Goal: Information Seeking & Learning: Find specific fact

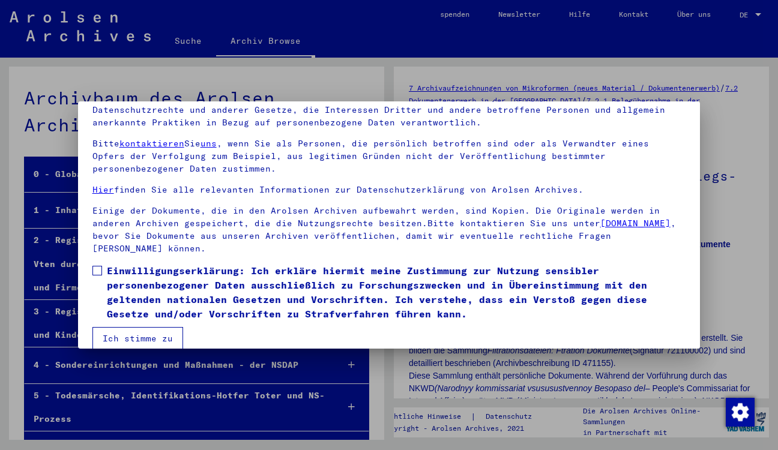
scroll to position [105, 0]
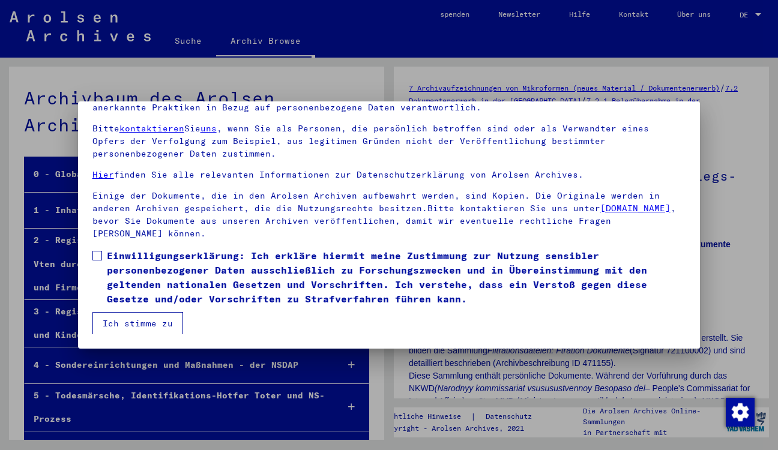
click at [97, 258] on span at bounding box center [97, 256] width 10 height 10
click at [142, 322] on button "Ich stimme zu" at bounding box center [137, 323] width 91 height 23
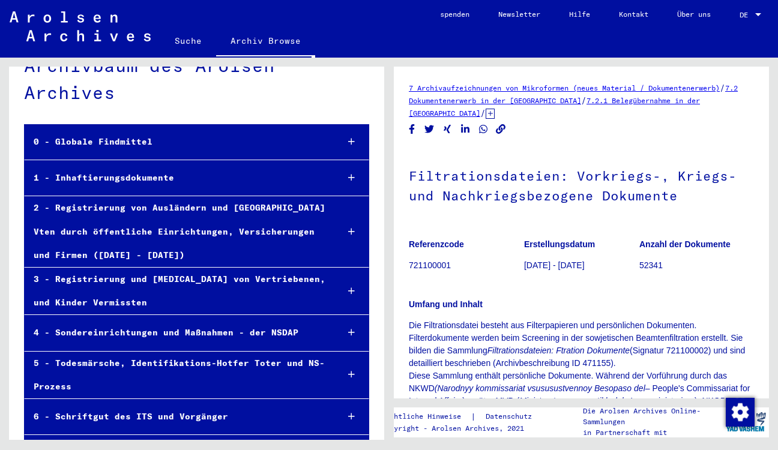
scroll to position [0, 0]
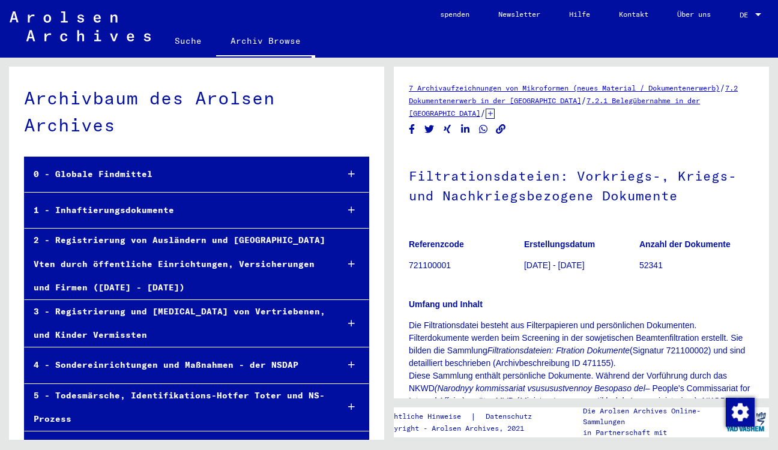
click at [192, 43] on link "Suche" at bounding box center [188, 40] width 56 height 29
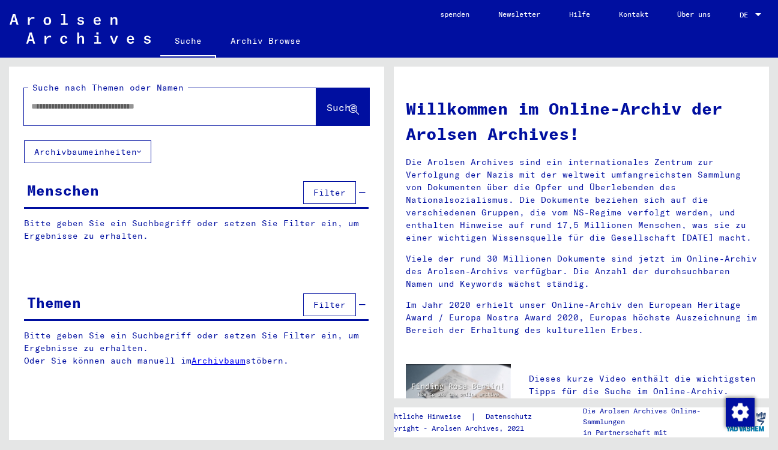
click at [192, 107] on input "text" at bounding box center [155, 106] width 249 height 13
type input "*******"
click at [342, 111] on span "Suche" at bounding box center [342, 107] width 30 height 12
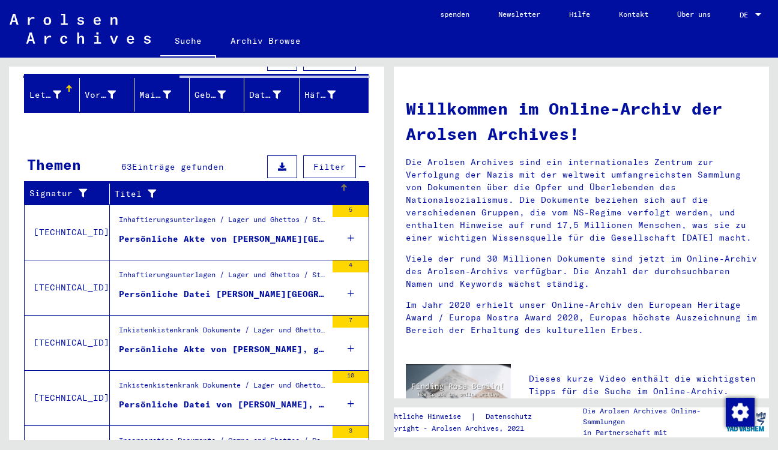
scroll to position [141, 0]
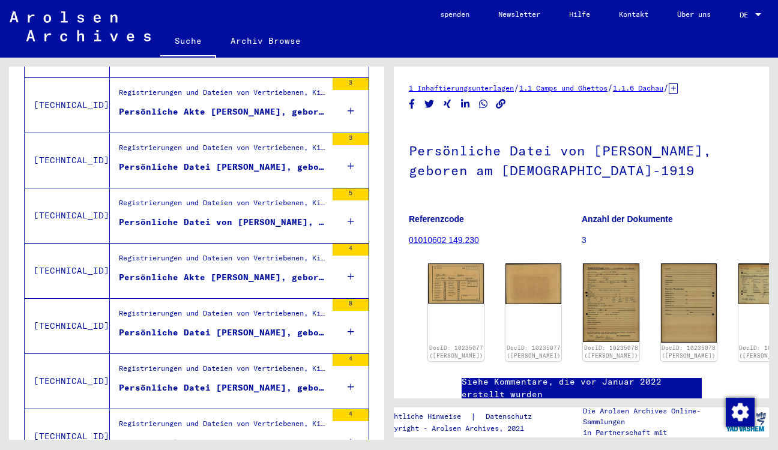
scroll to position [725, 0]
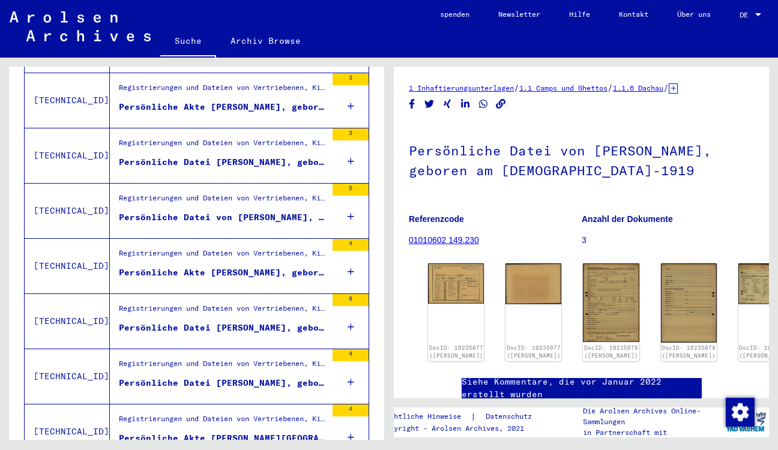
click at [189, 271] on div "Persönliche Akte [PERSON_NAME], geboren am 25. Mai-1919, geboren in [GEOGRAPHIC…" at bounding box center [223, 273] width 208 height 13
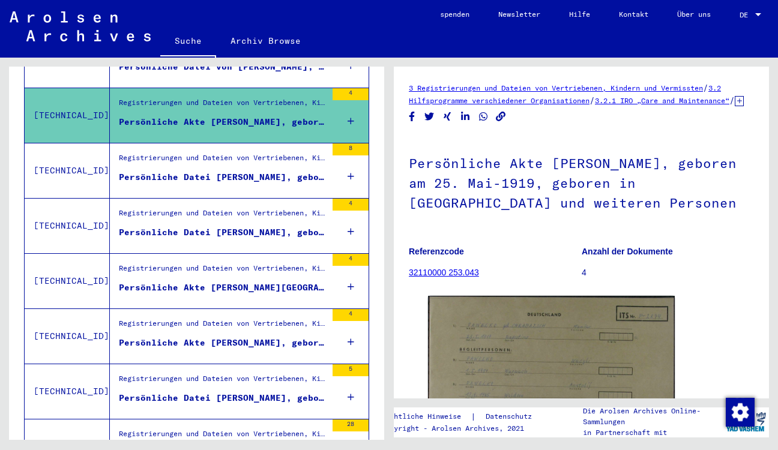
scroll to position [877, 0]
click at [192, 287] on div "Persönliche Akte [PERSON_NAME][GEOGRAPHIC_DATA], geboren am [DEMOGRAPHIC_DATA],…" at bounding box center [223, 287] width 208 height 13
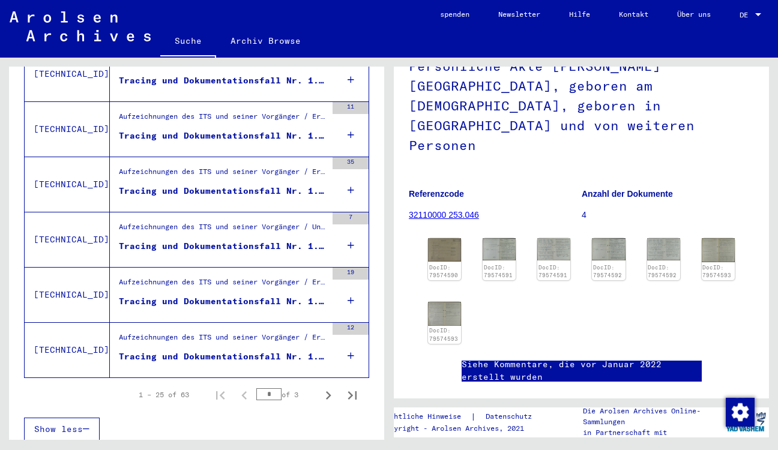
scroll to position [1311, 0]
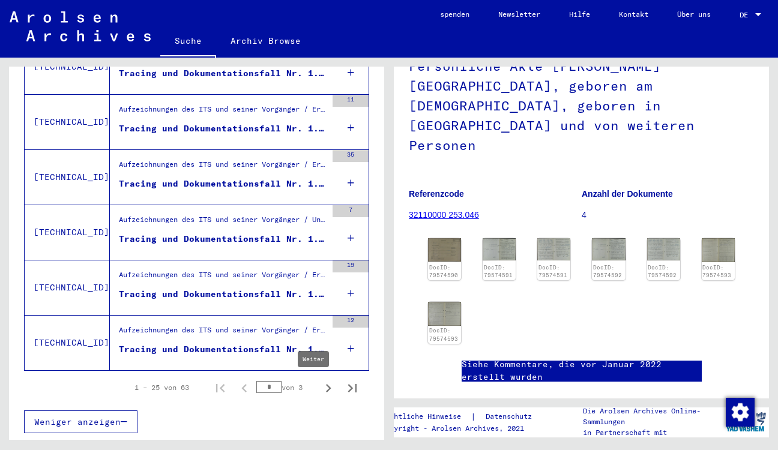
click at [323, 393] on icon "Weiter" at bounding box center [328, 388] width 17 height 17
type input "*"
click at [243, 347] on div "Tracing und Dokumentationsfall Nr. 2.073.629 für [PERSON_NAME]" at bounding box center [223, 349] width 208 height 13
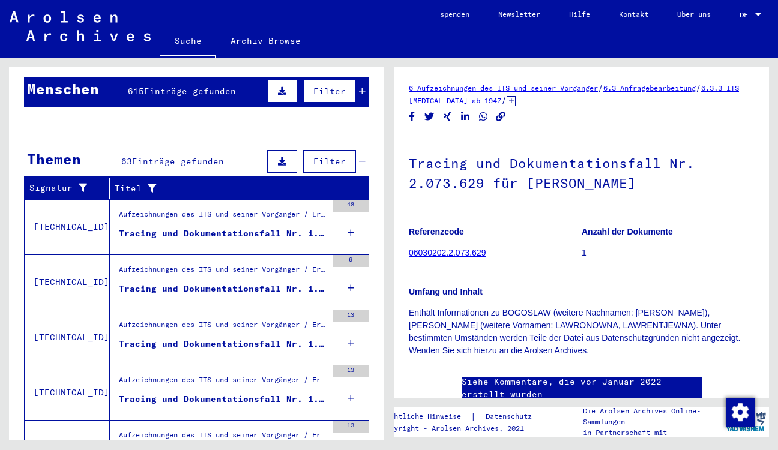
scroll to position [101, 0]
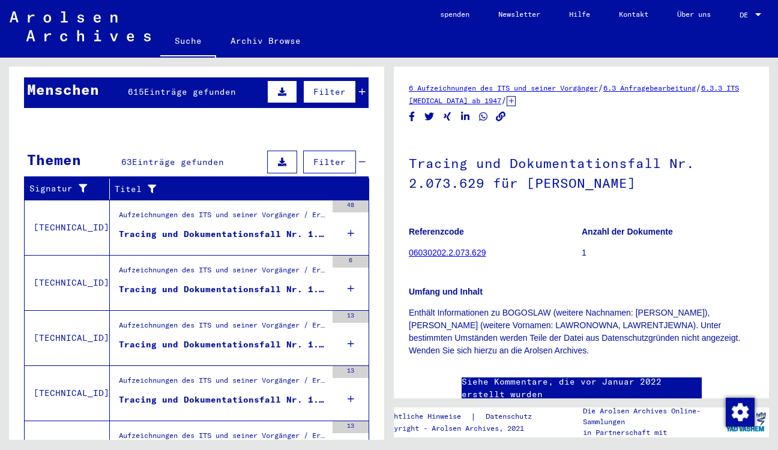
click at [205, 238] on div "Tracing und Dokumentationsfall Nr. 1.260.125 für [PERSON_NAME] geb. [DEMOGRAPHI…" at bounding box center [223, 234] width 208 height 13
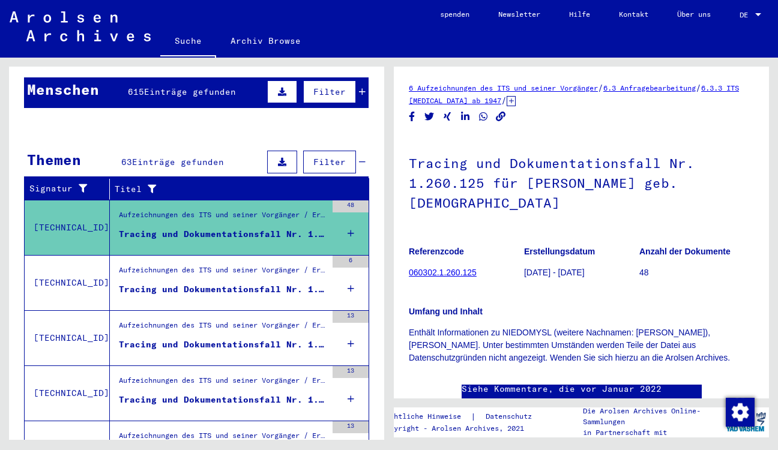
click at [192, 288] on div "Tracing und Dokumentationsfall Nr. 1.279.515 für [PERSON_NAME][GEOGRAPHIC_DATA]" at bounding box center [223, 289] width 208 height 13
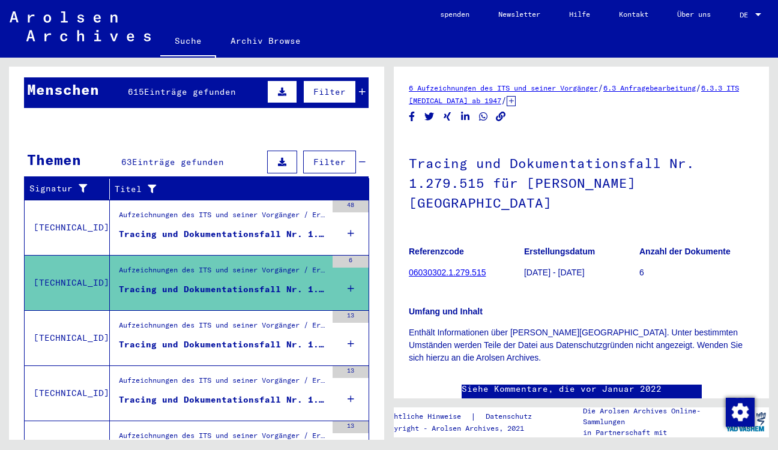
click at [669, 88] on link "6.3 Anfragebearbeitung" at bounding box center [649, 87] width 92 height 9
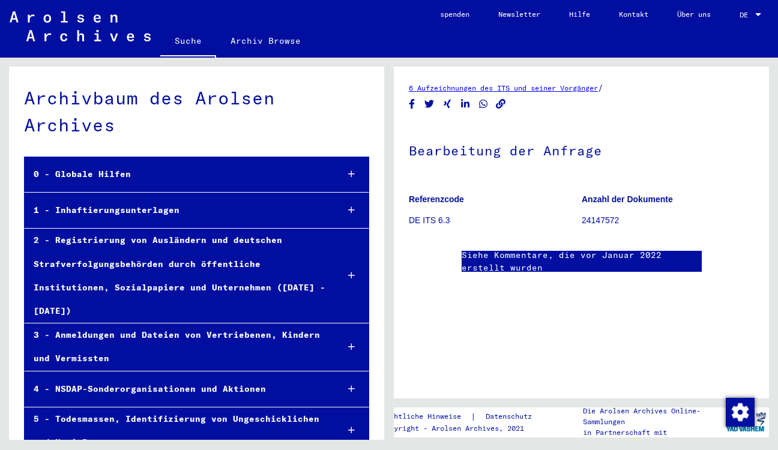
scroll to position [292, 0]
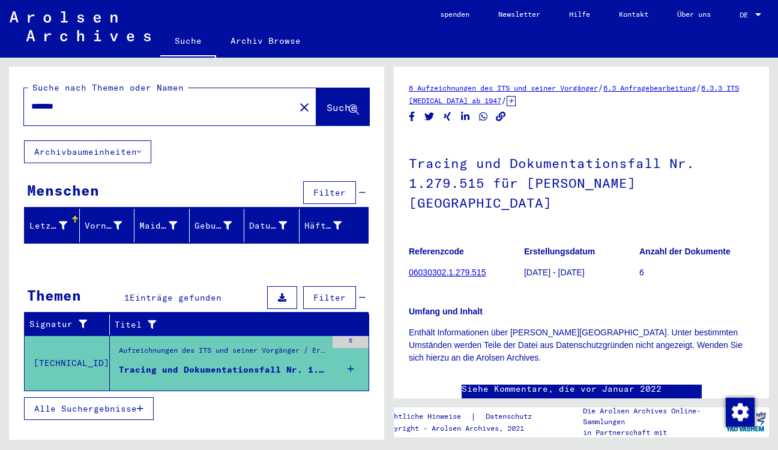
drag, startPoint x: 90, startPoint y: 104, endPoint x: 20, endPoint y: 107, distance: 70.3
click at [31, 107] on input "*******" at bounding box center [159, 106] width 256 height 13
type input "*******"
click at [327, 106] on span "Suche" at bounding box center [342, 107] width 30 height 12
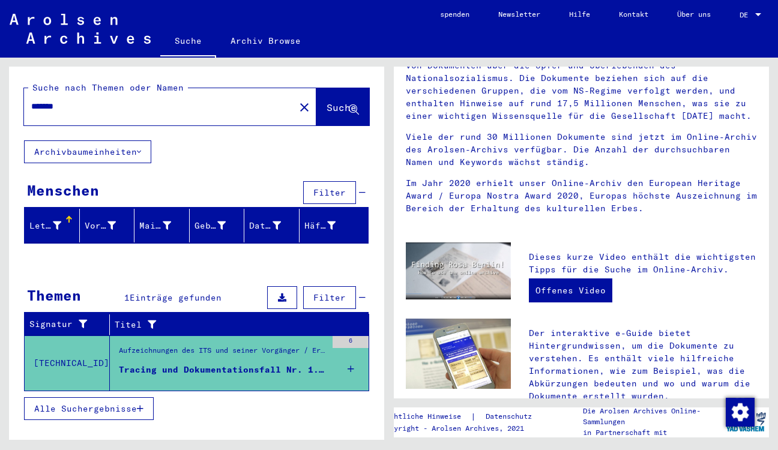
scroll to position [195, 0]
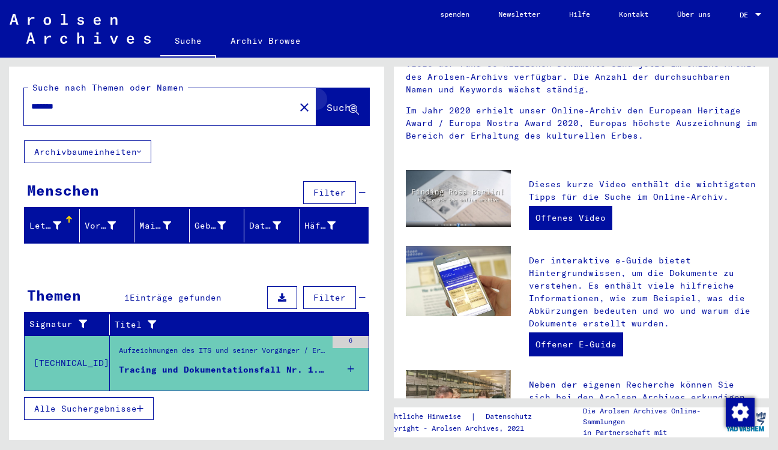
click at [359, 113] on icon at bounding box center [354, 110] width 10 height 10
click at [342, 113] on span "Suche" at bounding box center [342, 107] width 30 height 12
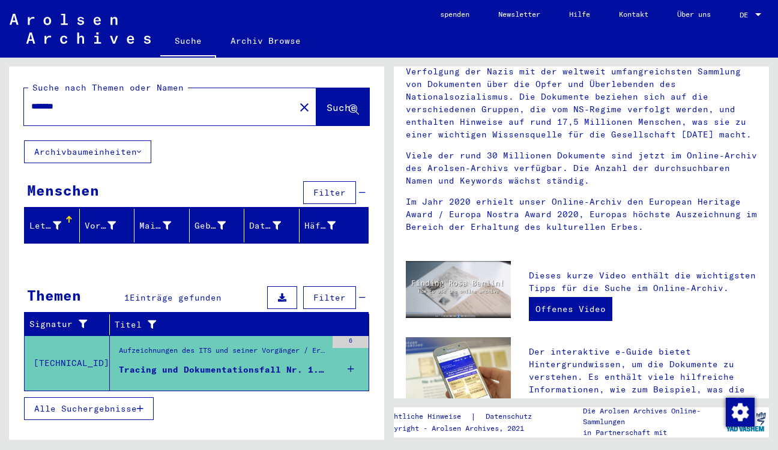
scroll to position [108, 0]
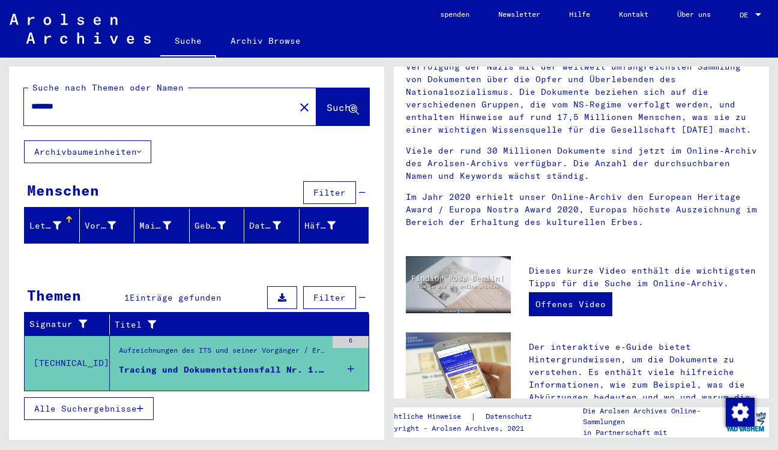
click at [220, 98] on div "*******" at bounding box center [152, 106] width 256 height 27
click at [212, 106] on input "*******" at bounding box center [155, 106] width 249 height 13
click at [348, 107] on span "Suche" at bounding box center [342, 107] width 30 height 12
click at [268, 42] on link "Archiv Browse" at bounding box center [265, 40] width 99 height 29
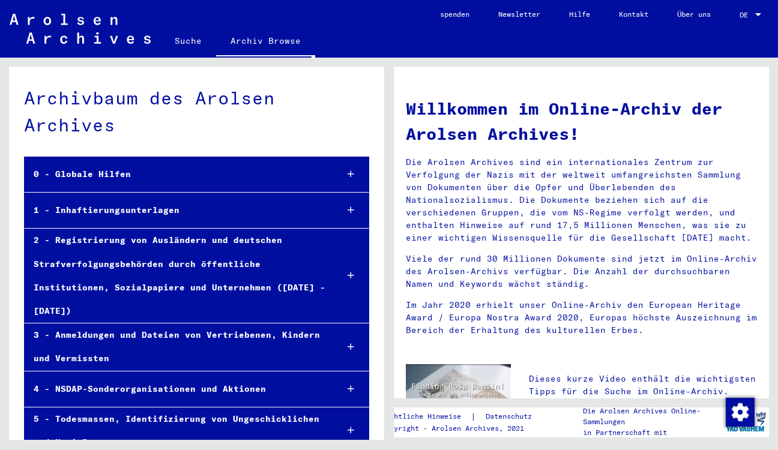
click at [136, 210] on div "1 - Inhaftierungsunterlagen" at bounding box center [176, 210] width 303 height 23
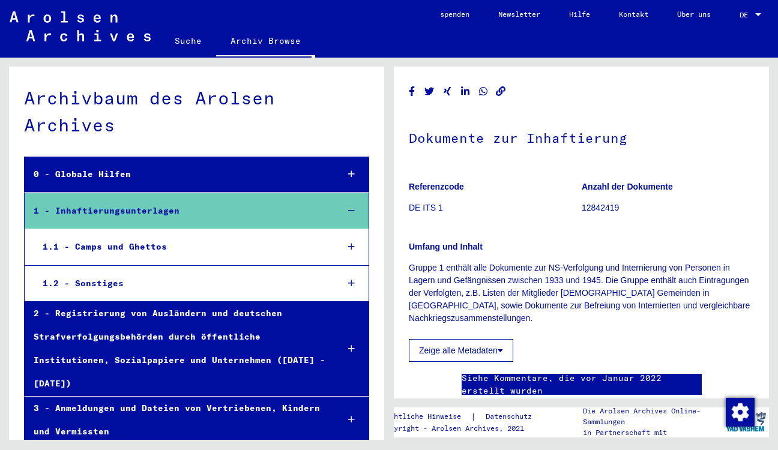
click at [348, 210] on icon at bounding box center [351, 211] width 7 height 8
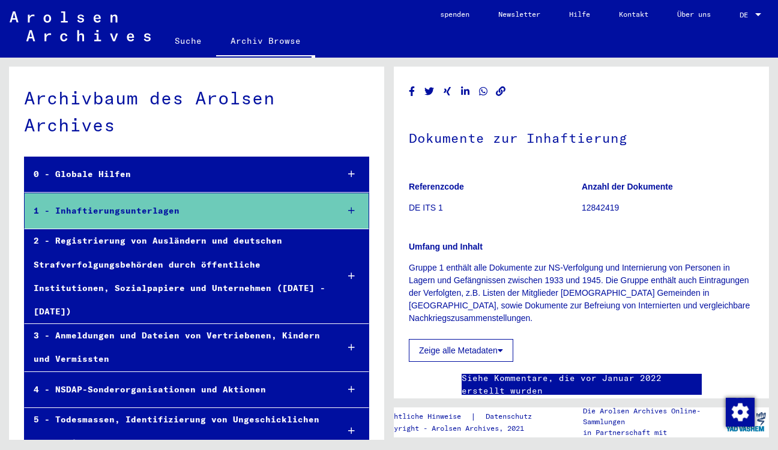
click at [276, 245] on div "2 - Registrierung von Ausländern und deutschen Strafverfolgungsbehörden durch ö…" at bounding box center [177, 276] width 304 height 94
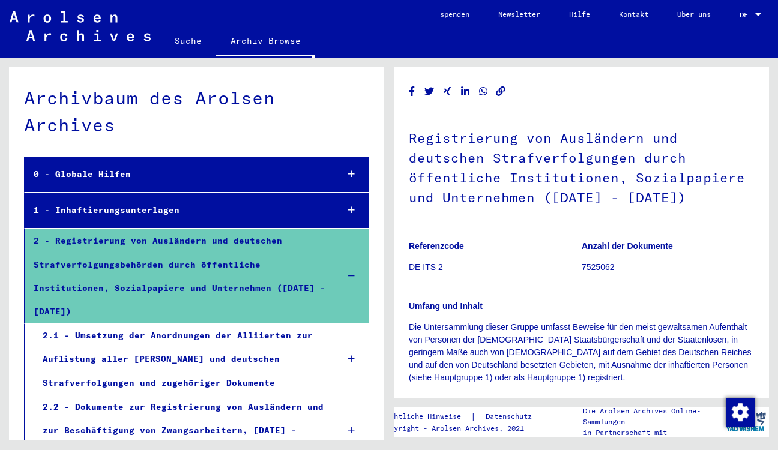
click at [341, 217] on div at bounding box center [351, 210] width 34 height 35
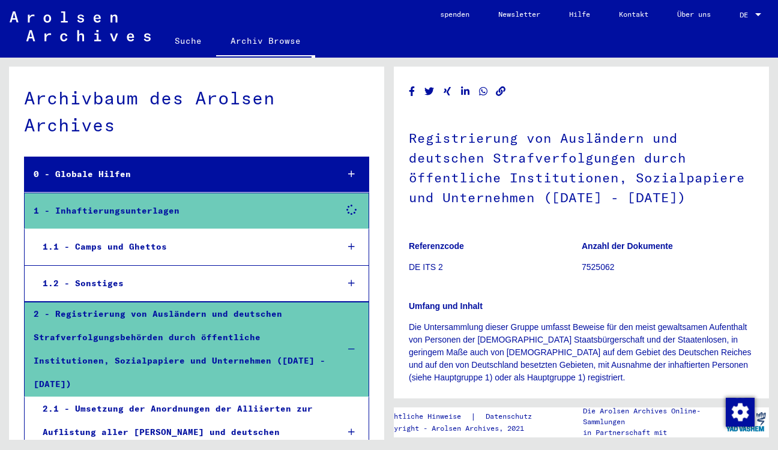
scroll to position [119, 0]
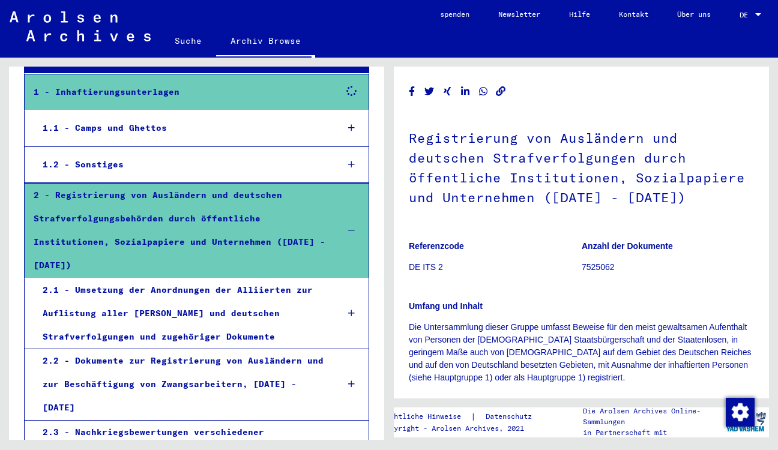
click at [292, 361] on div "2.2 - Dokumente zur Registrierung von Ausländern und zur Beschäftigung von Zwan…" at bounding box center [181, 384] width 295 height 71
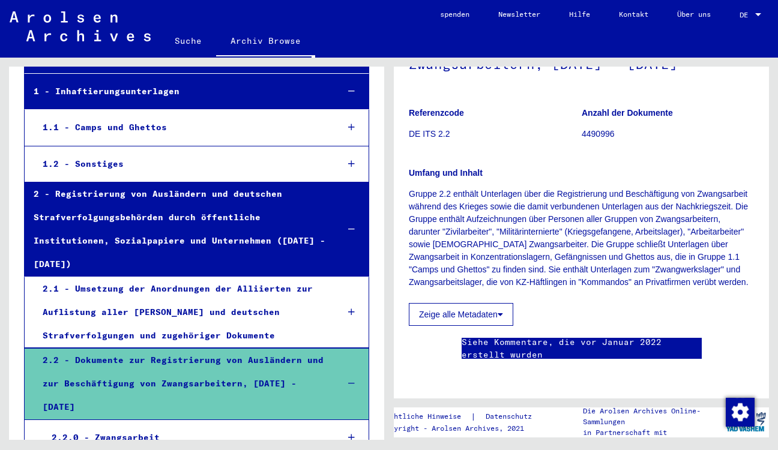
scroll to position [157, 0]
click at [503, 310] on icon at bounding box center [500, 314] width 5 height 8
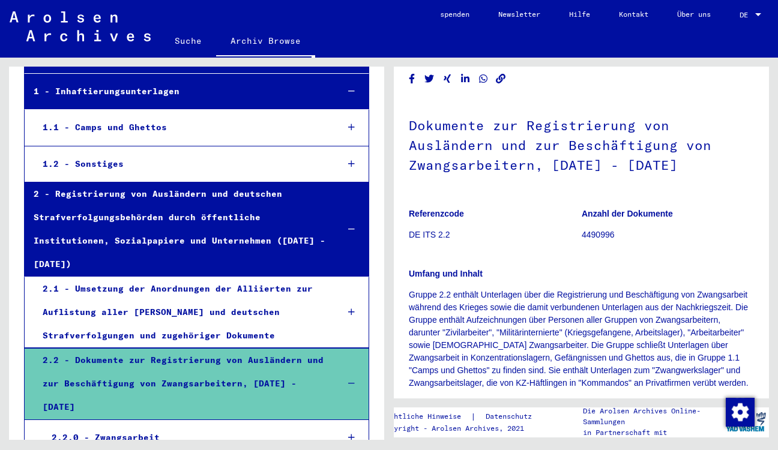
scroll to position [0, 0]
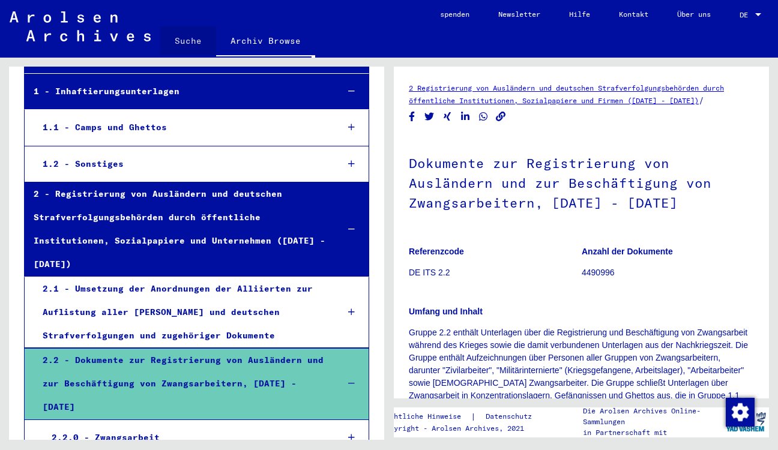
click at [190, 40] on link "Suche" at bounding box center [188, 40] width 56 height 29
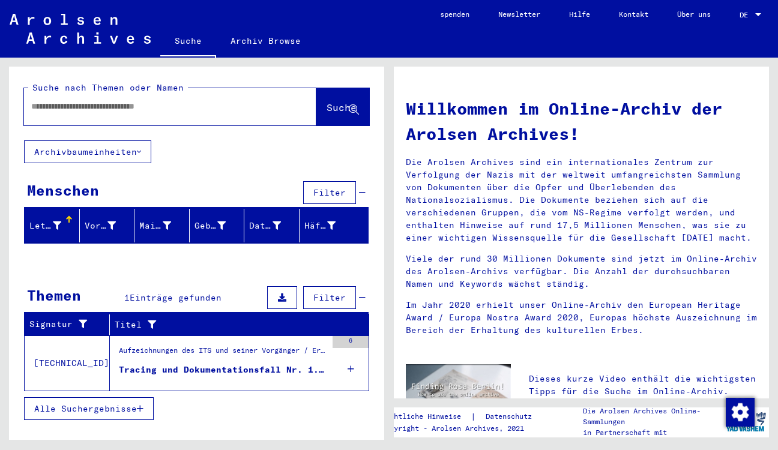
click at [181, 107] on input "text" at bounding box center [155, 106] width 249 height 13
type input "*******"
click at [344, 117] on button "Suche" at bounding box center [342, 106] width 53 height 37
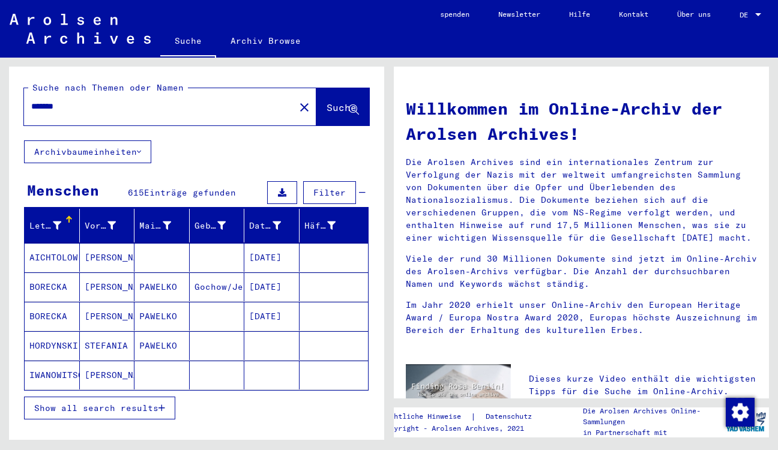
click at [108, 355] on mat-cell "STEFANIA" at bounding box center [107, 345] width 55 height 29
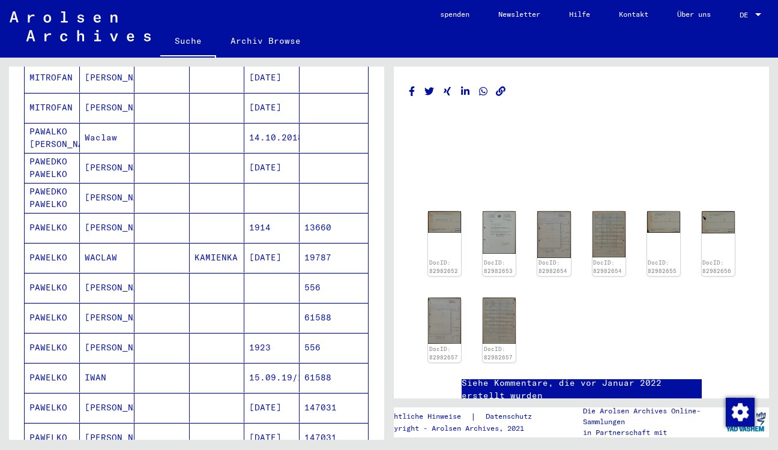
scroll to position [540, 0]
click at [93, 198] on mat-cell "[PERSON_NAME]" at bounding box center [107, 197] width 55 height 29
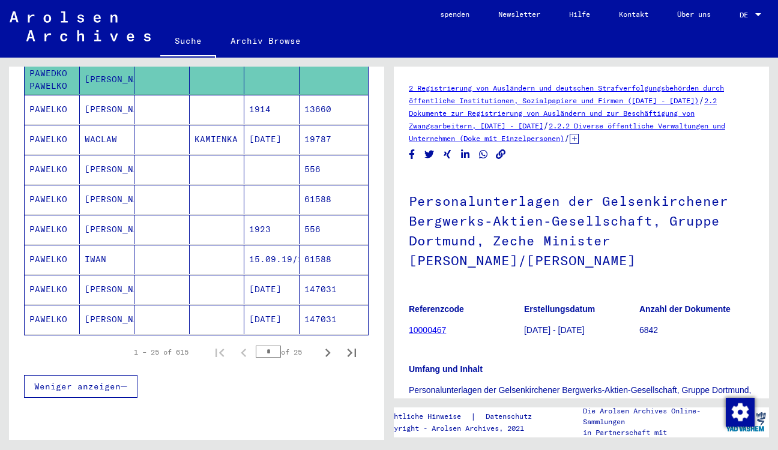
scroll to position [659, 0]
click at [319, 353] on icon "Weiter" at bounding box center [327, 352] width 17 height 17
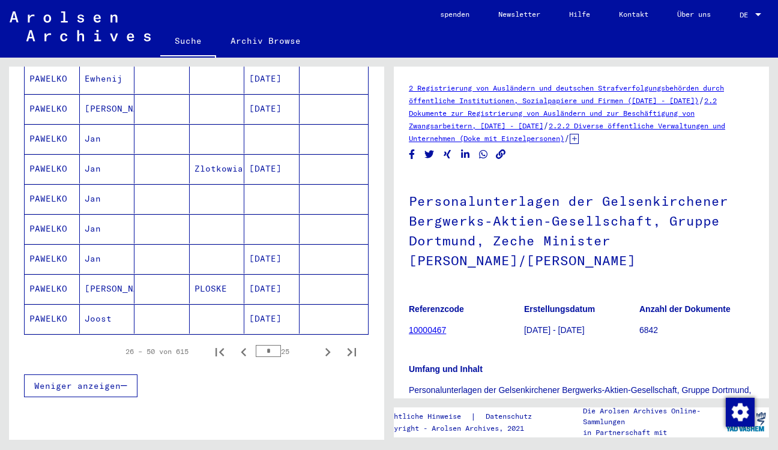
scroll to position [605, 0]
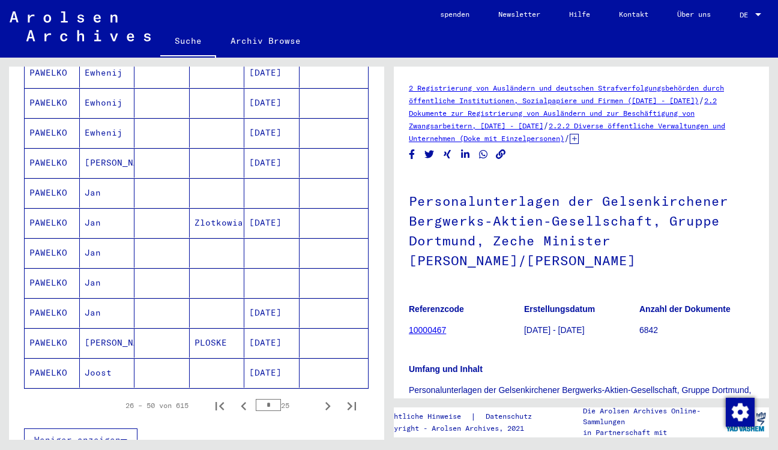
click at [92, 196] on mat-cell "Jan" at bounding box center [107, 192] width 55 height 29
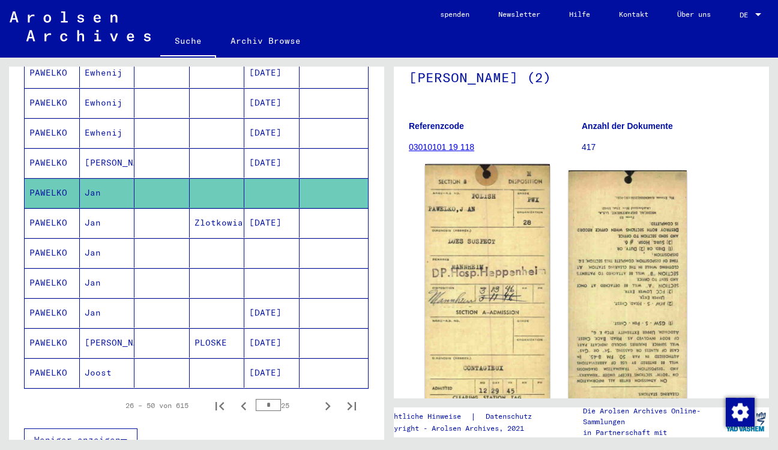
scroll to position [141, 0]
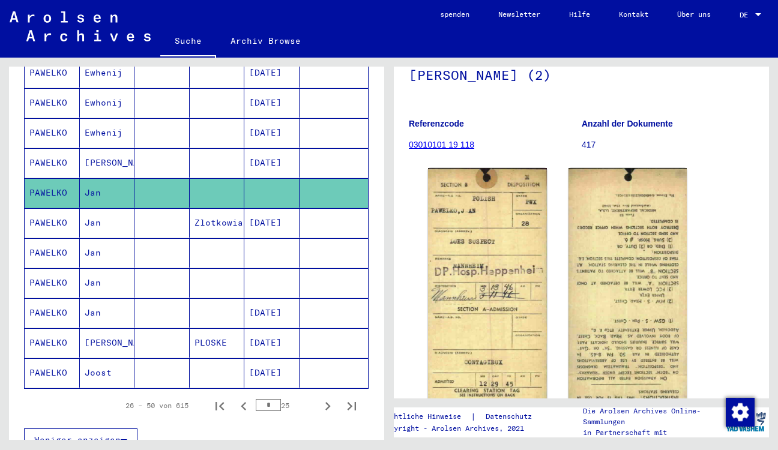
click at [95, 222] on mat-cell "Jan" at bounding box center [107, 222] width 55 height 29
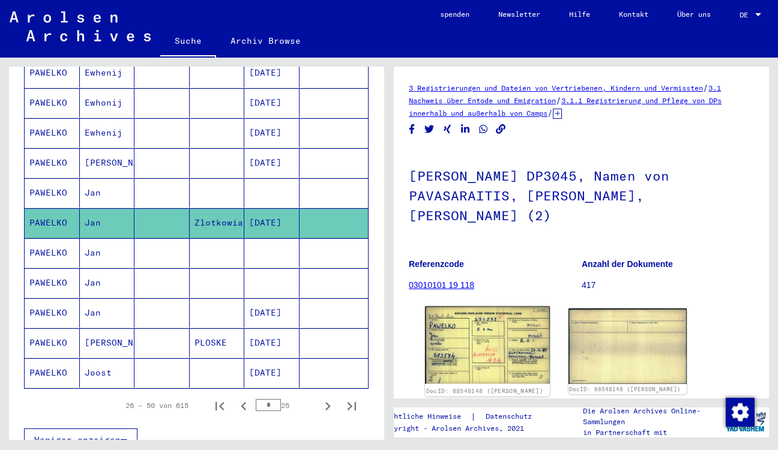
click at [486, 310] on img at bounding box center [487, 346] width 124 height 78
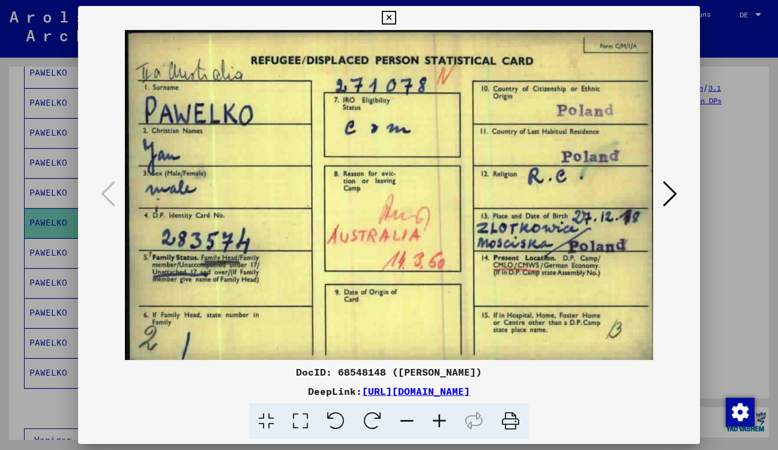
click at [396, 19] on icon at bounding box center [389, 18] width 14 height 14
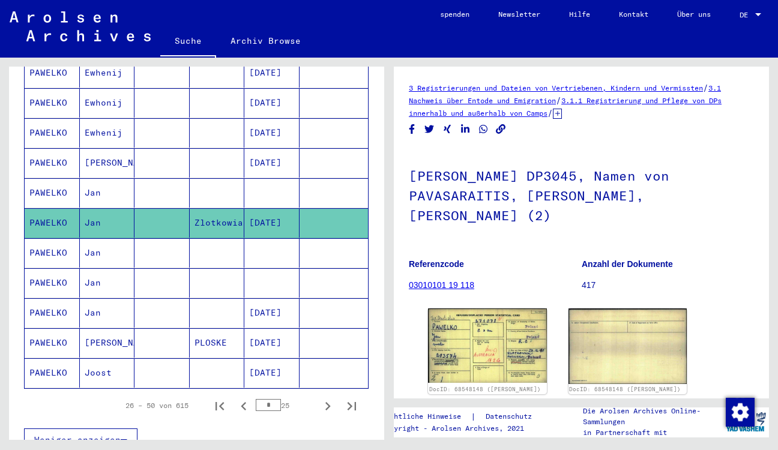
click at [95, 193] on mat-cell "Jan" at bounding box center [107, 192] width 55 height 29
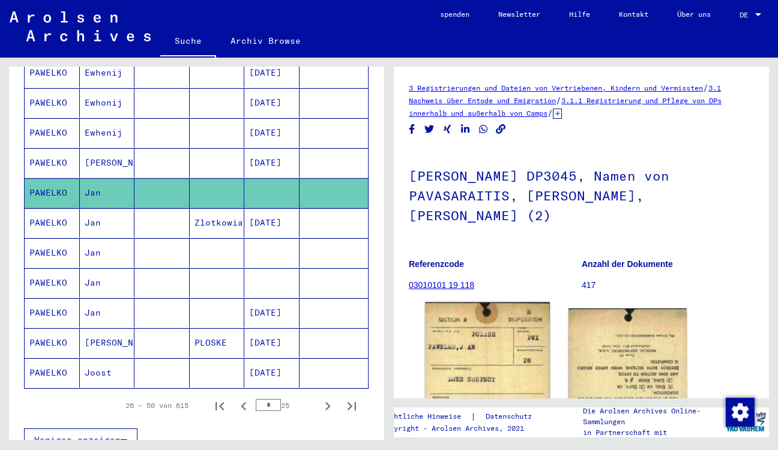
click at [479, 321] on img at bounding box center [487, 428] width 124 height 250
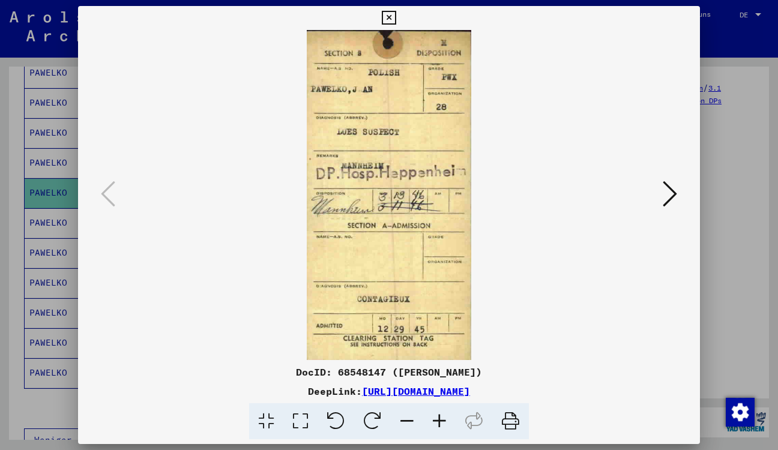
click at [675, 192] on icon at bounding box center [670, 194] width 14 height 29
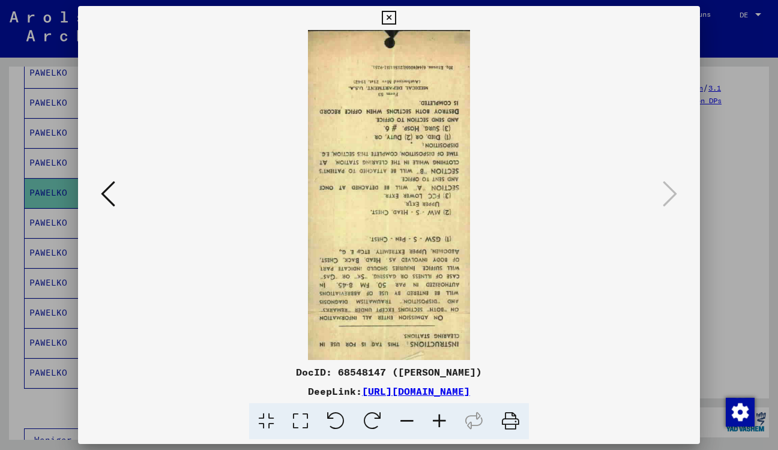
click at [396, 14] on icon at bounding box center [389, 18] width 14 height 14
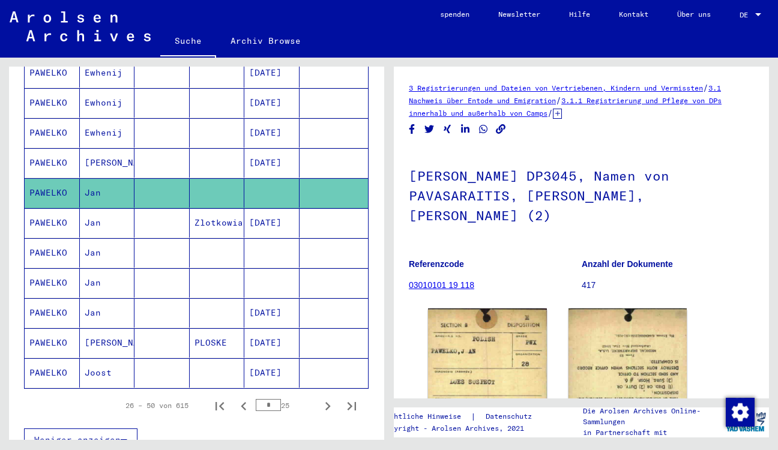
click at [92, 254] on mat-cell "Jan" at bounding box center [107, 252] width 55 height 29
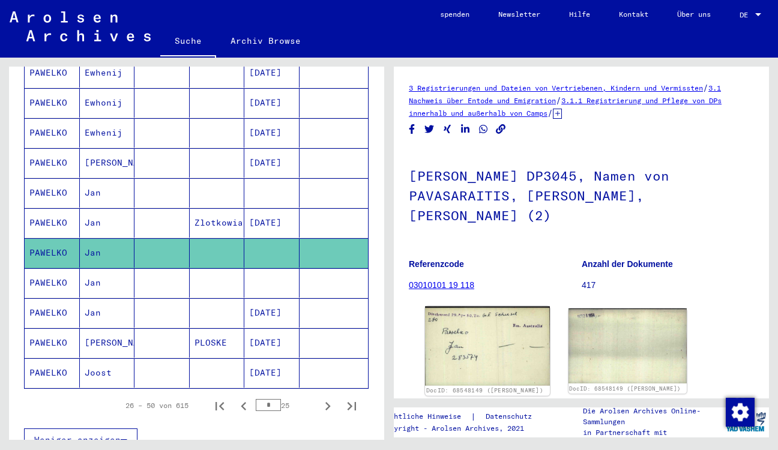
click at [479, 319] on img at bounding box center [487, 346] width 124 height 79
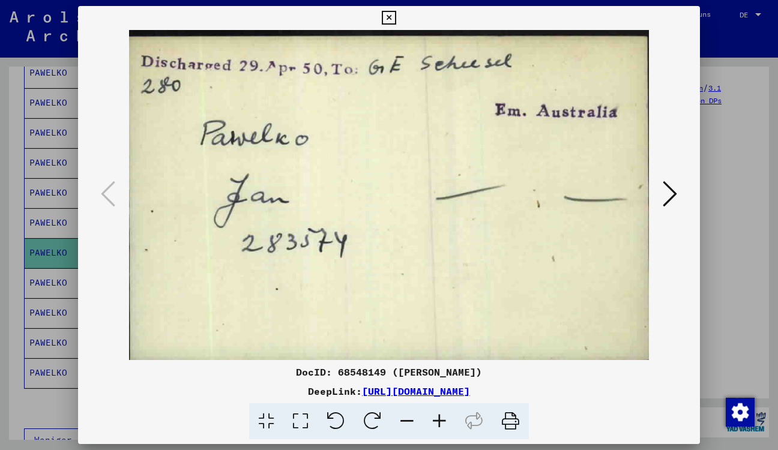
click at [676, 198] on icon at bounding box center [670, 194] width 14 height 29
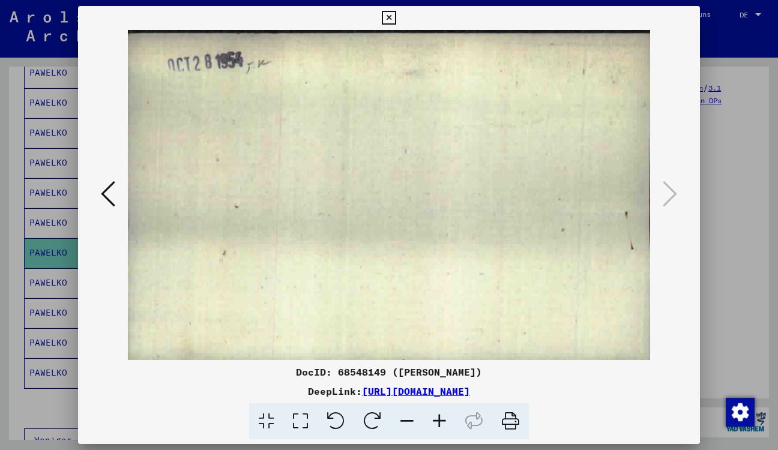
click at [396, 17] on icon at bounding box center [389, 18] width 14 height 14
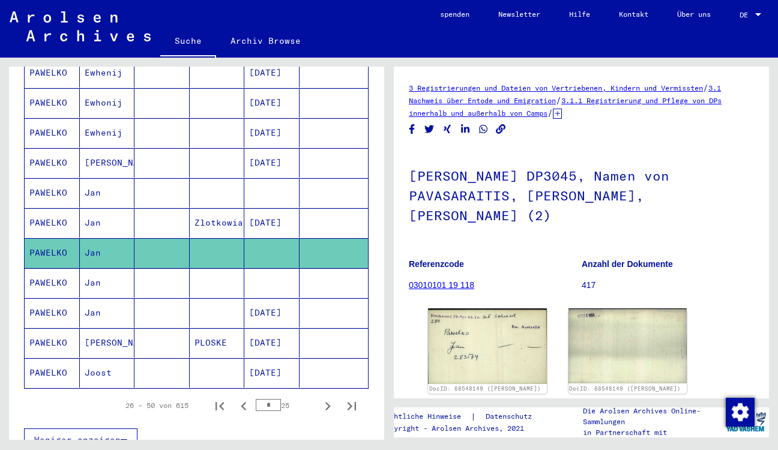
click at [98, 279] on mat-cell "Jan" at bounding box center [107, 282] width 55 height 29
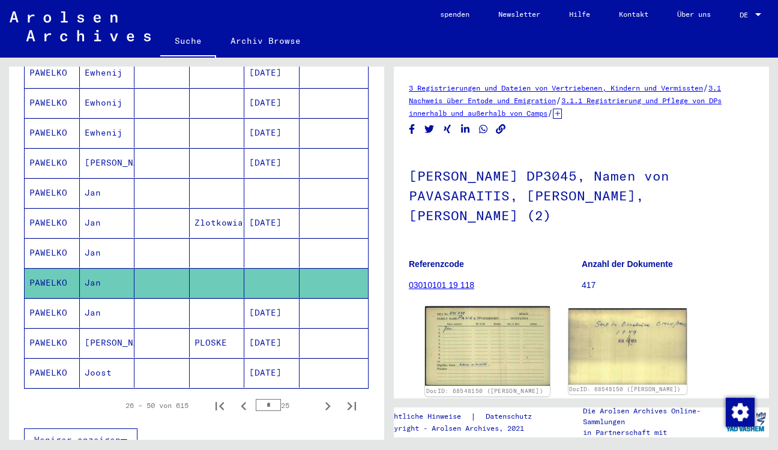
click at [485, 321] on img at bounding box center [487, 346] width 124 height 79
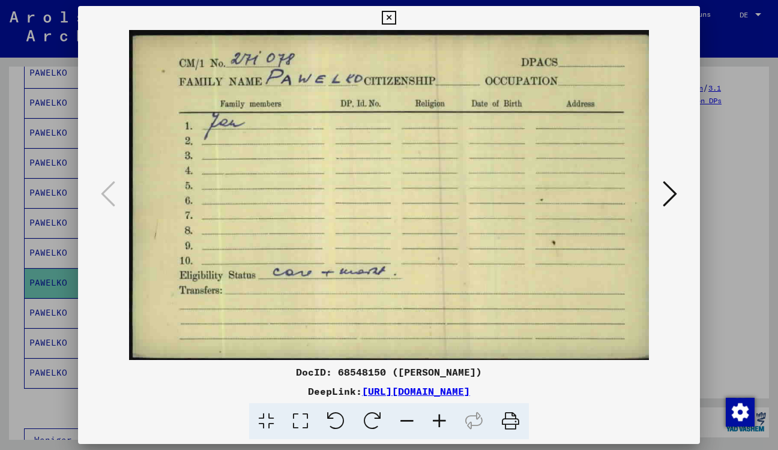
click at [677, 192] on icon at bounding box center [670, 194] width 14 height 29
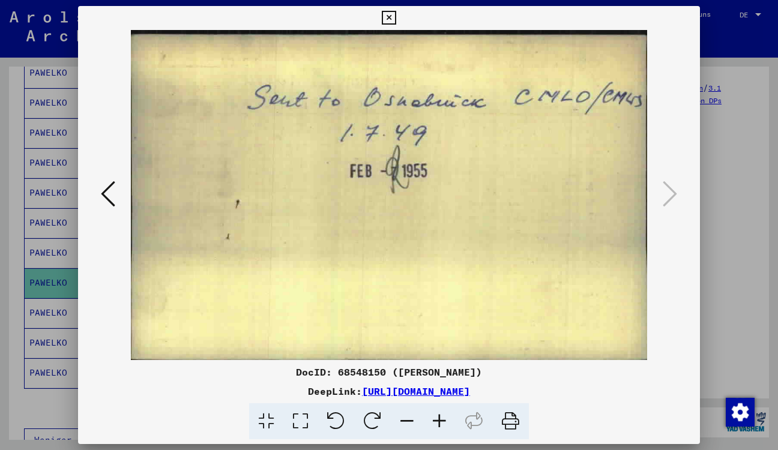
click at [107, 198] on icon at bounding box center [108, 194] width 14 height 29
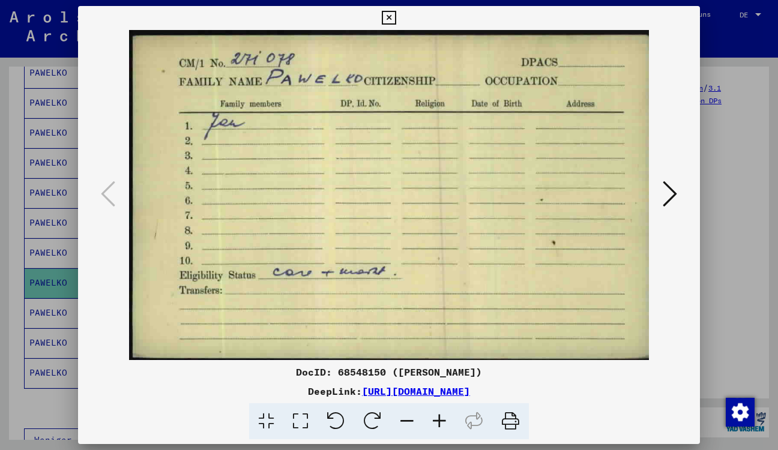
click at [396, 19] on icon at bounding box center [389, 18] width 14 height 14
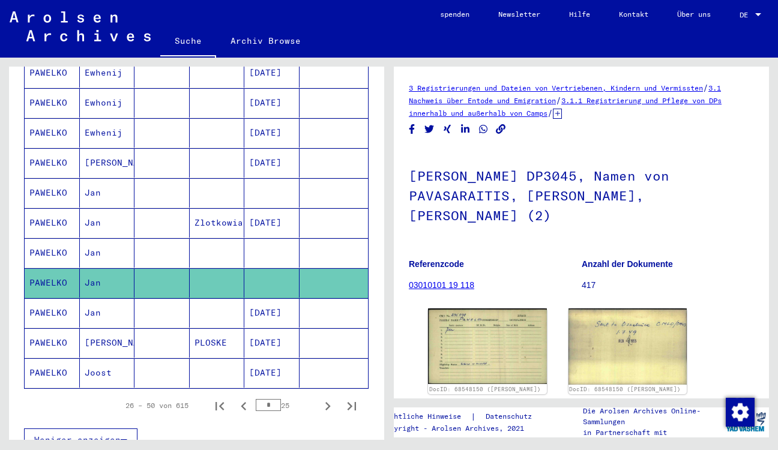
click at [95, 308] on mat-cell "Jan" at bounding box center [107, 312] width 55 height 29
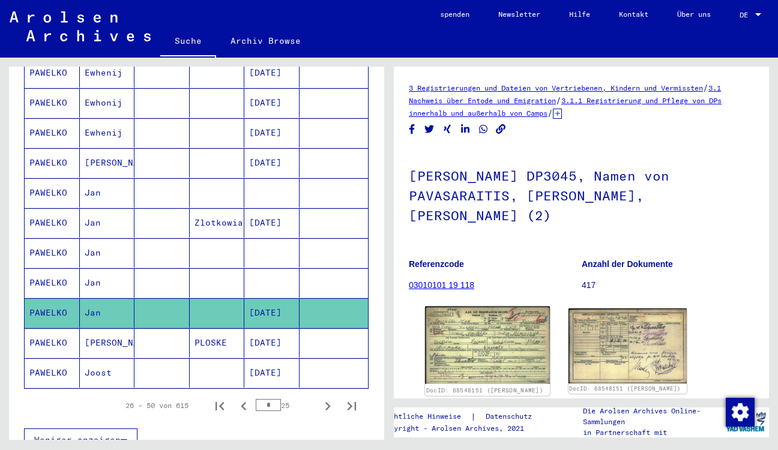
click at [482, 321] on img at bounding box center [487, 345] width 124 height 77
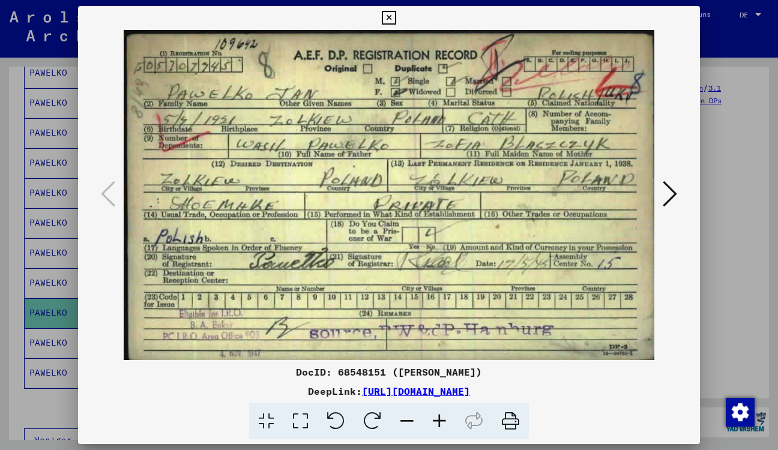
click at [396, 19] on icon at bounding box center [389, 18] width 14 height 14
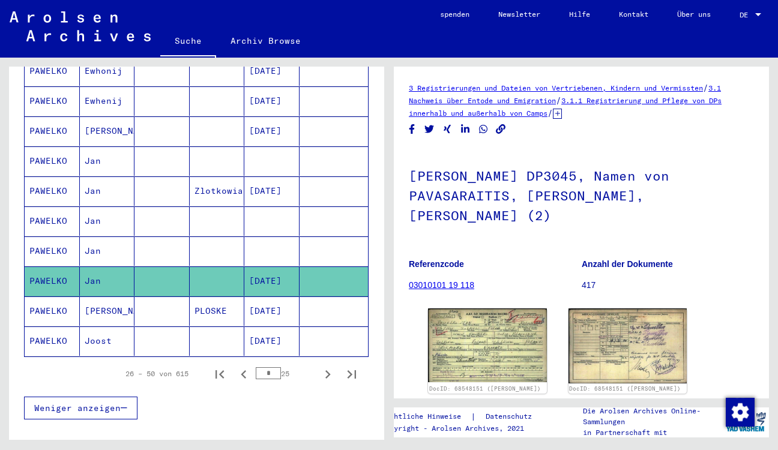
scroll to position [638, 0]
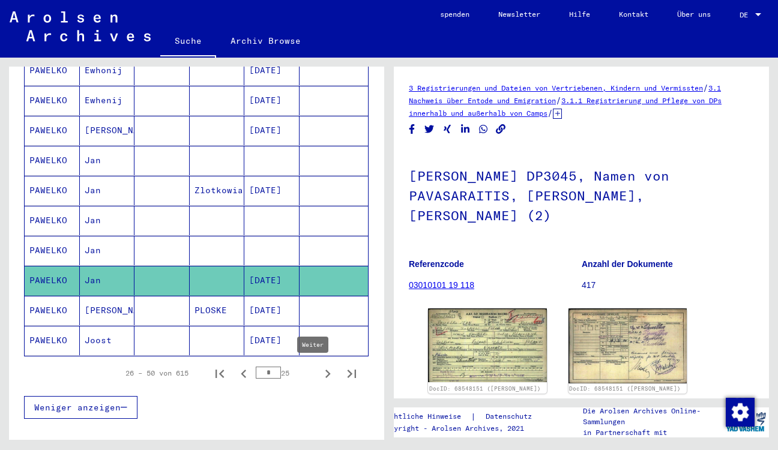
click at [319, 374] on icon "Weiter" at bounding box center [327, 374] width 17 height 17
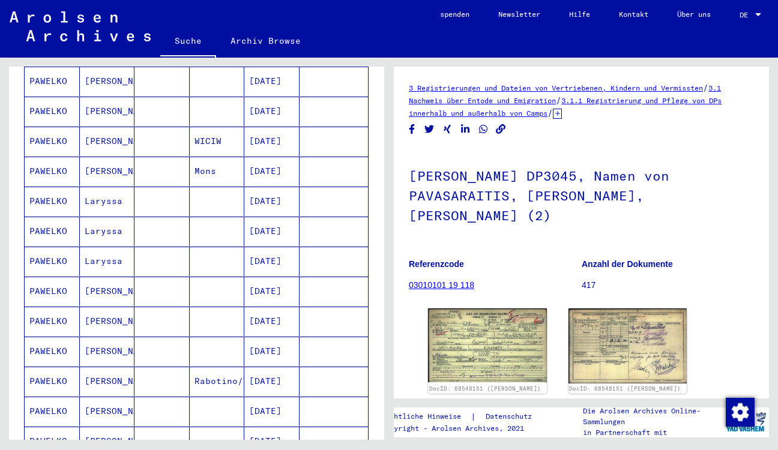
scroll to position [476, 0]
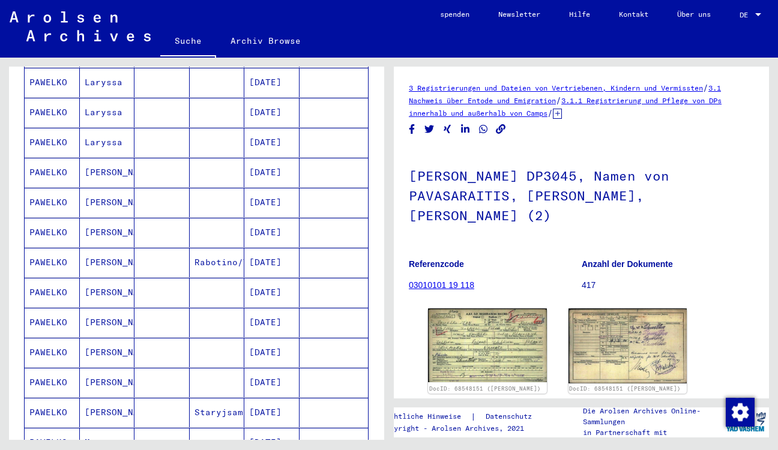
click at [100, 202] on mat-cell "[PERSON_NAME]" at bounding box center [107, 202] width 55 height 29
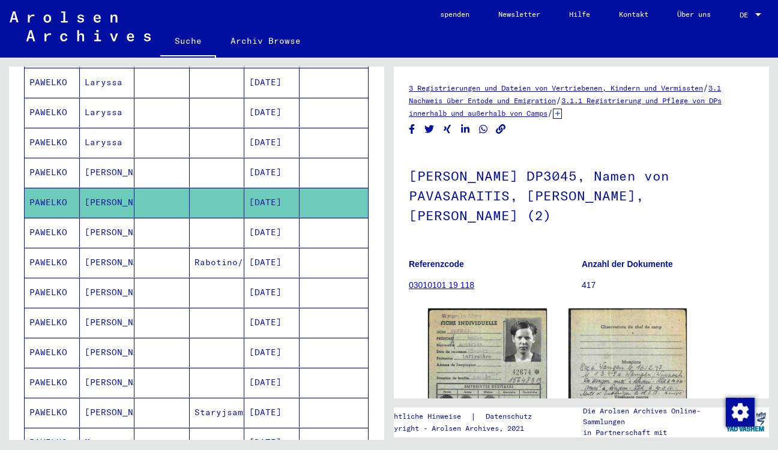
click at [98, 234] on mat-cell "[PERSON_NAME]" at bounding box center [107, 232] width 55 height 29
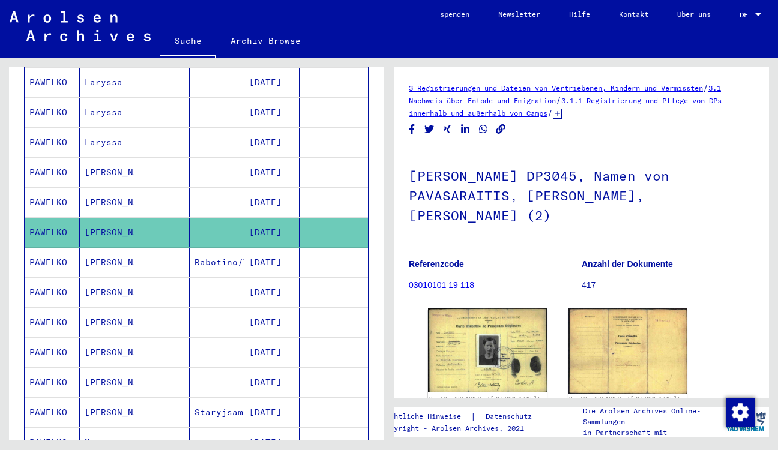
click at [93, 261] on mat-cell "[PERSON_NAME]" at bounding box center [107, 262] width 55 height 29
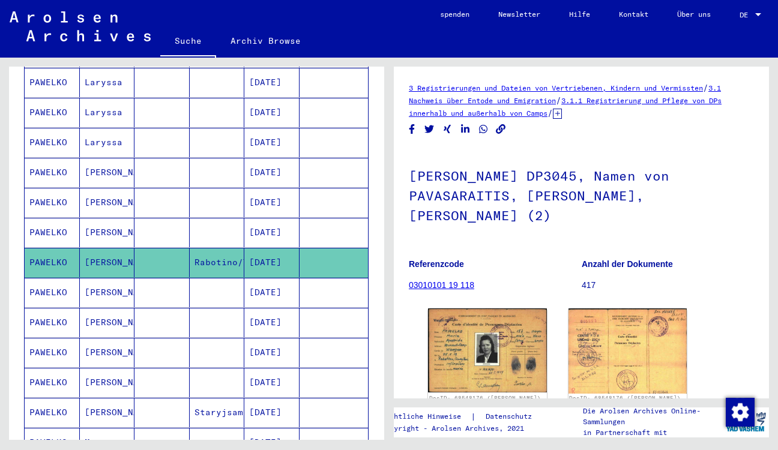
click at [93, 289] on mat-cell "[PERSON_NAME]" at bounding box center [107, 292] width 55 height 29
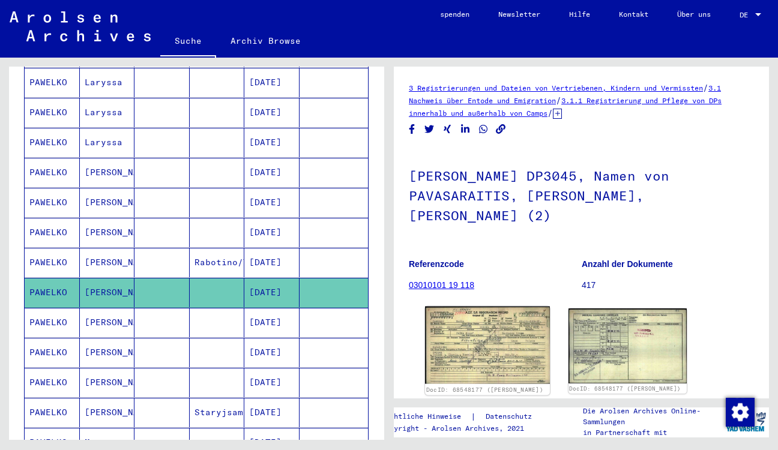
click at [486, 341] on img at bounding box center [487, 346] width 124 height 78
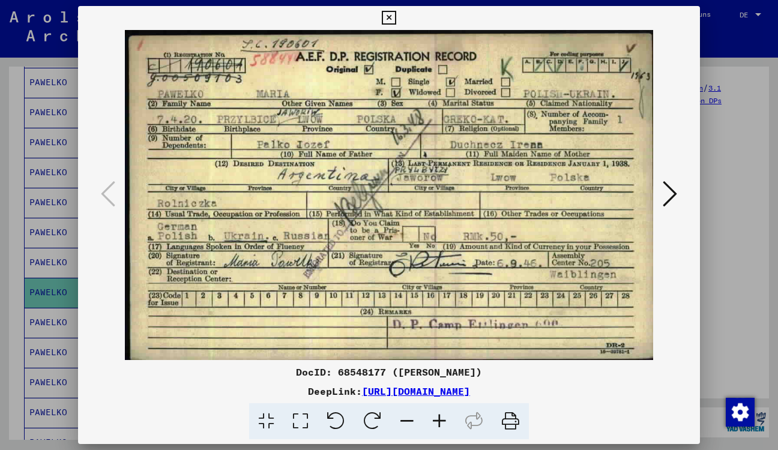
click at [396, 17] on icon at bounding box center [389, 18] width 14 height 14
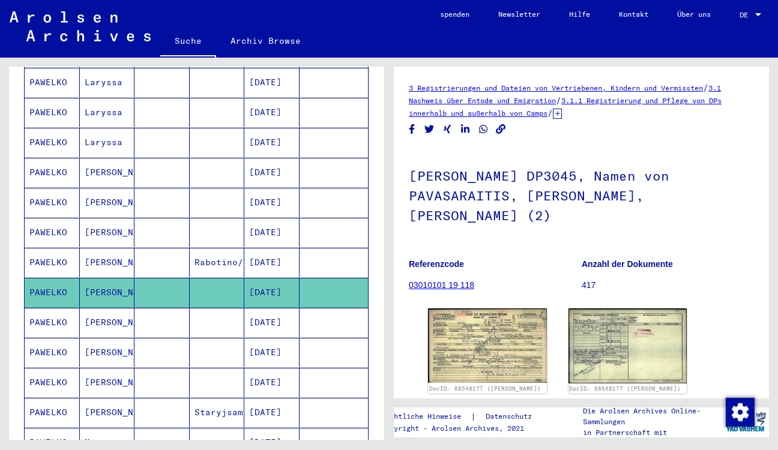
click at [95, 322] on mat-cell "[PERSON_NAME]" at bounding box center [107, 322] width 55 height 29
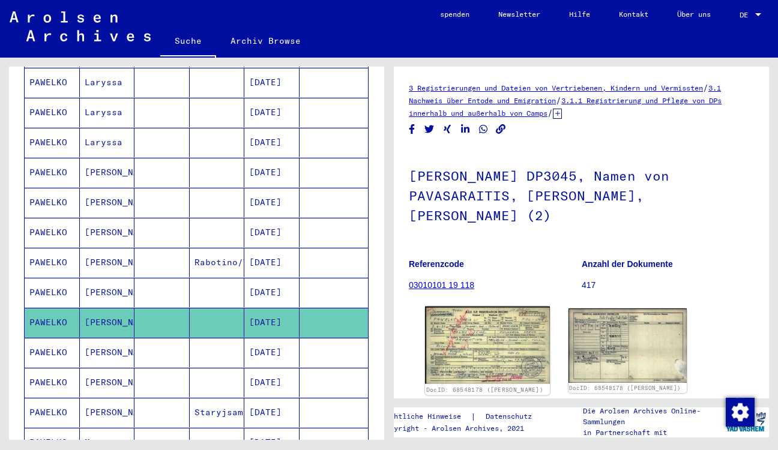
click at [518, 322] on img at bounding box center [487, 346] width 124 height 78
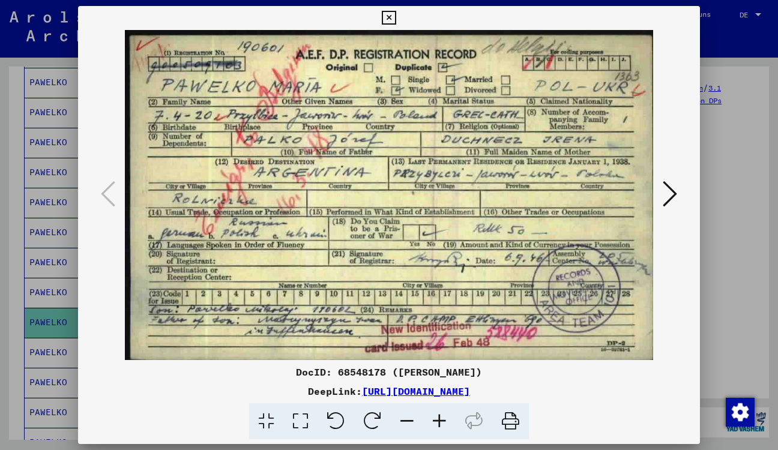
click at [396, 21] on icon at bounding box center [389, 18] width 14 height 14
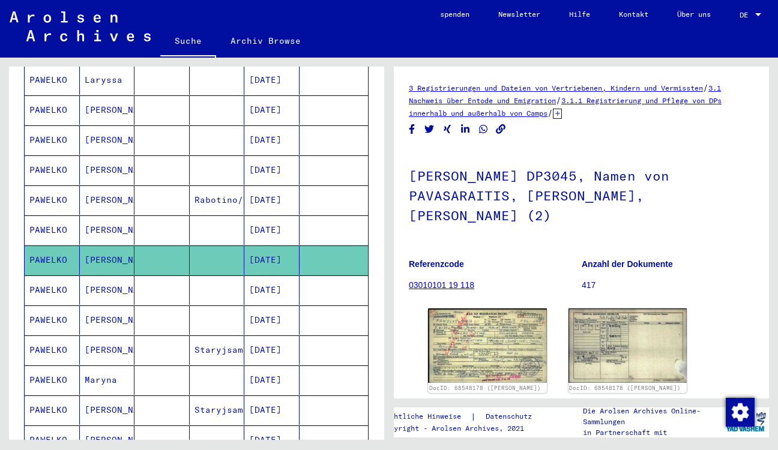
scroll to position [573, 0]
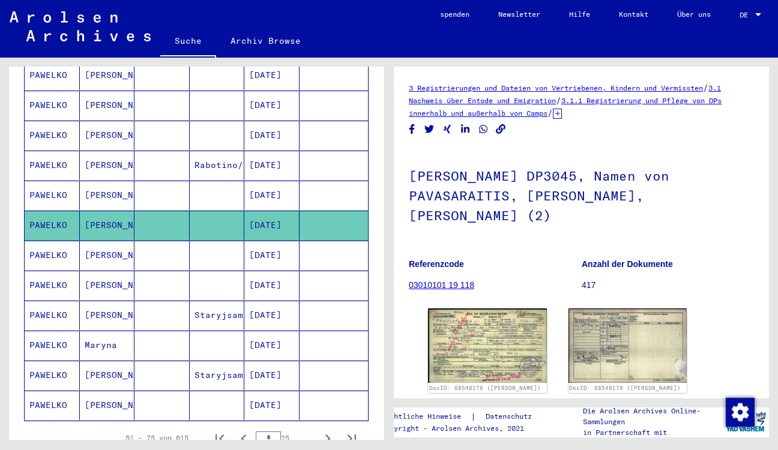
click at [94, 257] on mat-cell "[PERSON_NAME]" at bounding box center [107, 255] width 55 height 29
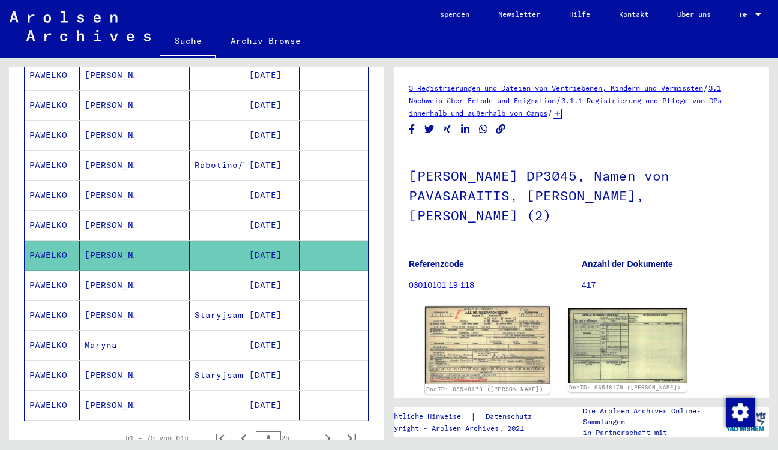
click at [464, 328] on img at bounding box center [487, 346] width 124 height 78
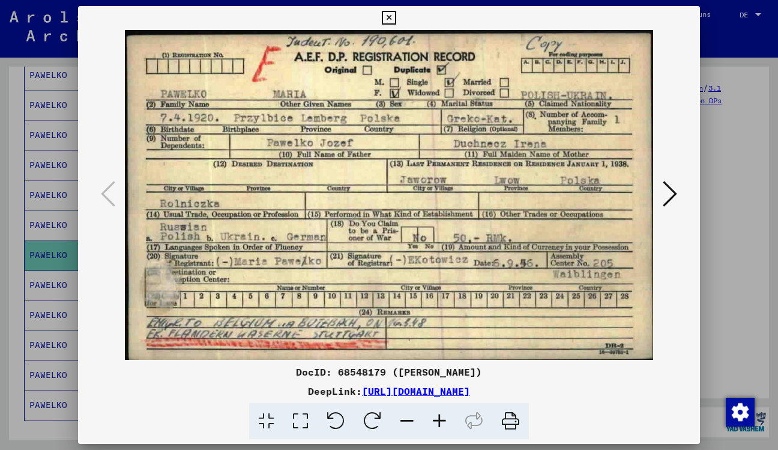
click at [668, 197] on icon at bounding box center [670, 194] width 14 height 29
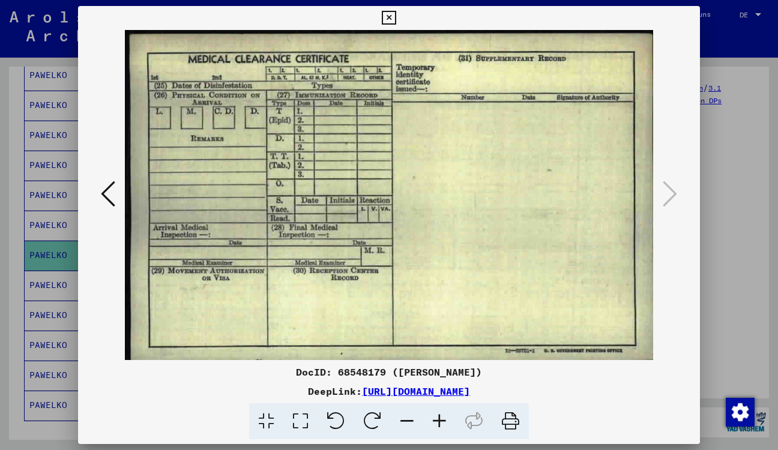
click at [396, 16] on icon at bounding box center [389, 18] width 14 height 14
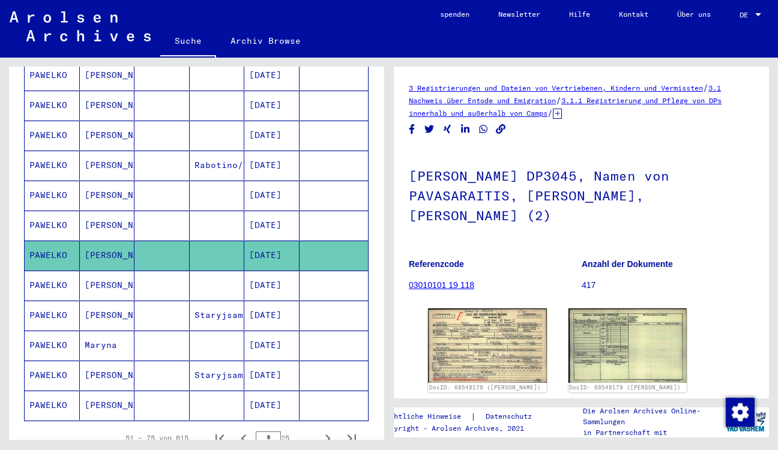
click at [96, 286] on mat-cell "[PERSON_NAME]" at bounding box center [107, 285] width 55 height 29
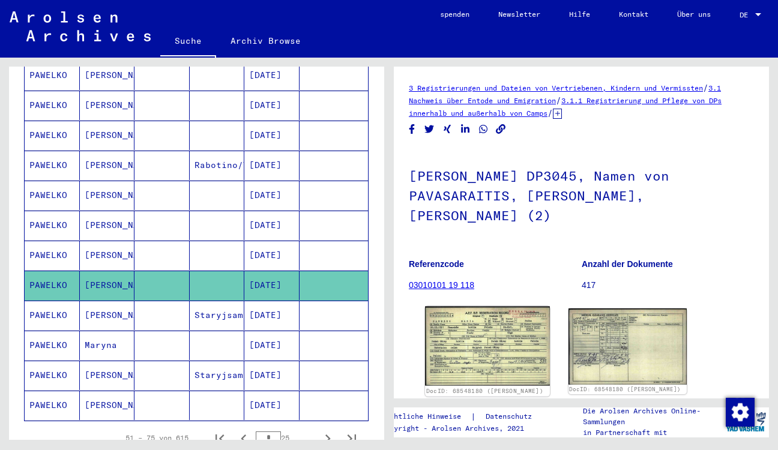
click at [446, 308] on img at bounding box center [487, 347] width 124 height 80
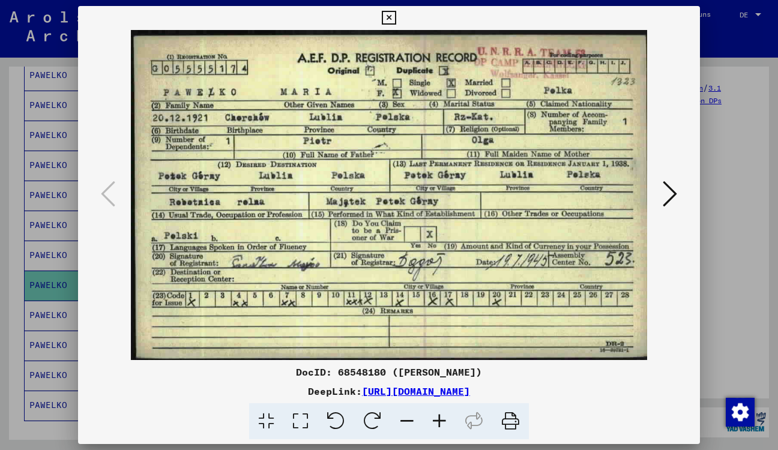
click at [396, 19] on icon at bounding box center [389, 18] width 14 height 14
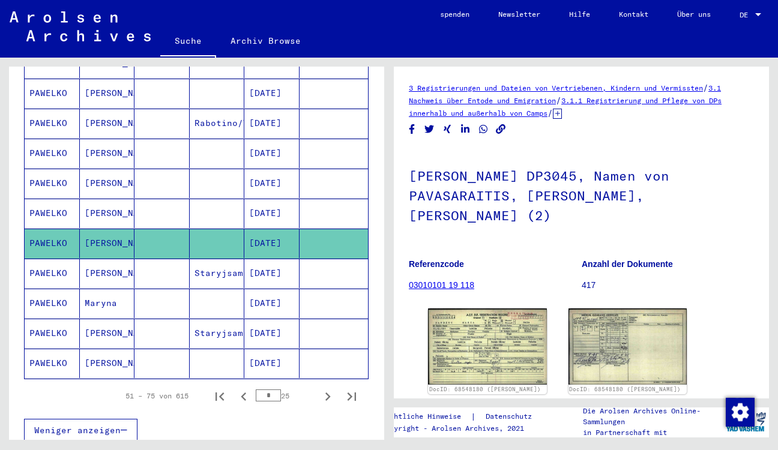
scroll to position [627, 0]
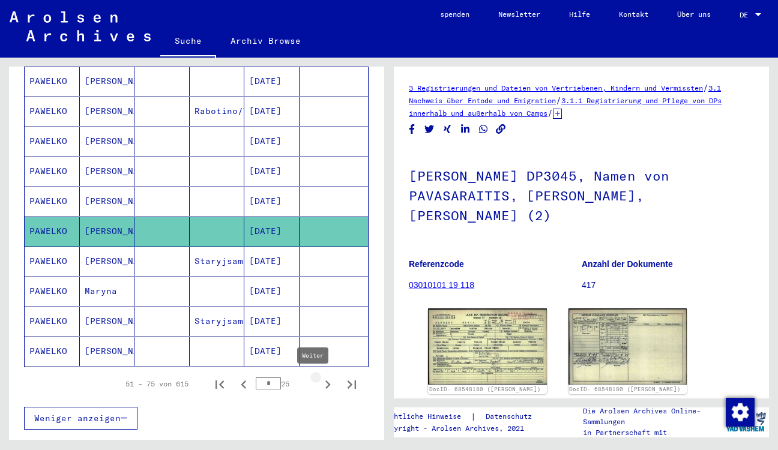
click at [322, 386] on icon "Weiter" at bounding box center [327, 385] width 17 height 17
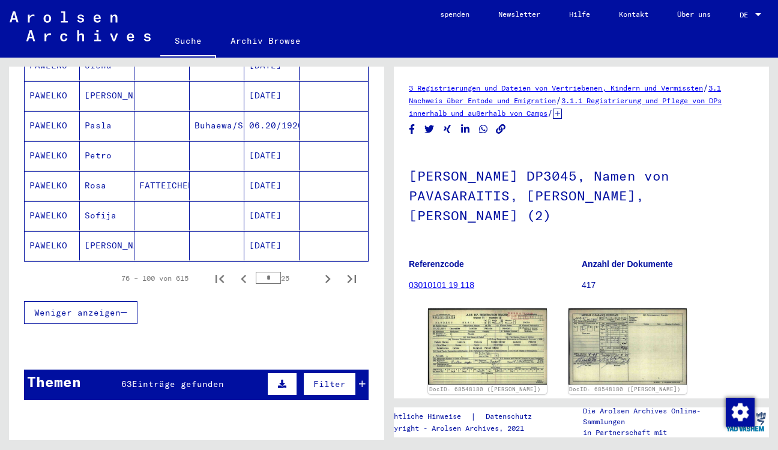
scroll to position [735, 0]
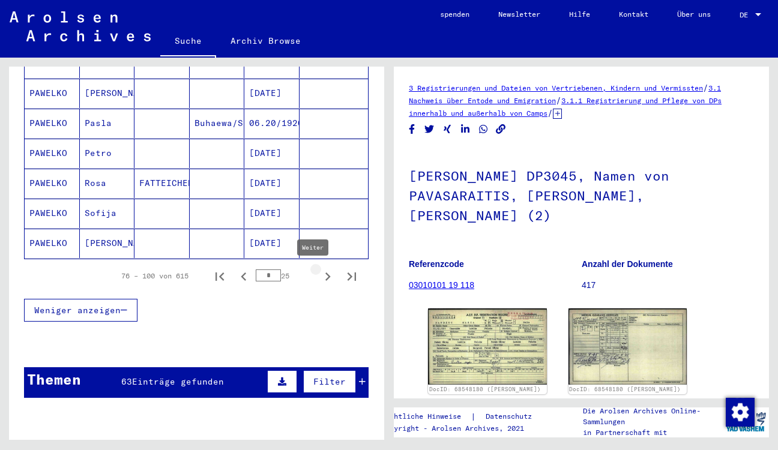
click at [325, 279] on icon "Weiter" at bounding box center [327, 277] width 5 height 8
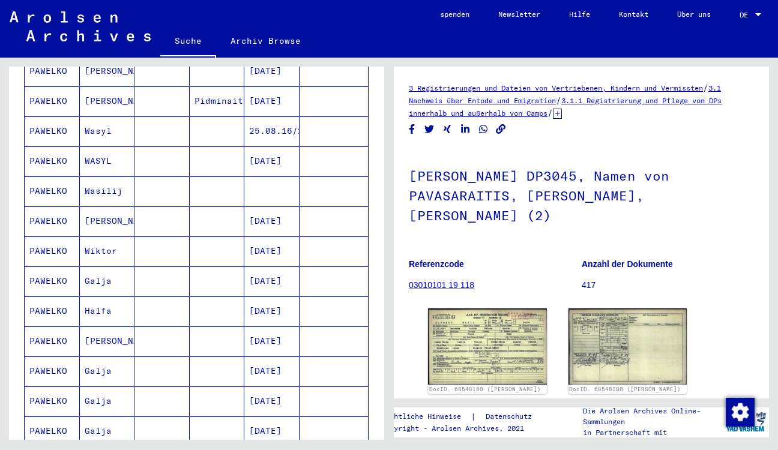
scroll to position [184, 0]
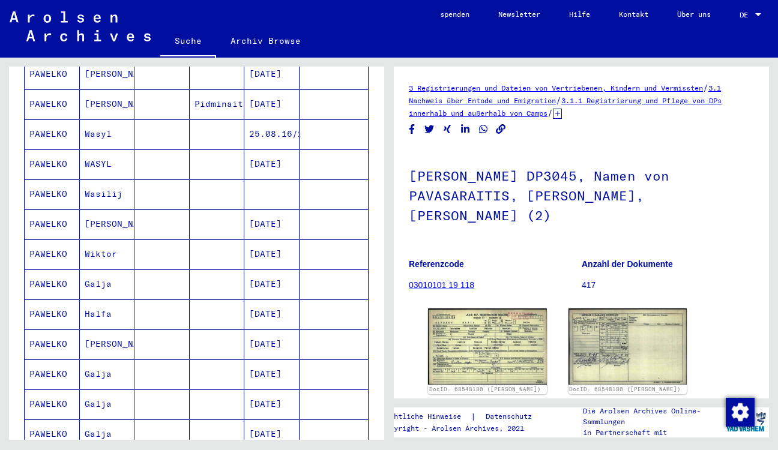
click at [104, 193] on mat-cell "Wasilij" at bounding box center [107, 194] width 55 height 29
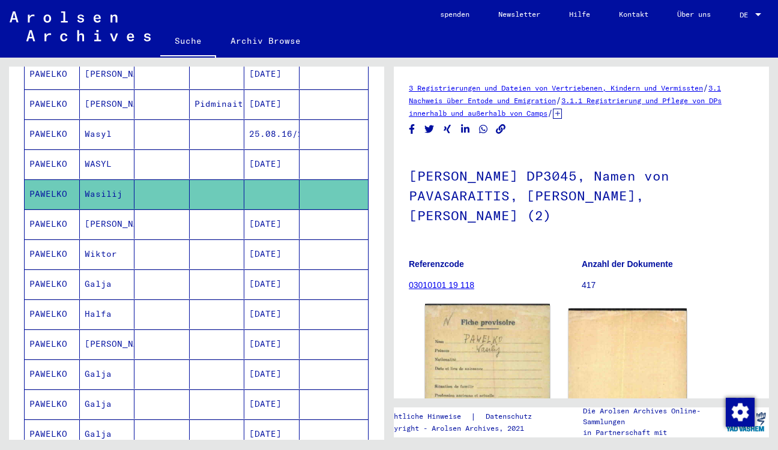
click at [480, 319] on img at bounding box center [487, 393] width 124 height 179
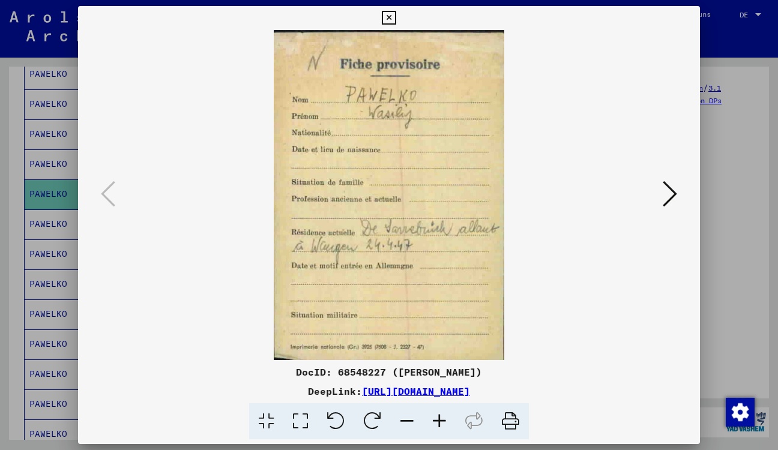
click at [671, 192] on icon at bounding box center [670, 194] width 14 height 29
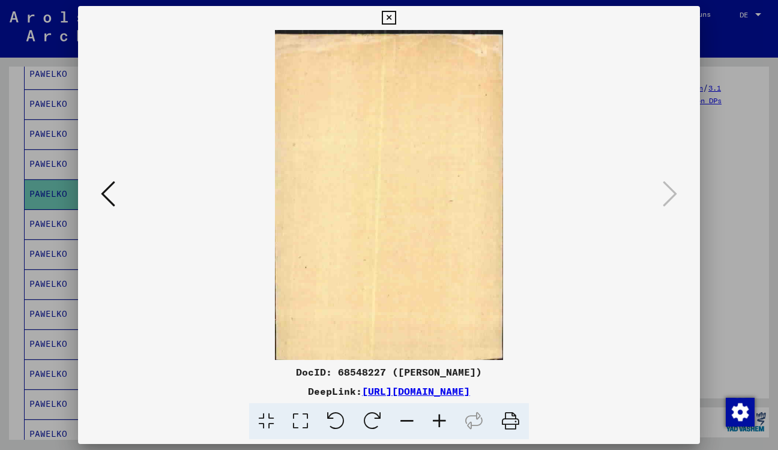
click at [104, 189] on icon at bounding box center [108, 194] width 14 height 29
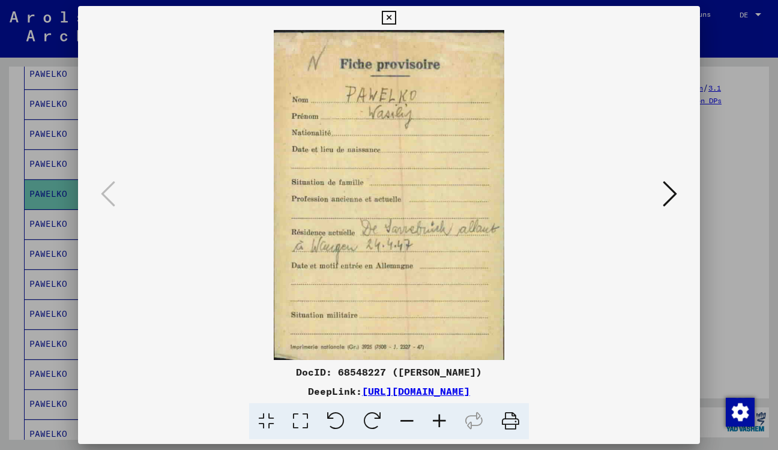
click at [396, 20] on icon at bounding box center [389, 18] width 14 height 14
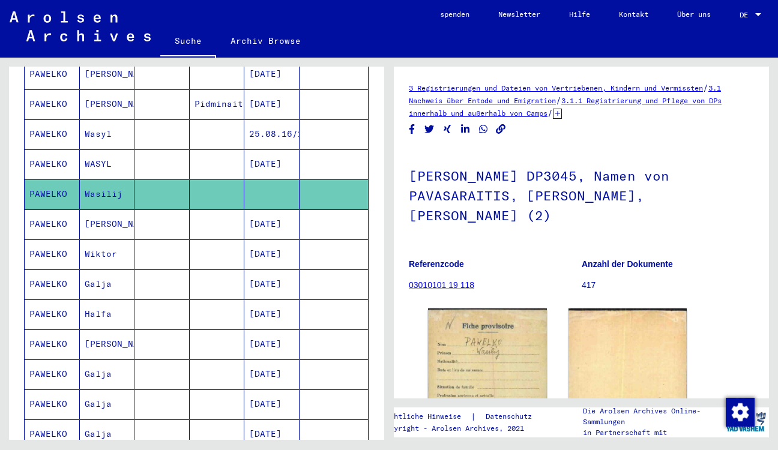
click at [106, 166] on mat-cell "WASYL" at bounding box center [107, 164] width 55 height 29
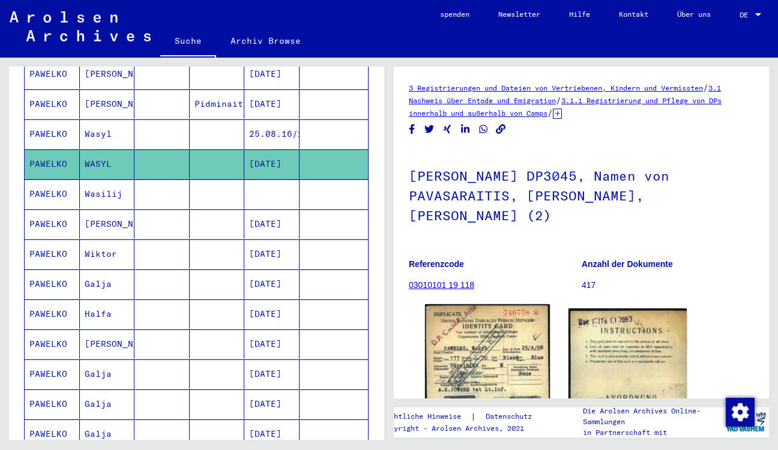
click at [473, 326] on img at bounding box center [487, 385] width 124 height 163
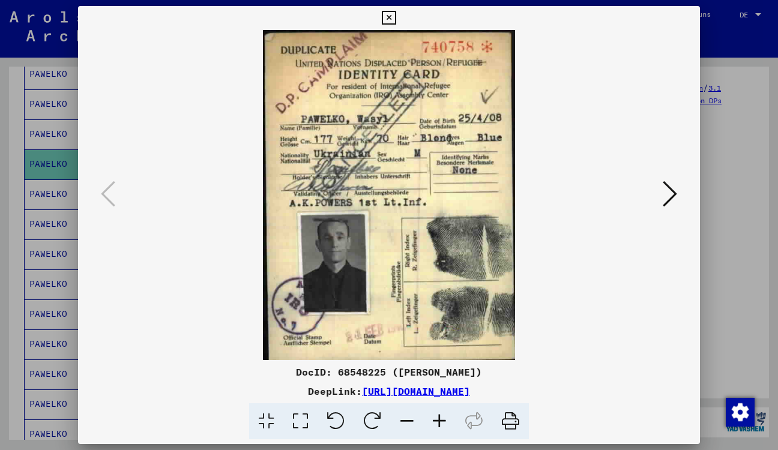
click at [674, 196] on icon at bounding box center [670, 194] width 14 height 29
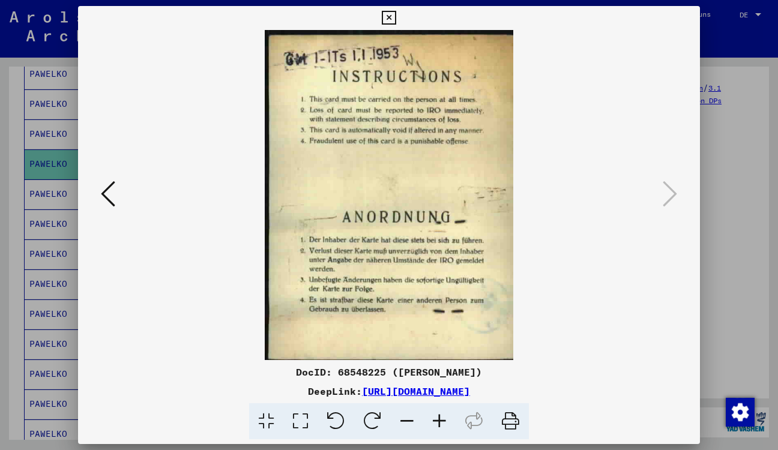
click at [396, 16] on icon at bounding box center [389, 18] width 14 height 14
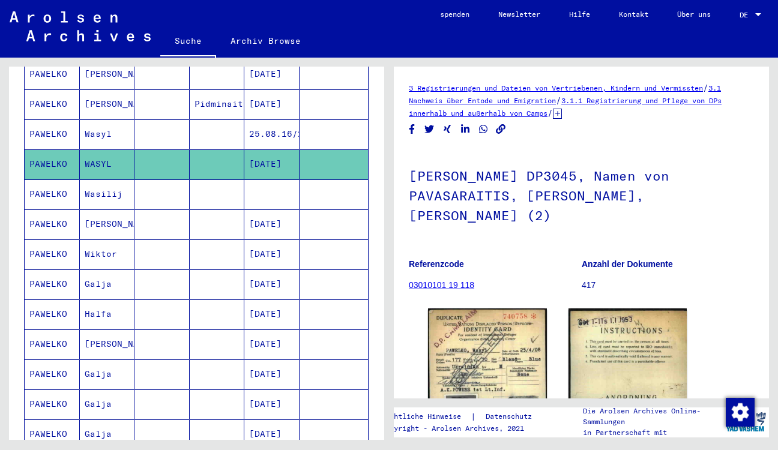
click at [97, 147] on mat-cell "Wasyl" at bounding box center [107, 133] width 55 height 29
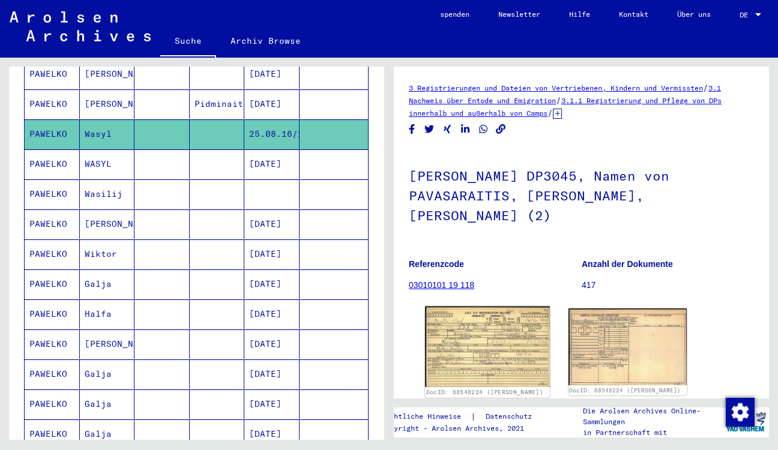
click at [471, 307] on img at bounding box center [487, 347] width 124 height 80
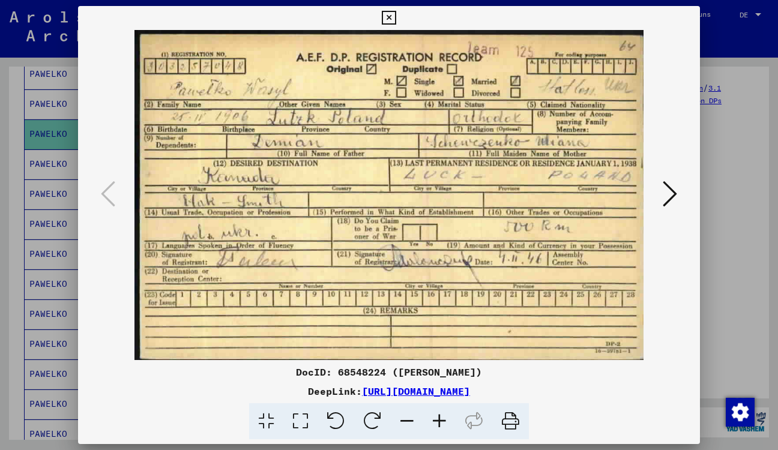
click at [670, 195] on icon at bounding box center [670, 194] width 14 height 29
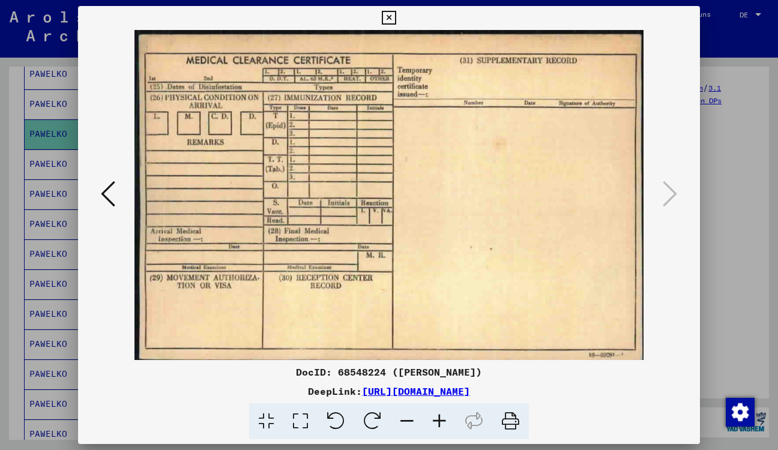
click at [396, 14] on icon at bounding box center [389, 18] width 14 height 14
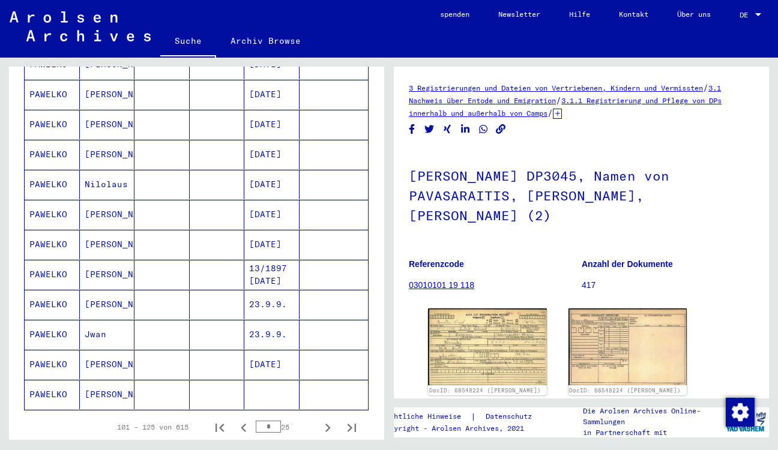
scroll to position [703, 0]
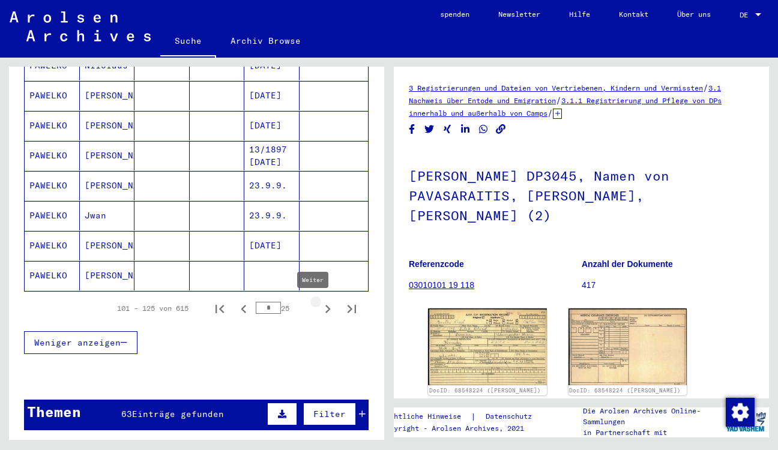
click at [319, 310] on icon "Weiter" at bounding box center [327, 309] width 17 height 17
type input "*"
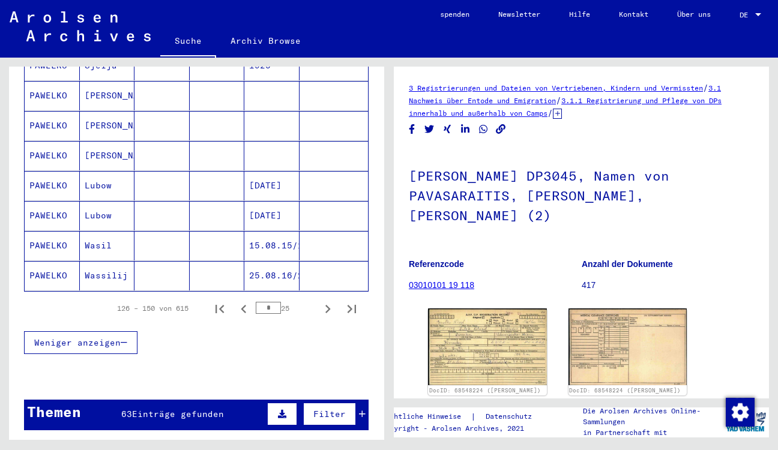
click at [113, 244] on mat-cell "Wasil" at bounding box center [107, 245] width 55 height 29
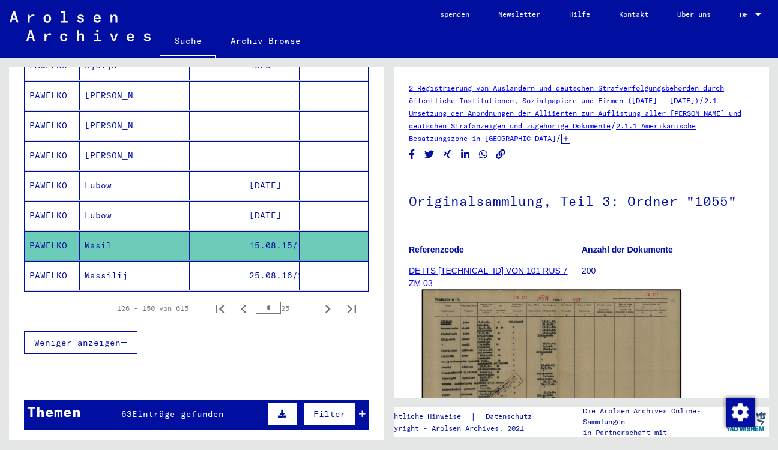
click at [471, 333] on img at bounding box center [551, 381] width 259 height 183
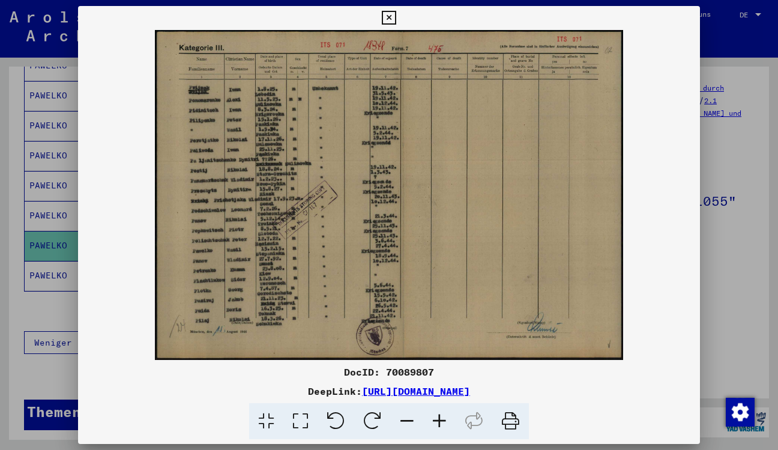
click at [396, 17] on icon at bounding box center [389, 18] width 14 height 14
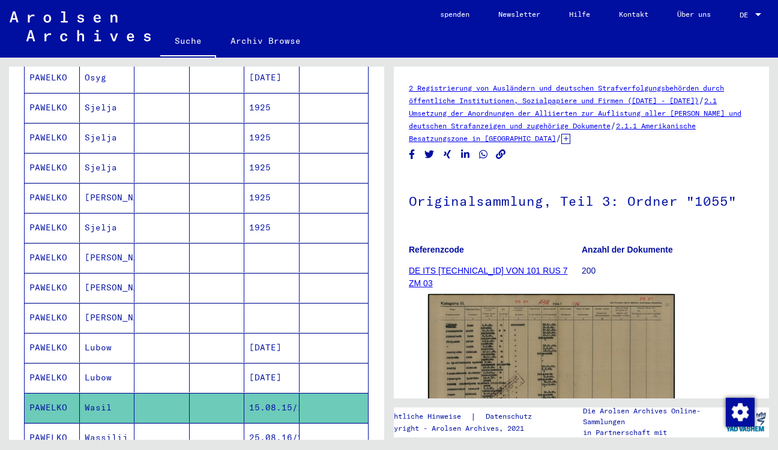
scroll to position [659, 0]
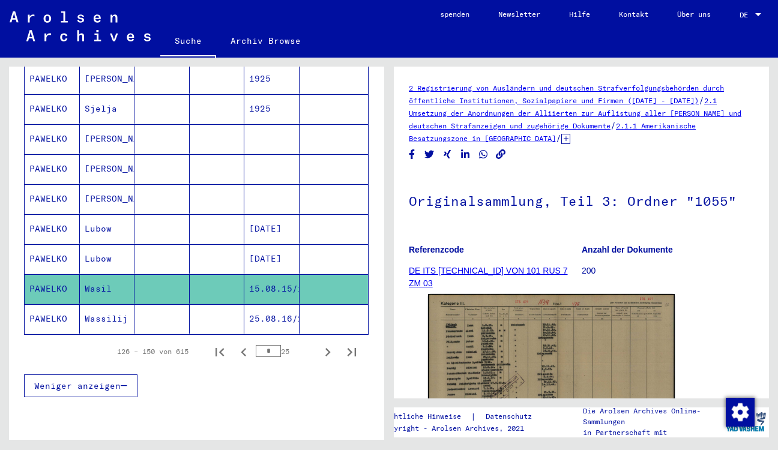
click at [98, 319] on mat-cell "Wassilij" at bounding box center [107, 318] width 55 height 29
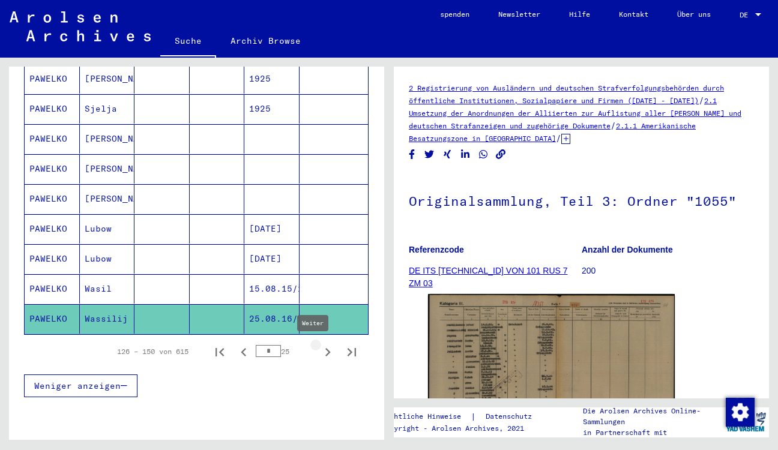
click at [319, 352] on icon "Weiter" at bounding box center [327, 352] width 17 height 17
type input "*"
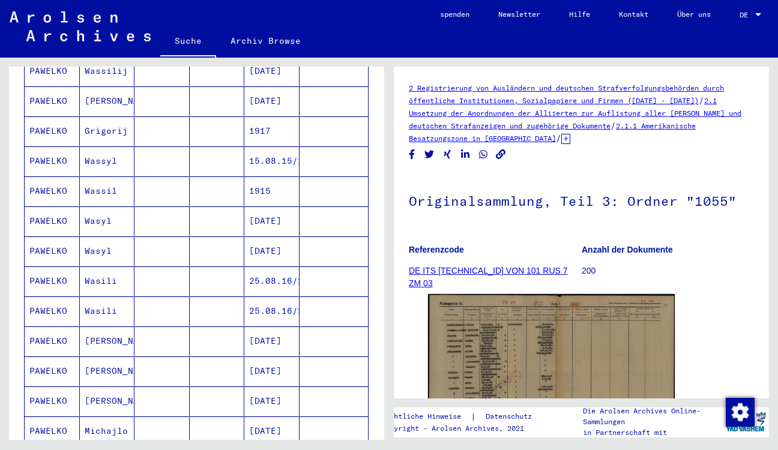
scroll to position [335, 0]
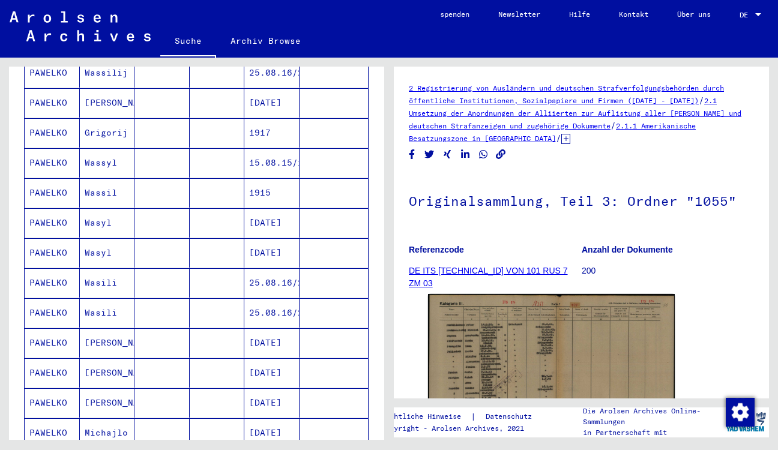
click at [100, 167] on mat-cell "Wassyl" at bounding box center [107, 162] width 55 height 29
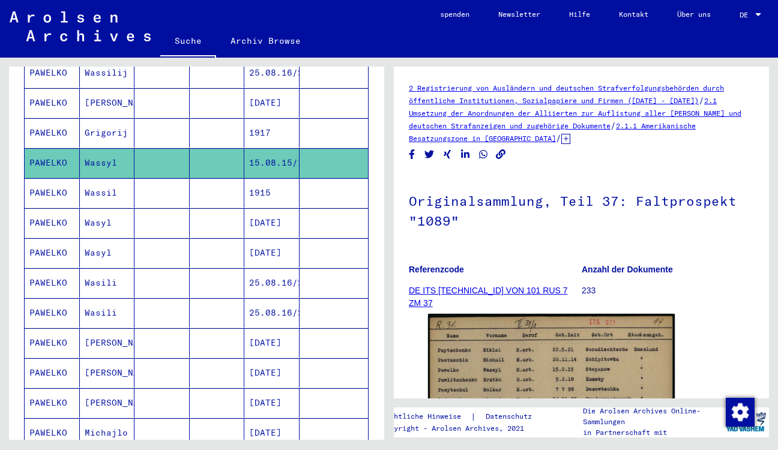
click at [104, 196] on mat-cell "Wassil" at bounding box center [107, 192] width 55 height 29
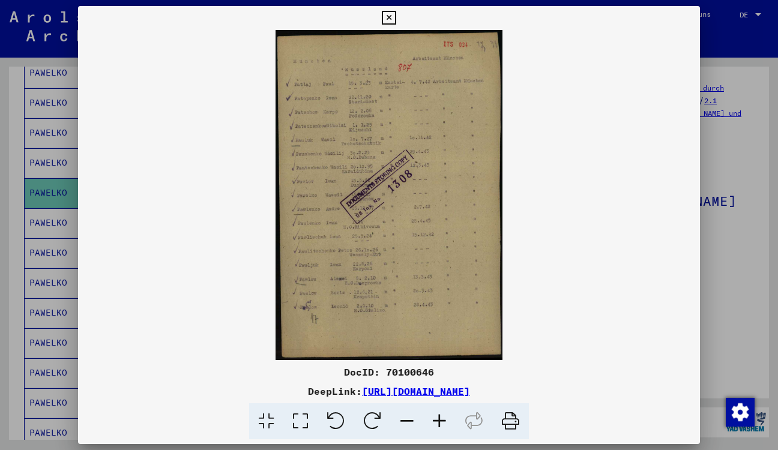
click at [396, 19] on icon at bounding box center [389, 18] width 14 height 14
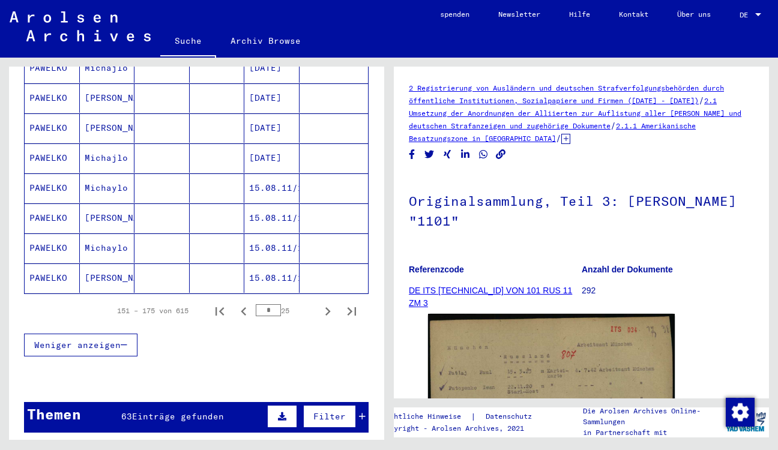
scroll to position [703, 0]
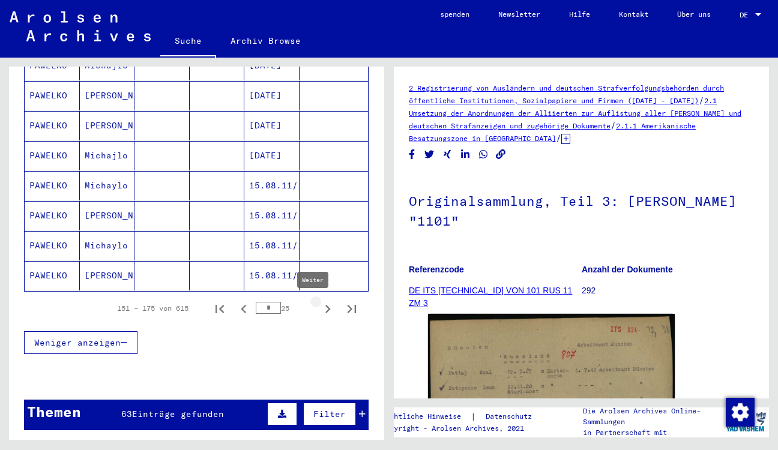
click at [325, 307] on icon "Weiter" at bounding box center [327, 309] width 5 height 8
type input "*"
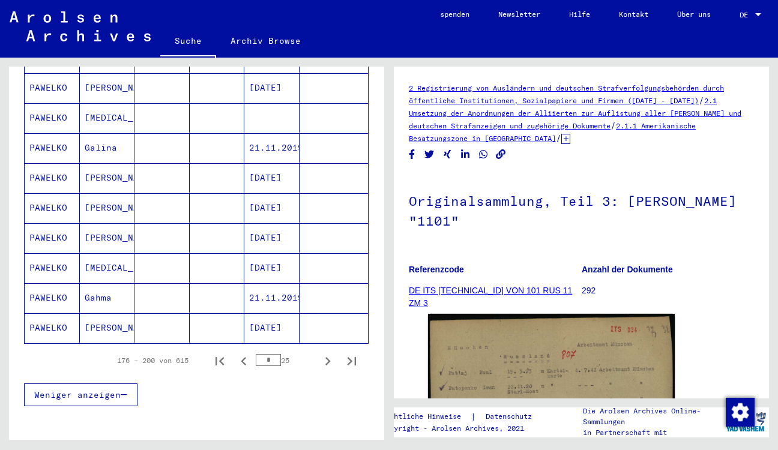
scroll to position [530, 0]
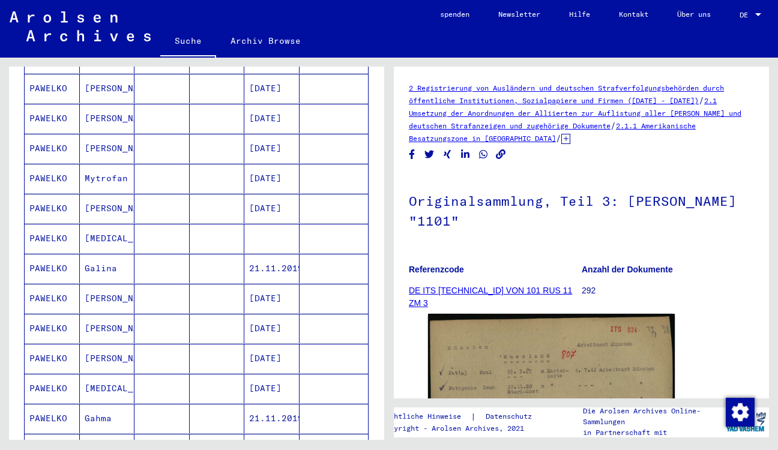
click at [104, 148] on mat-cell "[PERSON_NAME]" at bounding box center [107, 148] width 55 height 29
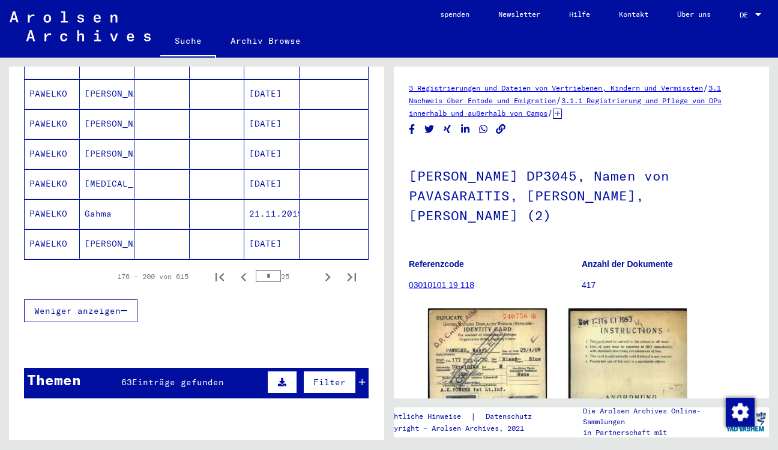
scroll to position [735, 0]
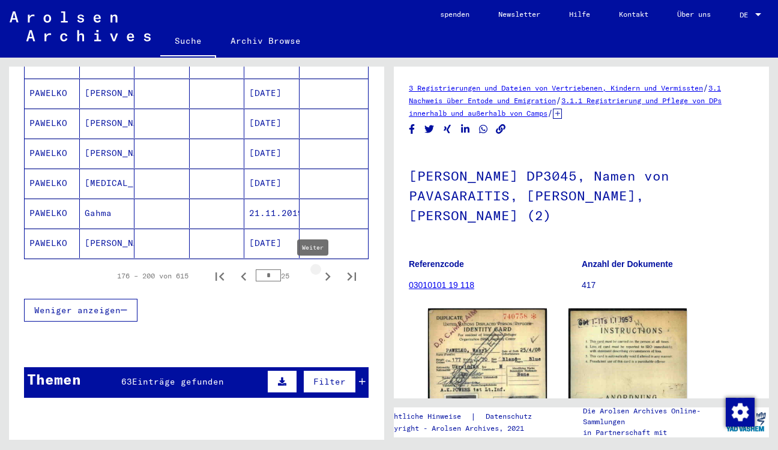
click at [319, 277] on icon "Weiter" at bounding box center [327, 276] width 17 height 17
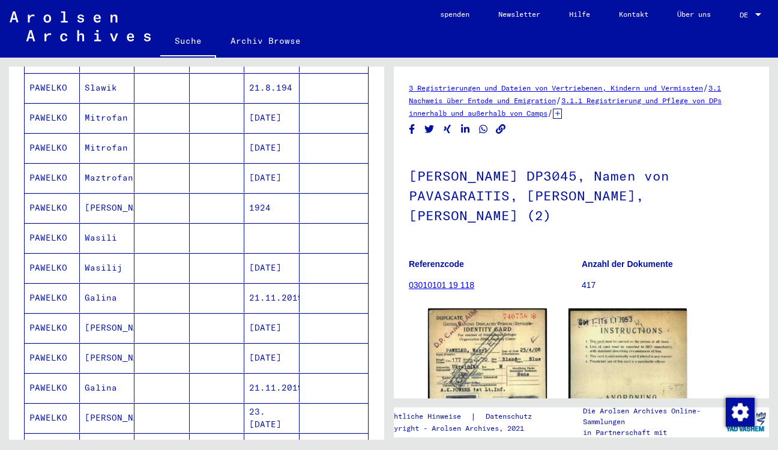
scroll to position [259, 0]
click at [105, 241] on mat-cell "Wasili" at bounding box center [107, 238] width 55 height 29
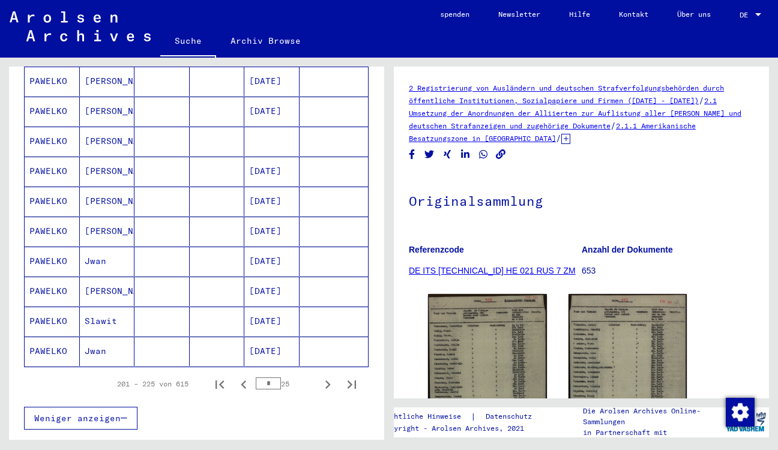
scroll to position [811, 0]
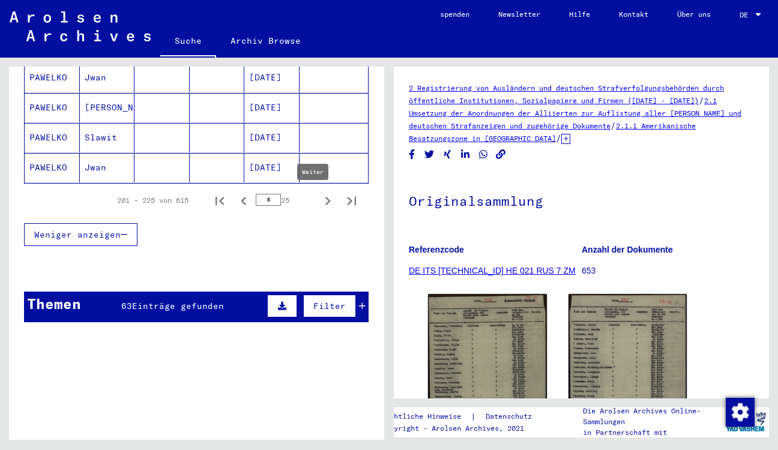
click at [325, 204] on icon "Weiter" at bounding box center [327, 201] width 5 height 8
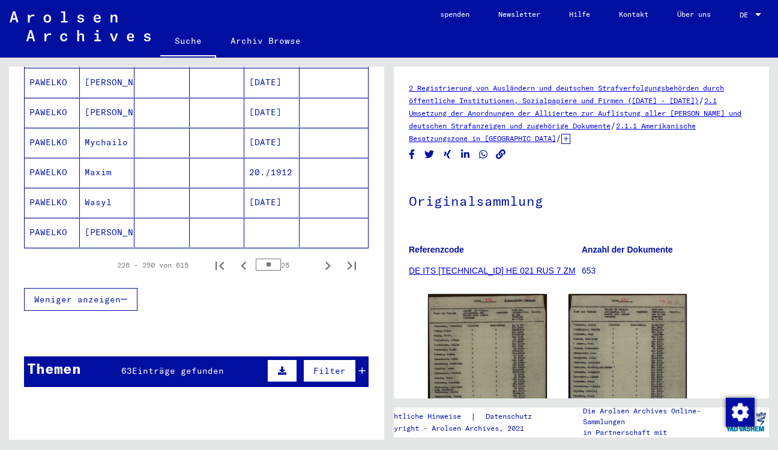
scroll to position [703, 0]
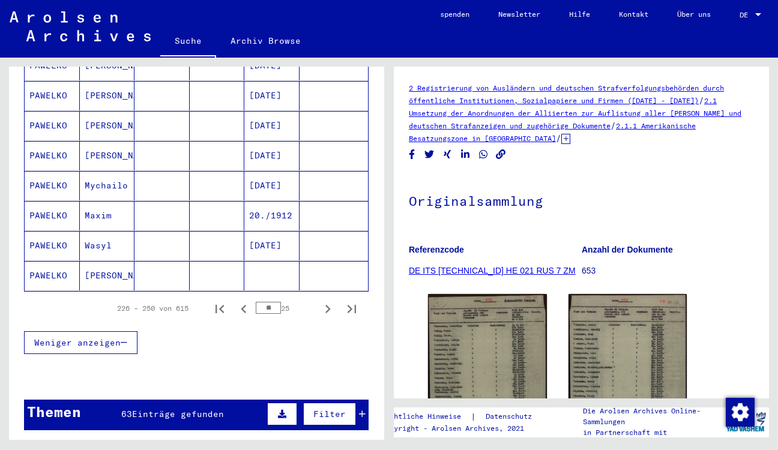
click at [101, 247] on mat-cell "Wasyl" at bounding box center [107, 245] width 55 height 29
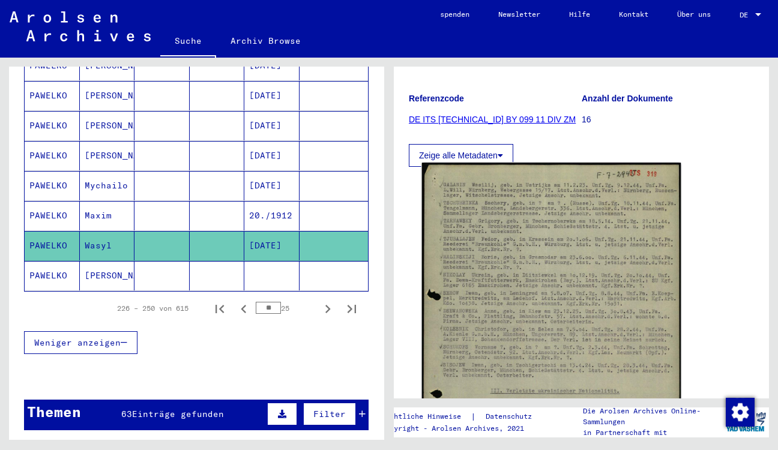
scroll to position [216, 0]
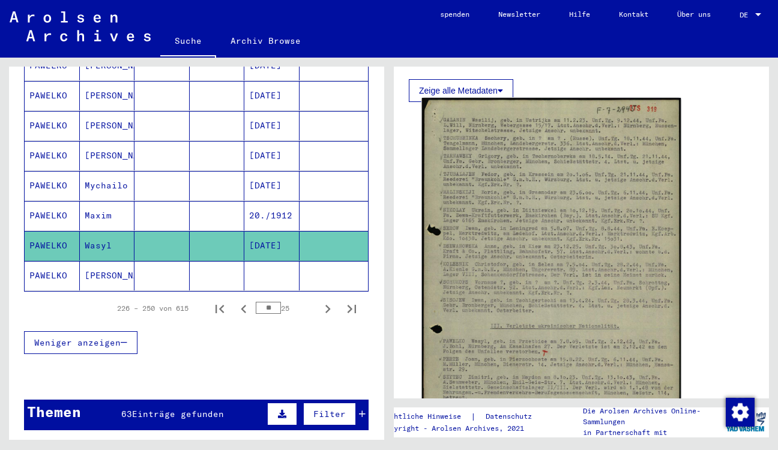
click at [509, 252] on img at bounding box center [551, 281] width 259 height 366
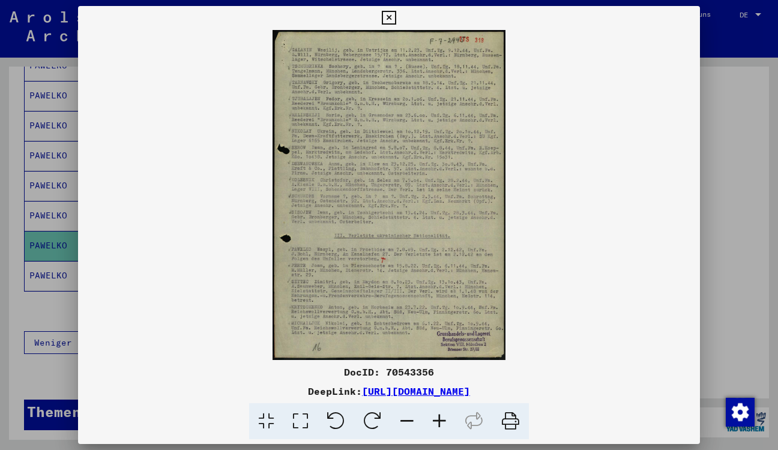
click at [396, 20] on icon at bounding box center [389, 18] width 14 height 14
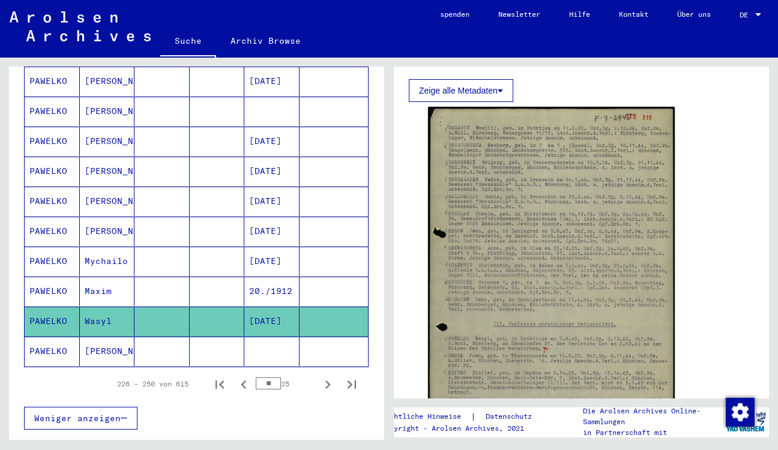
scroll to position [811, 0]
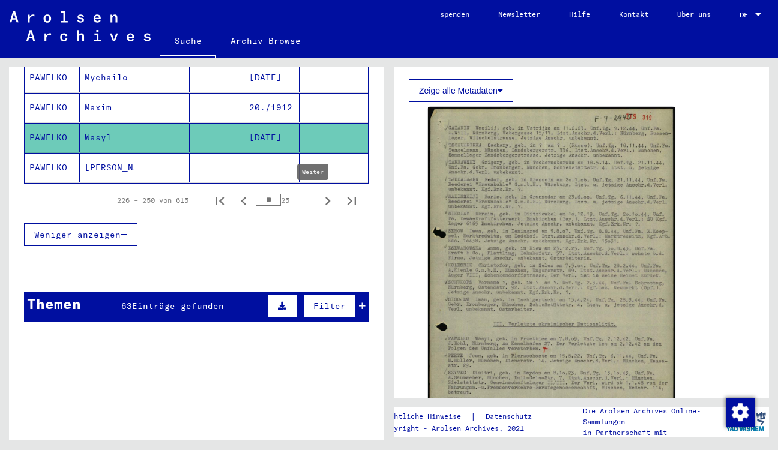
click at [319, 202] on icon "Weiter" at bounding box center [327, 201] width 17 height 17
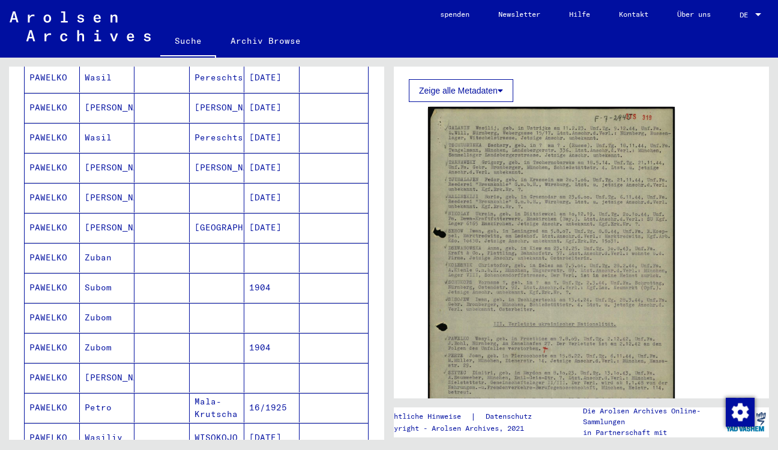
scroll to position [486, 0]
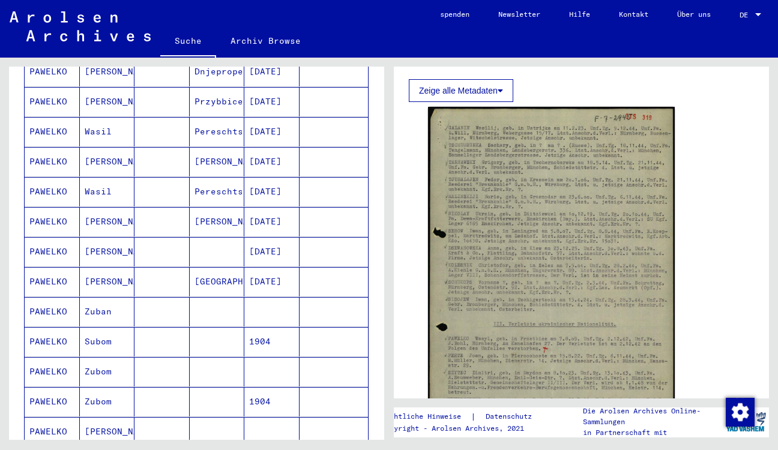
click at [97, 190] on mat-cell "Wasil" at bounding box center [107, 191] width 55 height 29
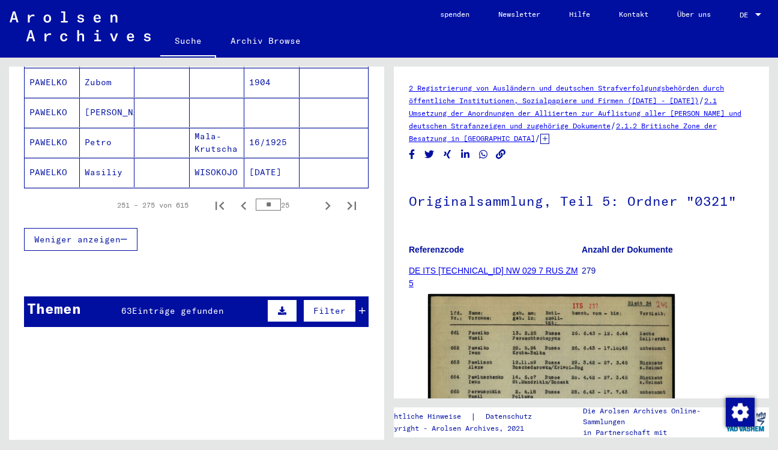
scroll to position [821, 0]
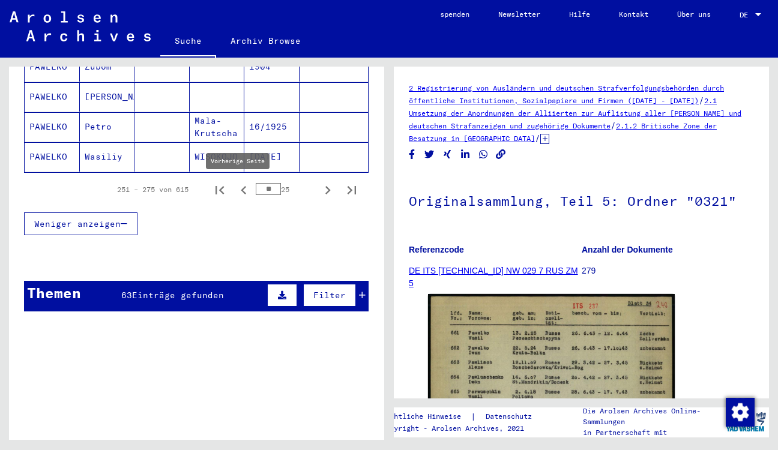
click at [236, 189] on icon "Vorherige Seite" at bounding box center [243, 190] width 17 height 17
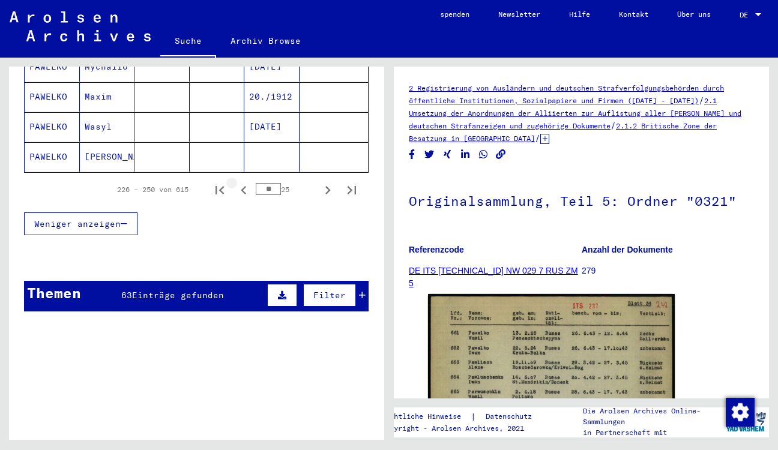
click at [236, 189] on icon "Vorherige Seite" at bounding box center [243, 190] width 17 height 17
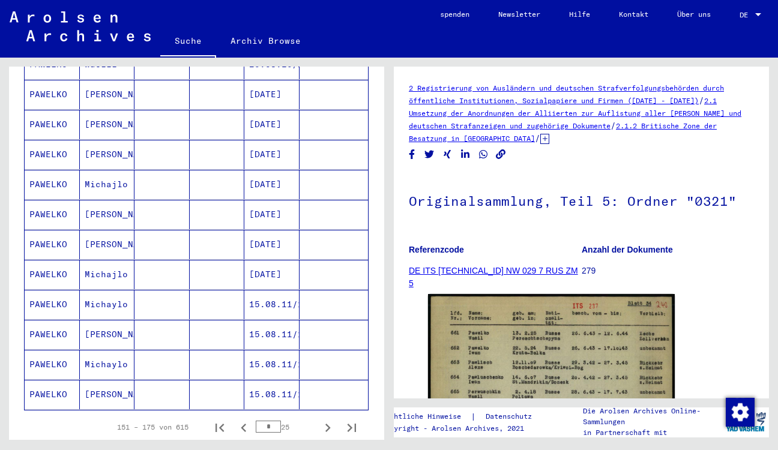
scroll to position [767, 0]
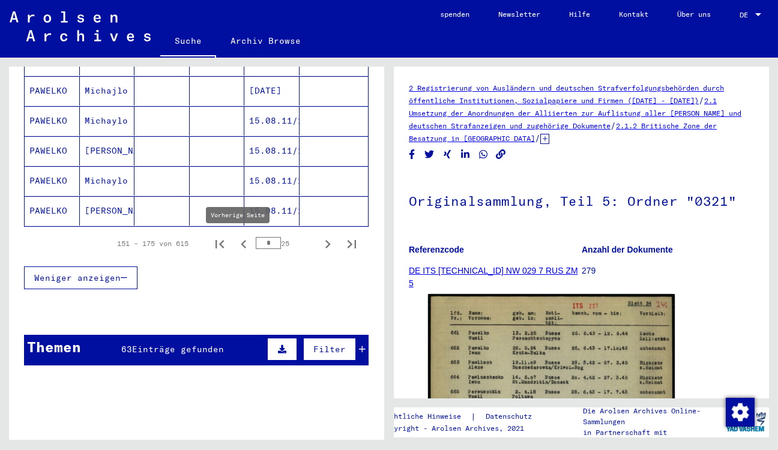
click at [236, 240] on icon "Vorherige Seite" at bounding box center [243, 244] width 17 height 17
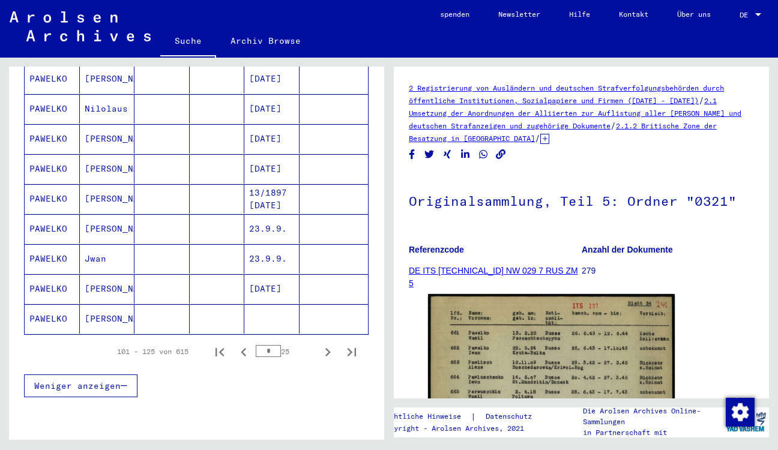
scroll to position [778, 0]
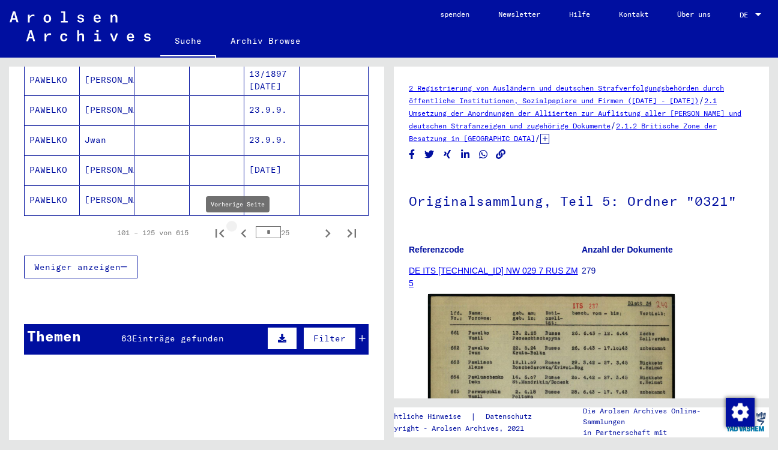
click at [237, 235] on icon "Vorherige Seite" at bounding box center [243, 233] width 17 height 17
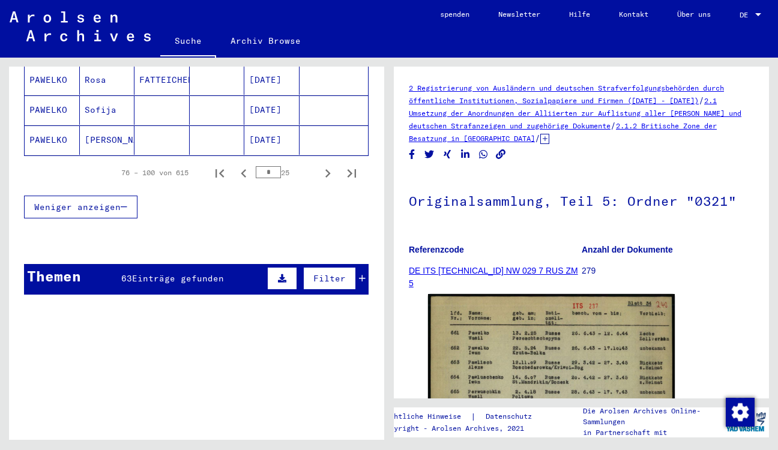
scroll to position [843, 0]
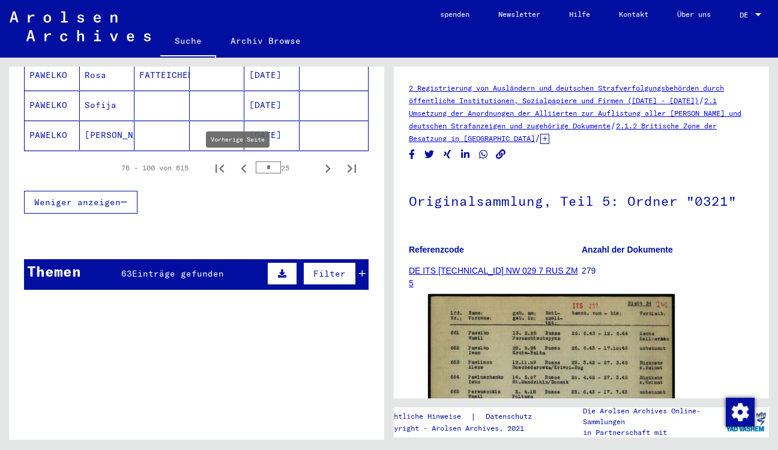
click at [235, 171] on icon "Vorherige Seite" at bounding box center [243, 168] width 17 height 17
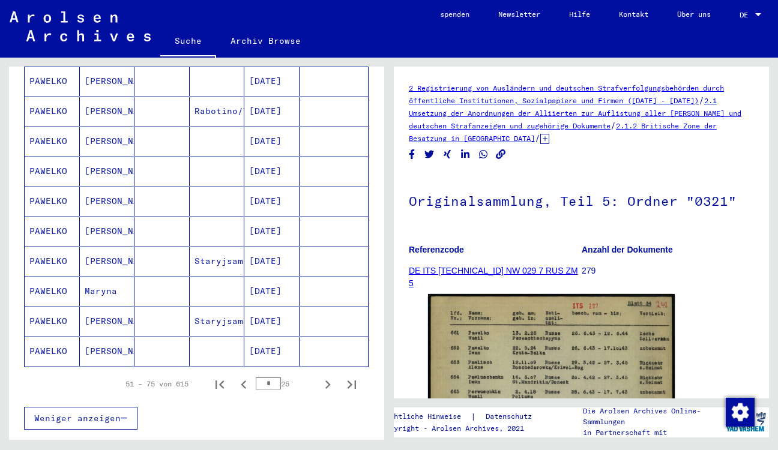
scroll to position [746, 0]
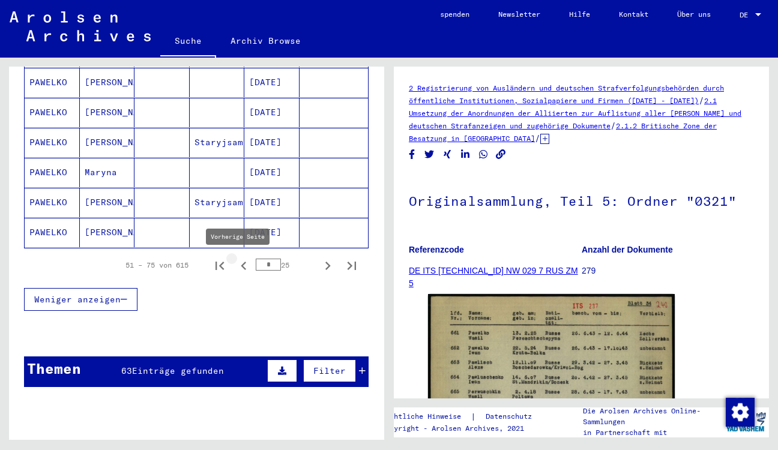
click at [241, 268] on icon "Vorherige Seite" at bounding box center [243, 266] width 5 height 8
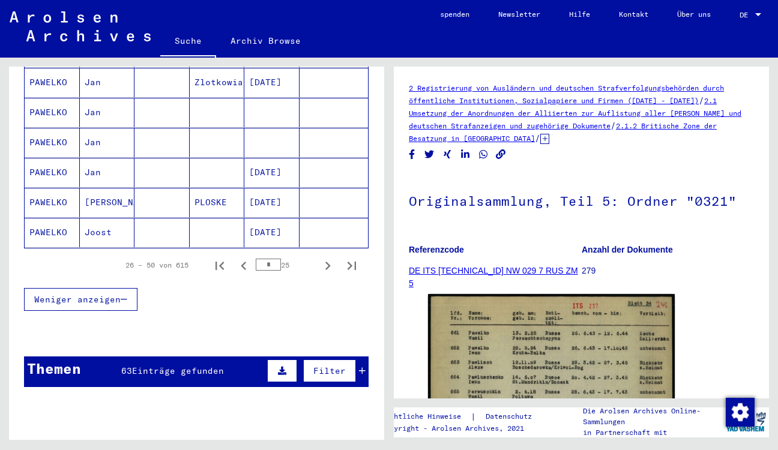
click at [102, 175] on mat-cell "Jan" at bounding box center [107, 172] width 55 height 29
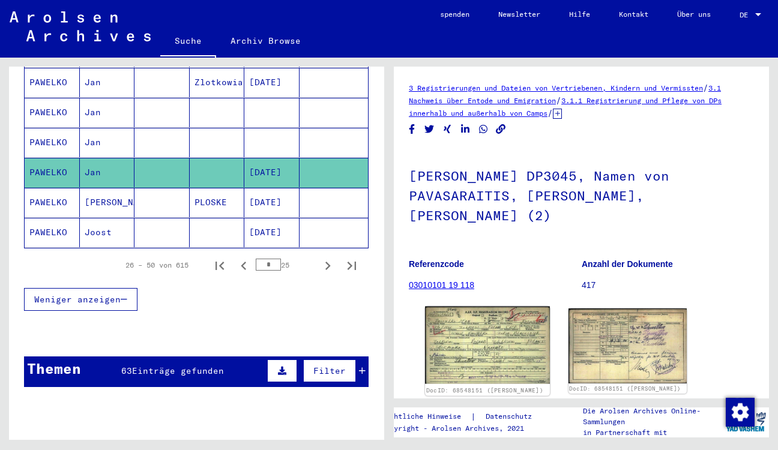
click at [479, 315] on img at bounding box center [487, 345] width 124 height 77
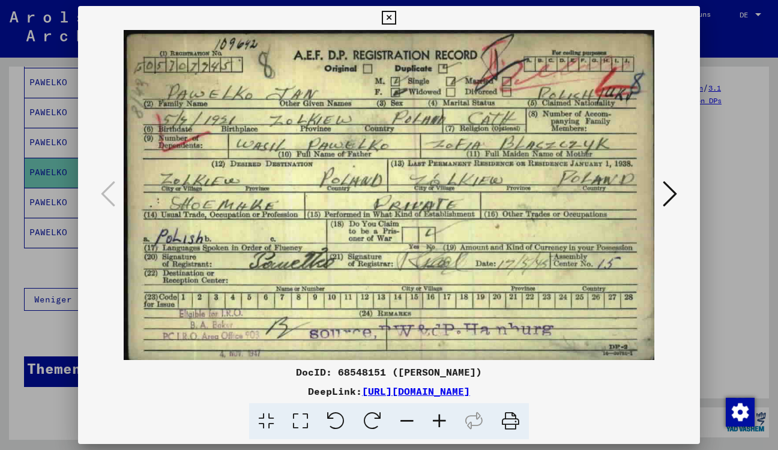
click at [396, 20] on icon at bounding box center [389, 18] width 14 height 14
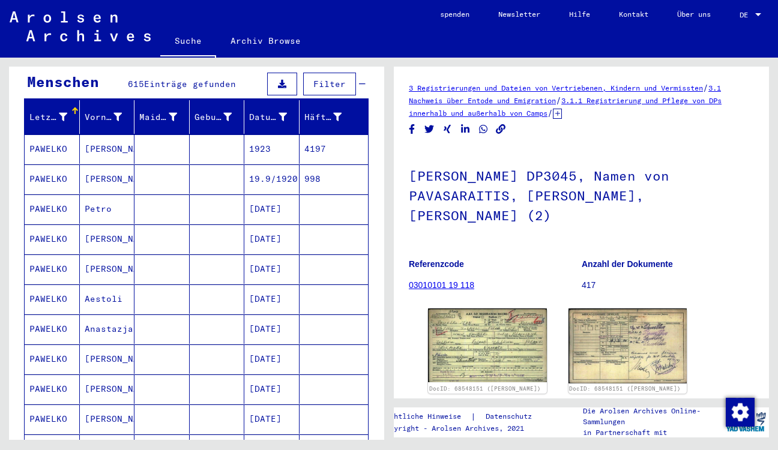
scroll to position [108, 0]
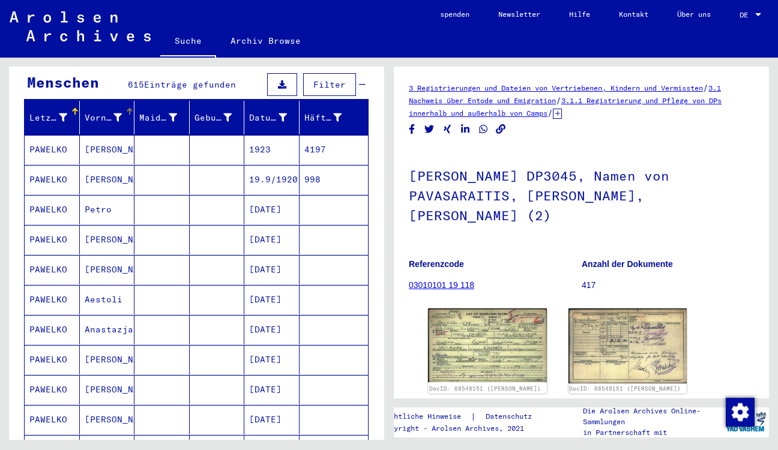
click at [108, 115] on div "Vorname" at bounding box center [103, 118] width 37 height 13
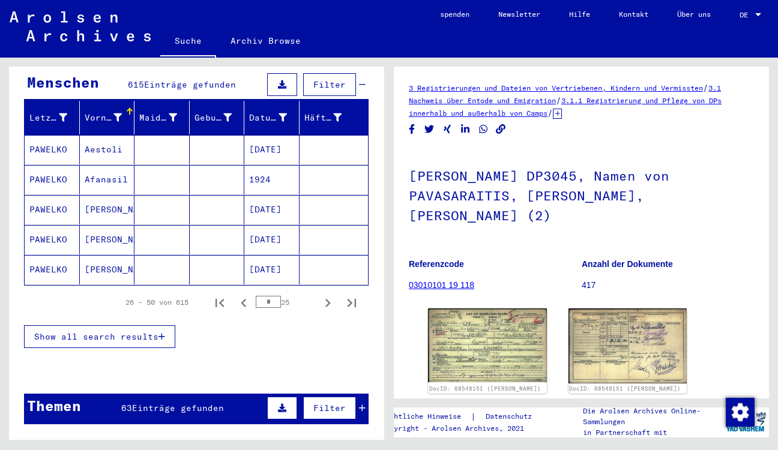
click at [319, 303] on icon "Weiter" at bounding box center [327, 303] width 17 height 17
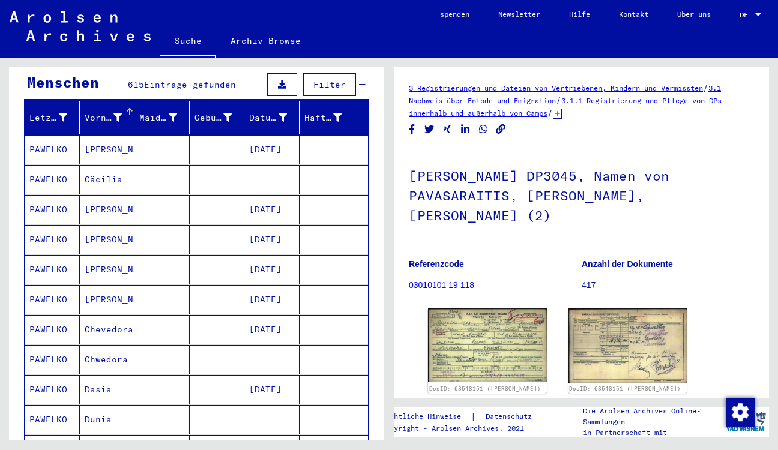
click at [318, 225] on mat-cell at bounding box center [334, 209] width 69 height 29
click at [319, 225] on mat-cell at bounding box center [334, 209] width 69 height 29
click at [150, 225] on mat-row "[PERSON_NAME] [DATE]" at bounding box center [196, 210] width 343 height 30
click at [127, 255] on mat-cell "[PERSON_NAME]" at bounding box center [107, 239] width 55 height 29
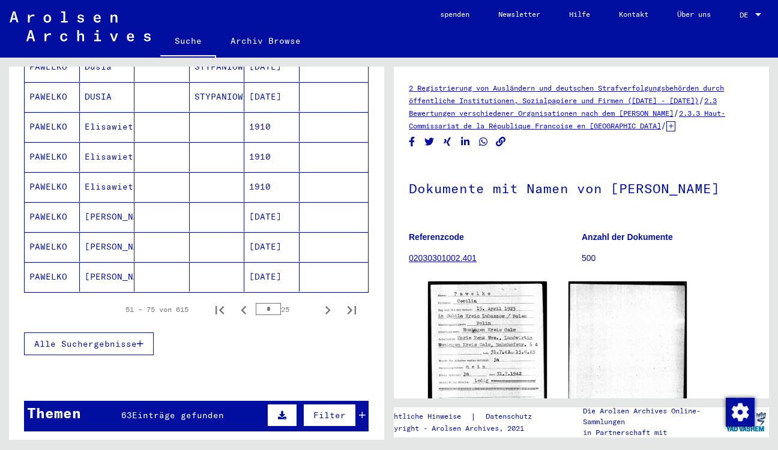
scroll to position [703, 0]
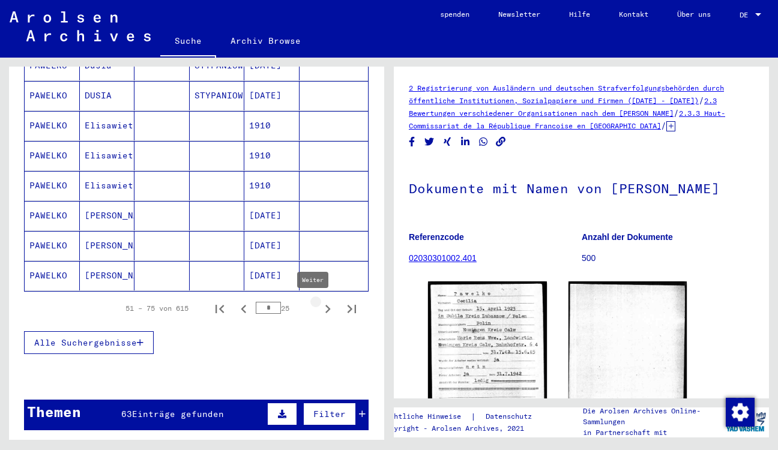
click at [322, 310] on icon "Weiter" at bounding box center [327, 309] width 17 height 17
click at [321, 311] on icon "Weiter" at bounding box center [327, 309] width 17 height 17
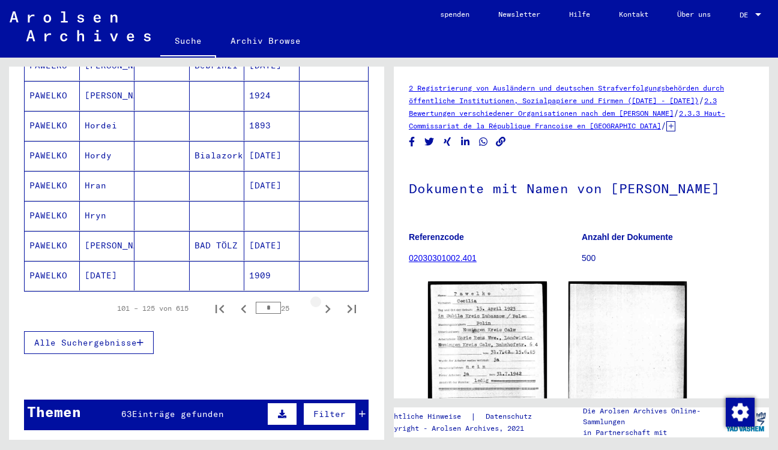
click at [325, 310] on icon "Weiter" at bounding box center [327, 309] width 5 height 8
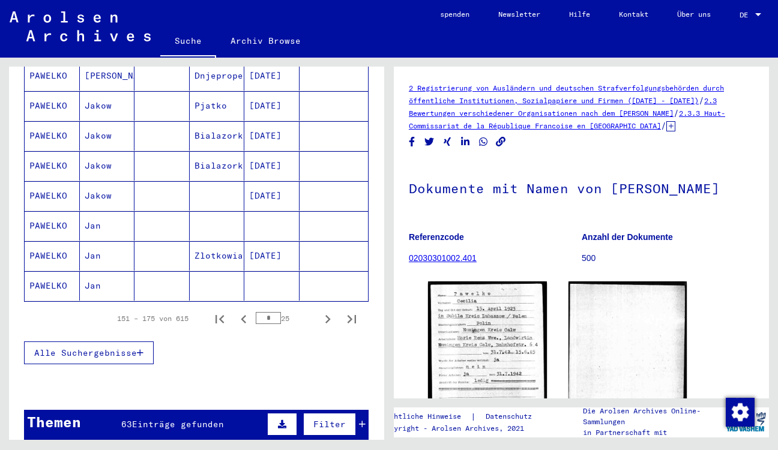
scroll to position [692, 0]
click at [93, 223] on mat-cell "Jan" at bounding box center [107, 226] width 55 height 29
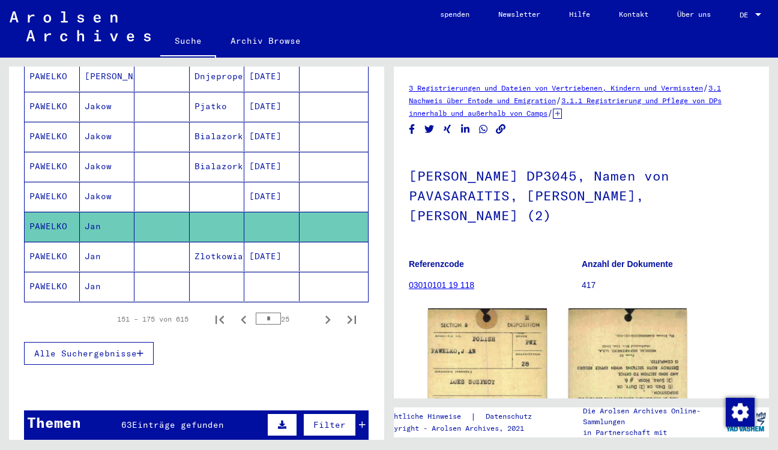
click at [100, 258] on mat-cell "Jan" at bounding box center [107, 256] width 55 height 29
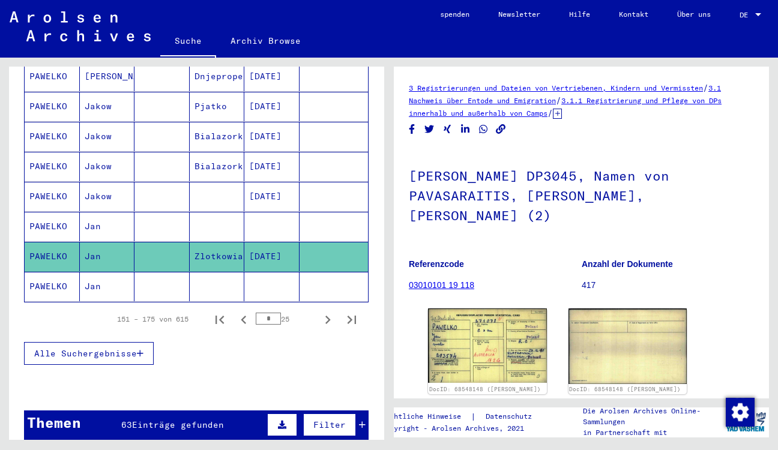
click at [97, 287] on mat-cell "Jan" at bounding box center [107, 286] width 55 height 29
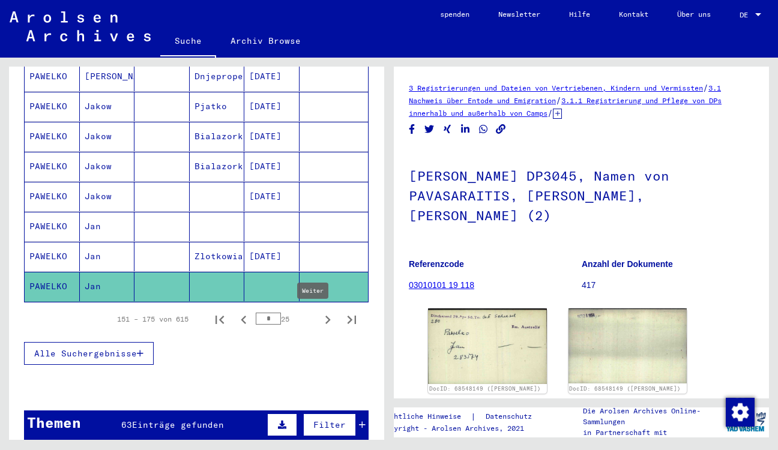
click at [321, 319] on icon "Weiter" at bounding box center [327, 320] width 17 height 17
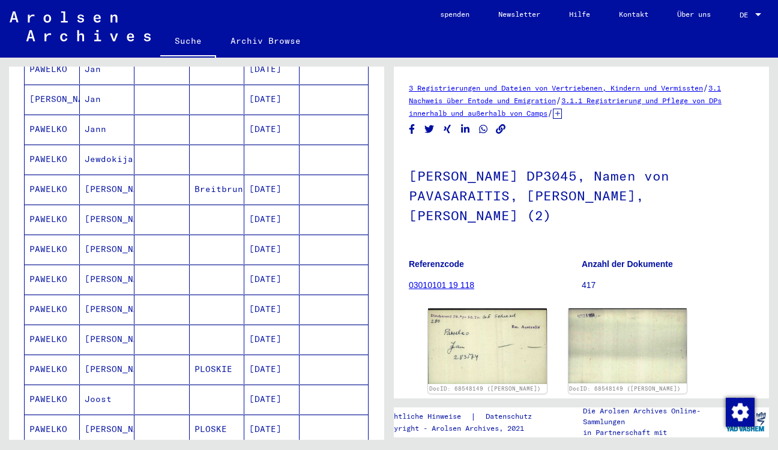
scroll to position [238, 0]
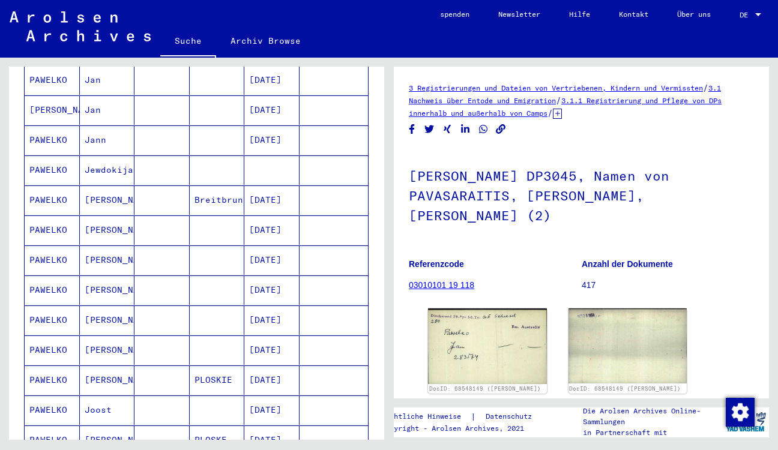
click at [102, 292] on mat-cell "[PERSON_NAME]" at bounding box center [107, 290] width 55 height 29
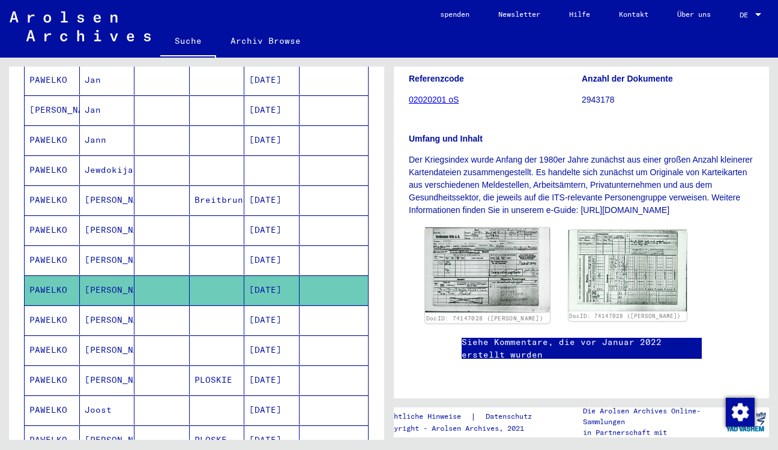
click at [494, 273] on img at bounding box center [487, 270] width 124 height 85
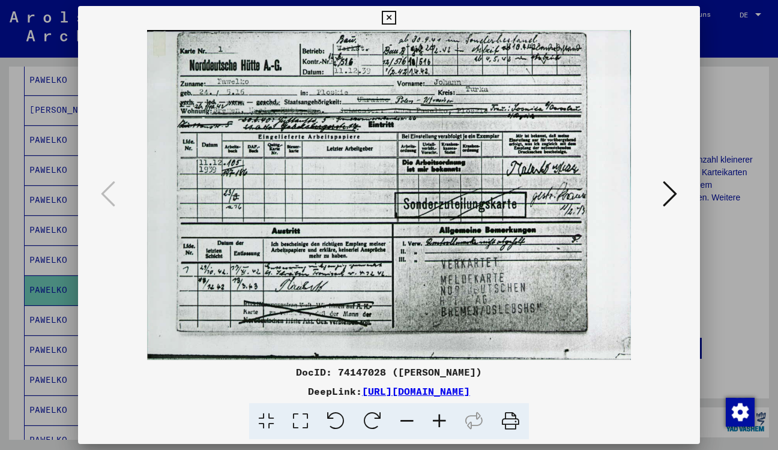
click at [396, 16] on icon at bounding box center [389, 18] width 14 height 14
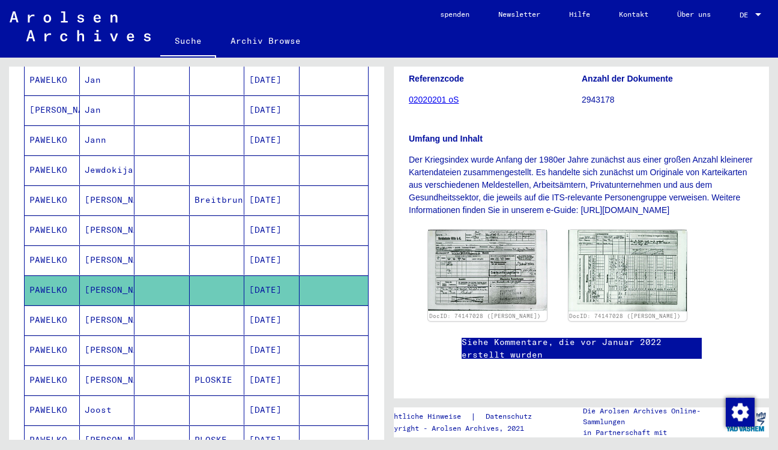
click at [113, 323] on mat-cell "[PERSON_NAME]" at bounding box center [107, 320] width 55 height 29
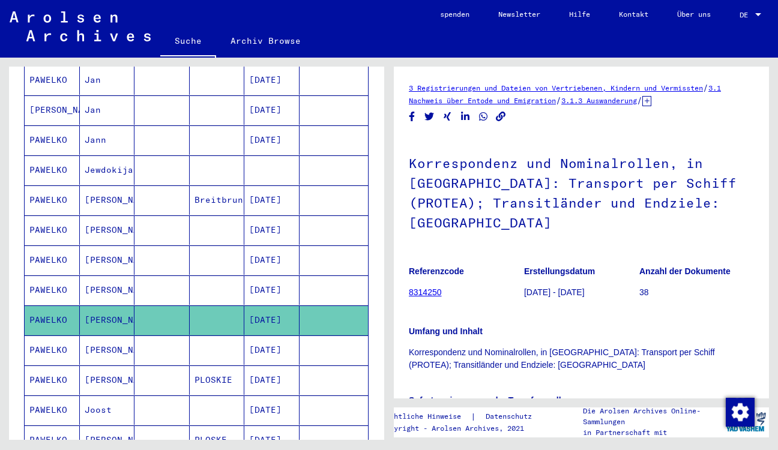
scroll to position [173, 0]
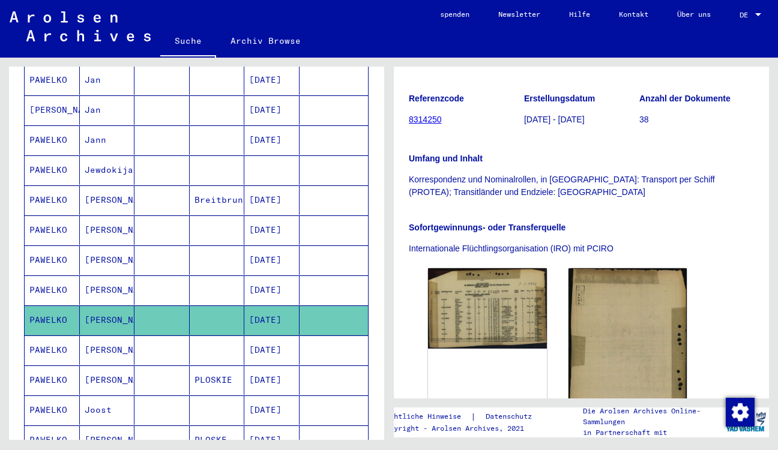
click at [108, 348] on mat-cell "[PERSON_NAME]" at bounding box center [107, 350] width 55 height 29
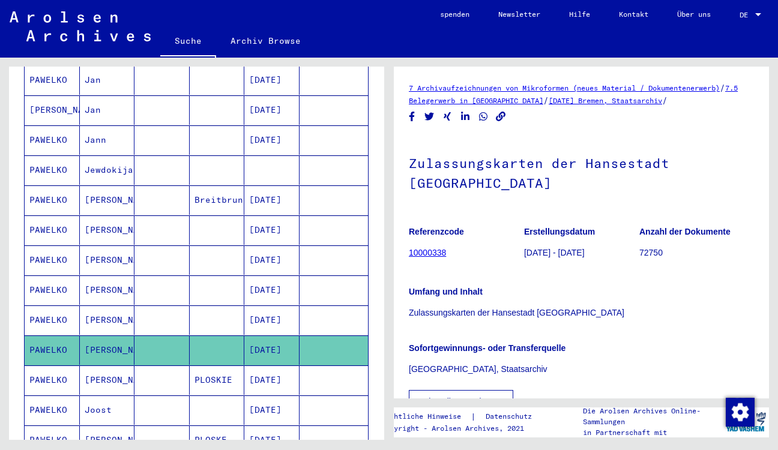
click at [104, 383] on mat-cell "[PERSON_NAME]" at bounding box center [107, 380] width 55 height 29
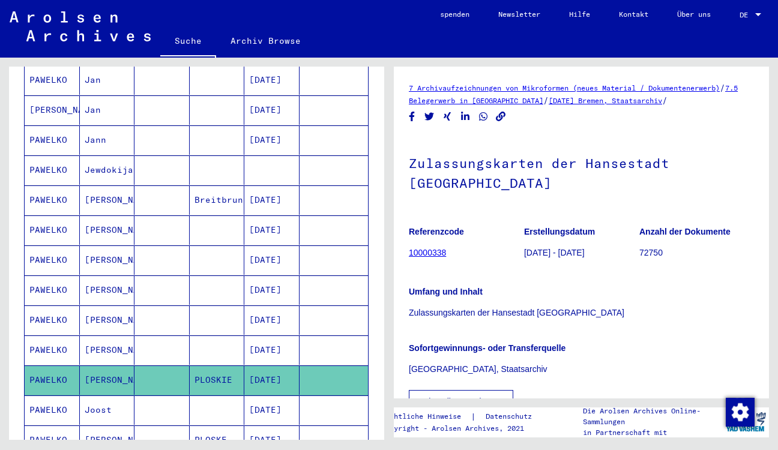
click at [106, 201] on mat-cell "[PERSON_NAME]" at bounding box center [107, 200] width 55 height 29
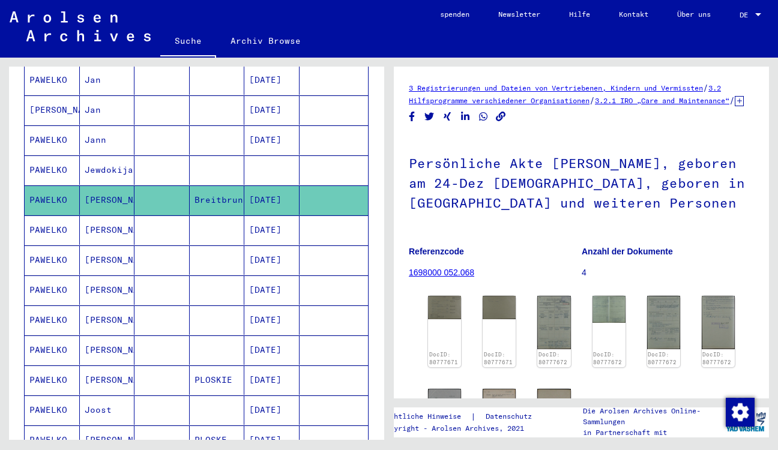
click at [101, 121] on mat-cell "Jan" at bounding box center [107, 109] width 55 height 29
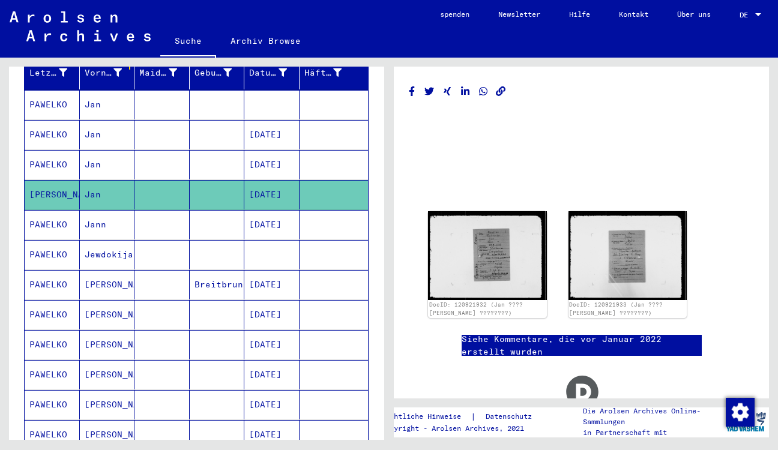
scroll to position [141, 0]
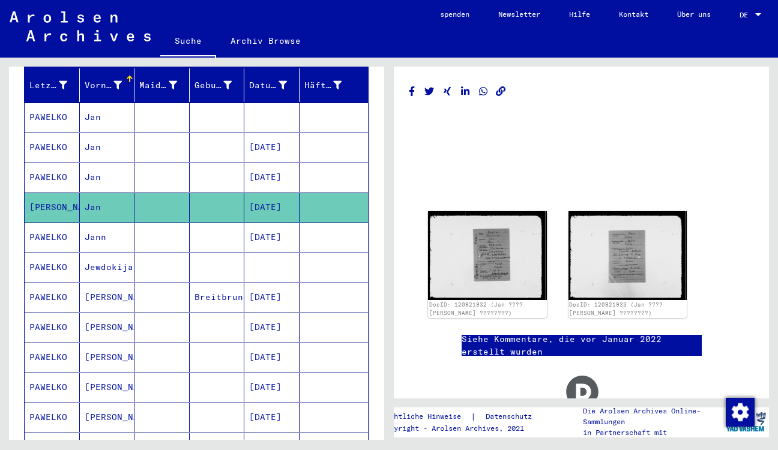
click at [98, 118] on mat-cell "Jan" at bounding box center [107, 117] width 55 height 29
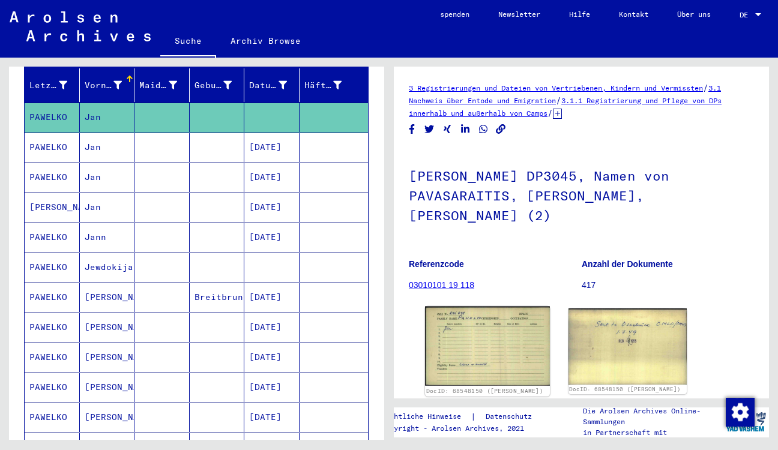
click at [506, 318] on img at bounding box center [487, 346] width 124 height 79
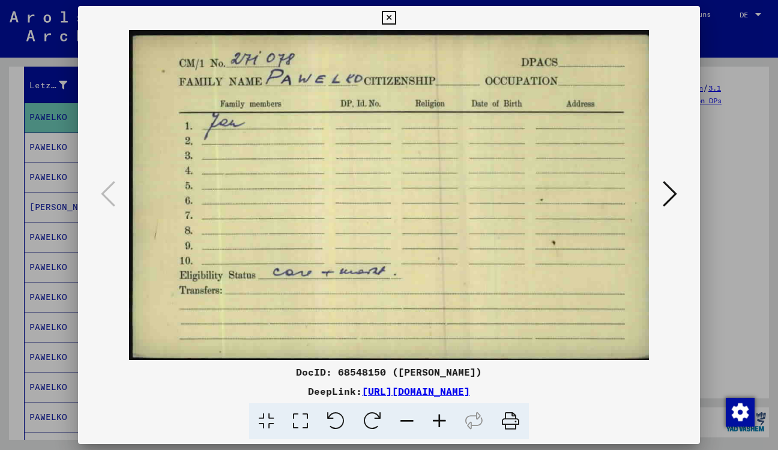
click at [396, 14] on icon at bounding box center [389, 18] width 14 height 14
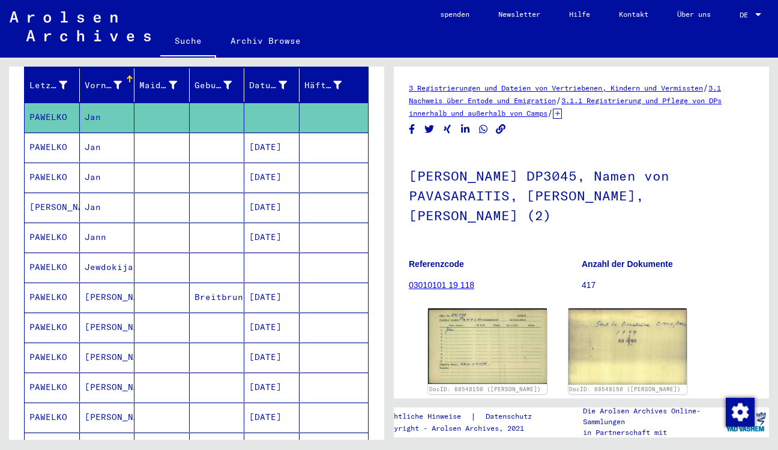
click at [100, 147] on mat-cell "Jan" at bounding box center [107, 147] width 55 height 29
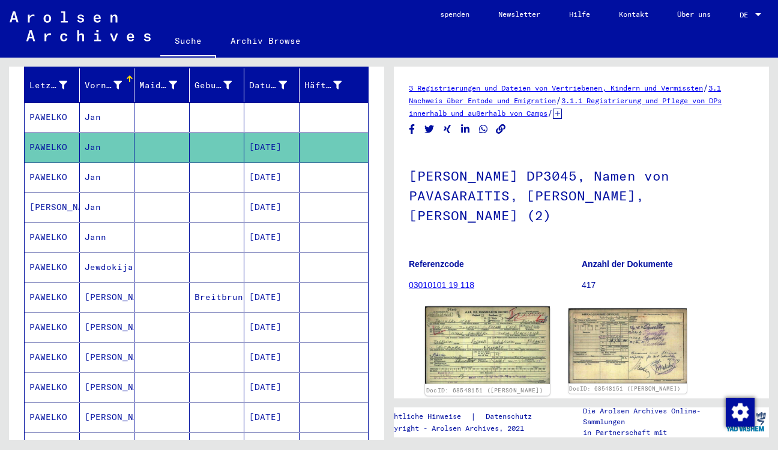
click at [462, 327] on img at bounding box center [487, 345] width 124 height 77
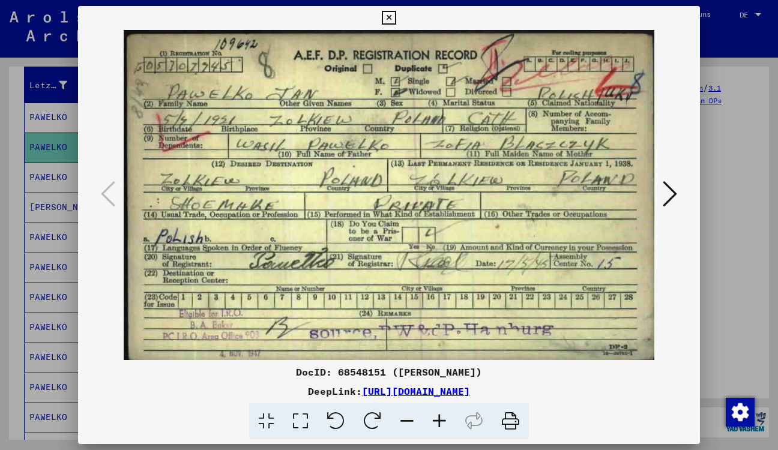
click at [396, 16] on icon at bounding box center [389, 18] width 14 height 14
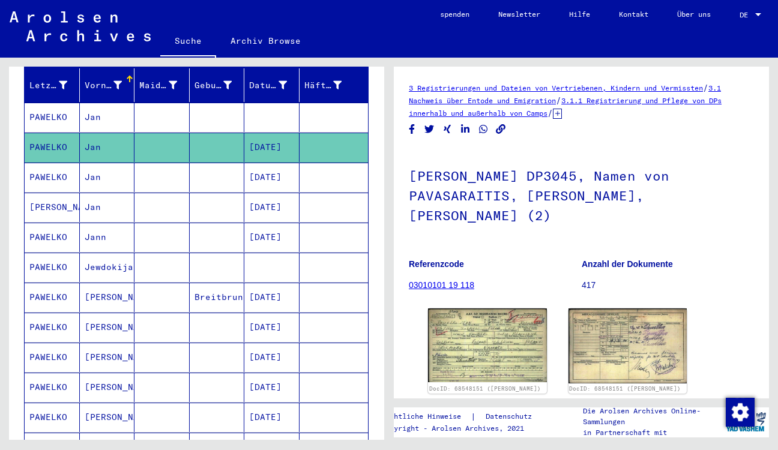
click at [94, 179] on mat-cell "Jan" at bounding box center [107, 177] width 55 height 29
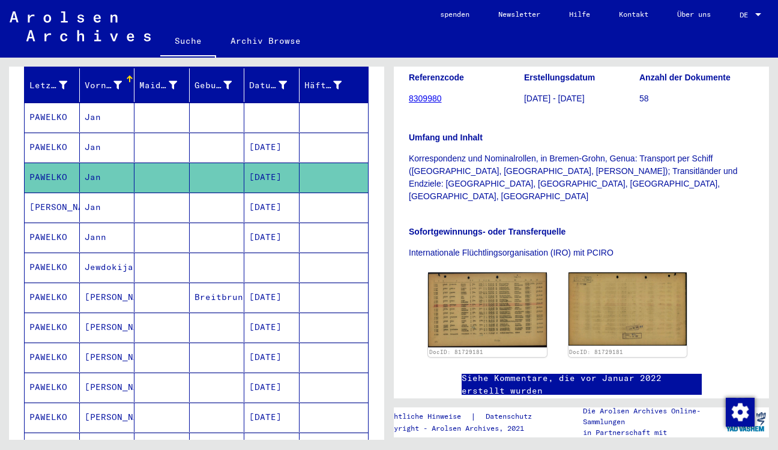
scroll to position [255, 0]
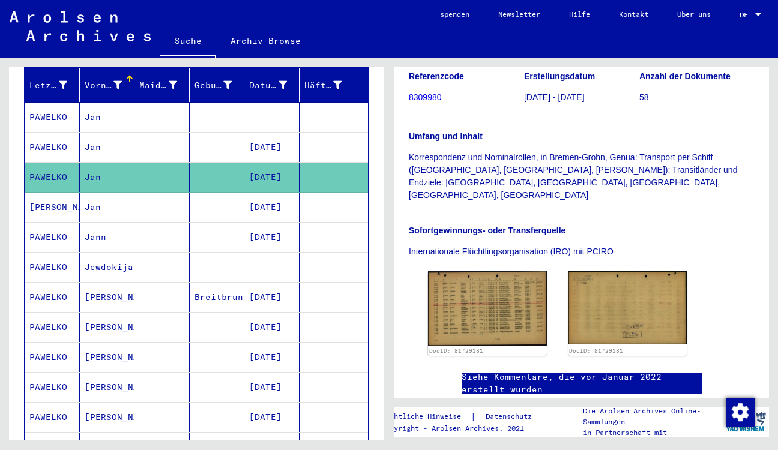
click at [95, 210] on mat-cell "Jan" at bounding box center [107, 207] width 55 height 29
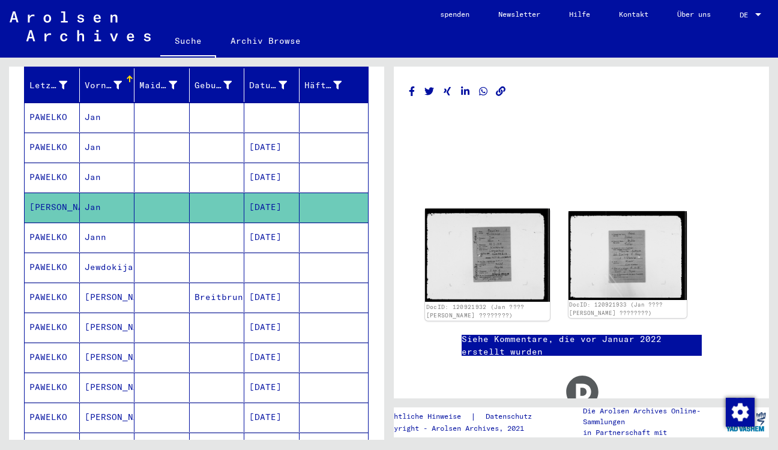
click at [501, 261] on img at bounding box center [487, 255] width 124 height 93
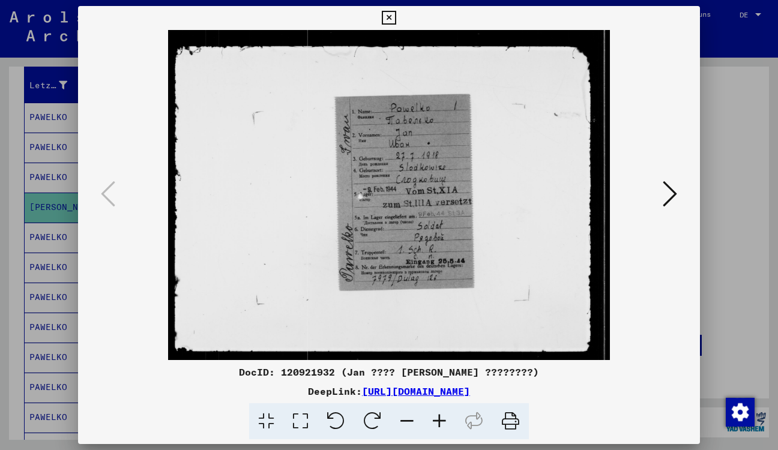
click at [396, 20] on icon at bounding box center [389, 18] width 14 height 14
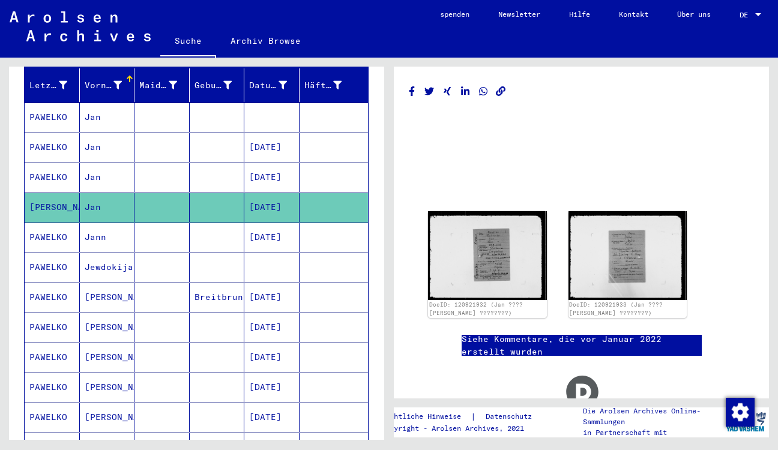
click at [115, 232] on mat-cell "Jann" at bounding box center [107, 237] width 55 height 29
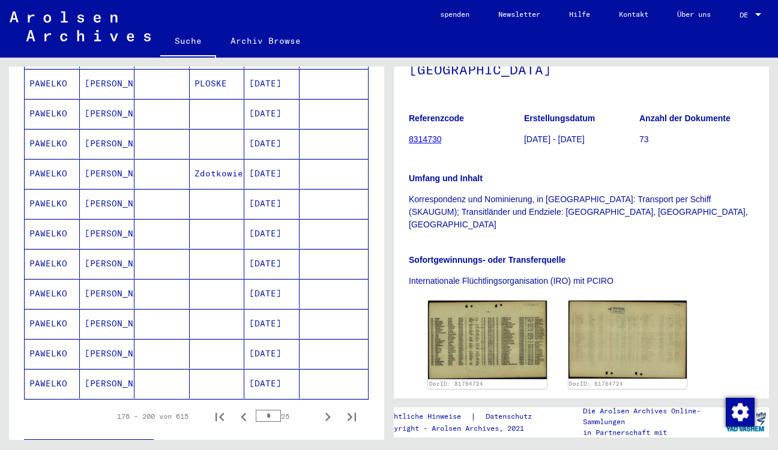
scroll to position [649, 0]
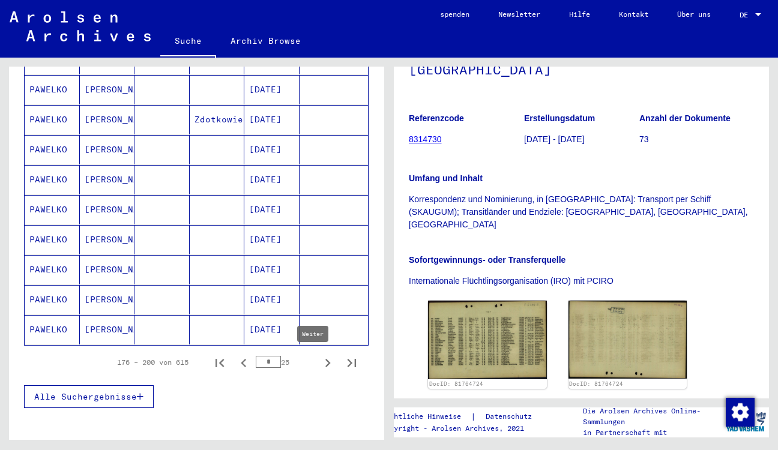
click at [322, 362] on icon "Weiter" at bounding box center [327, 363] width 17 height 17
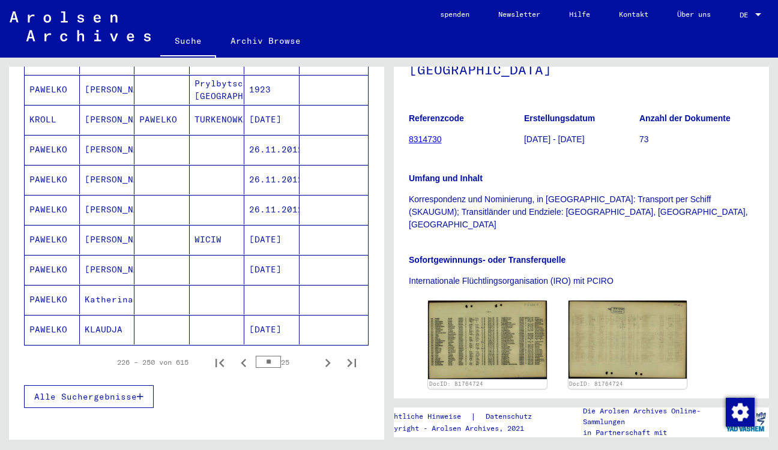
click at [322, 362] on icon "Weiter" at bounding box center [327, 363] width 17 height 17
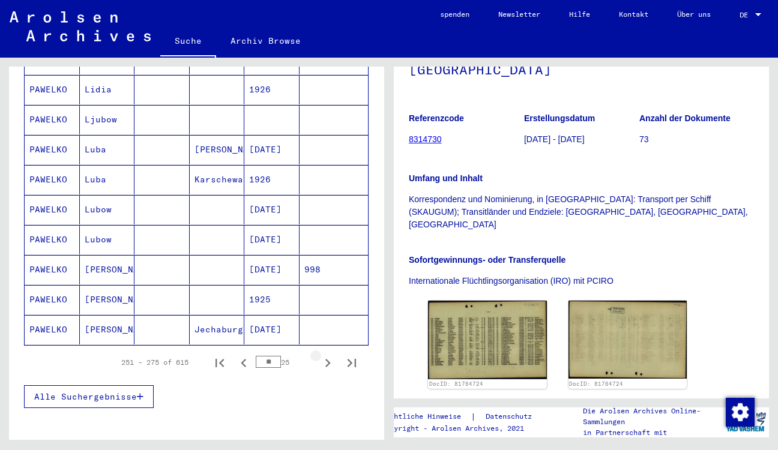
click at [322, 362] on icon "Weiter" at bounding box center [327, 363] width 17 height 17
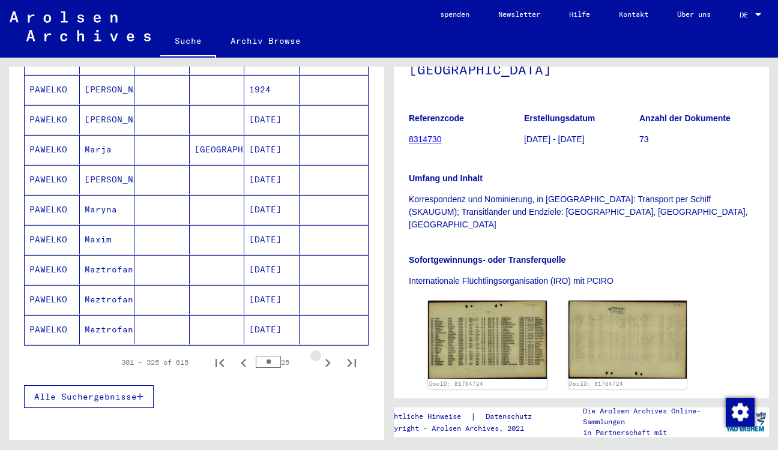
click at [322, 362] on icon "Weiter" at bounding box center [327, 363] width 17 height 17
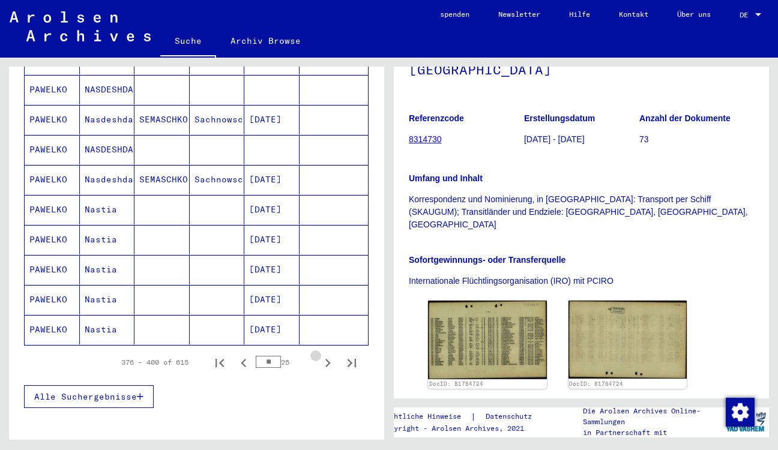
click at [322, 362] on icon "Weiter" at bounding box center [327, 363] width 17 height 17
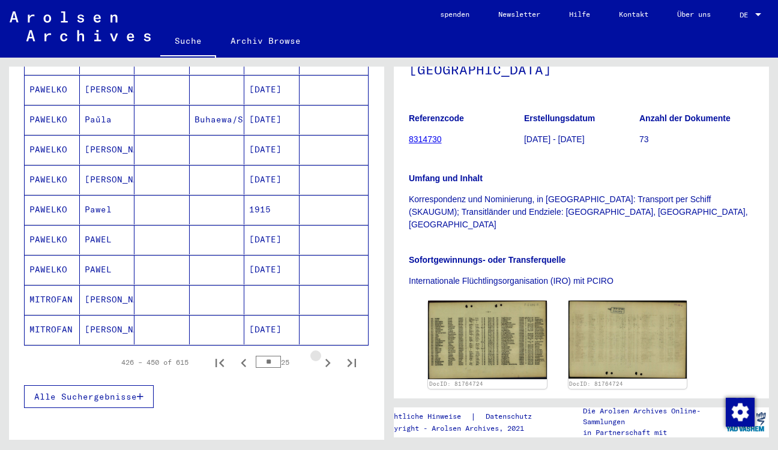
click at [322, 362] on icon "Weiter" at bounding box center [327, 363] width 17 height 17
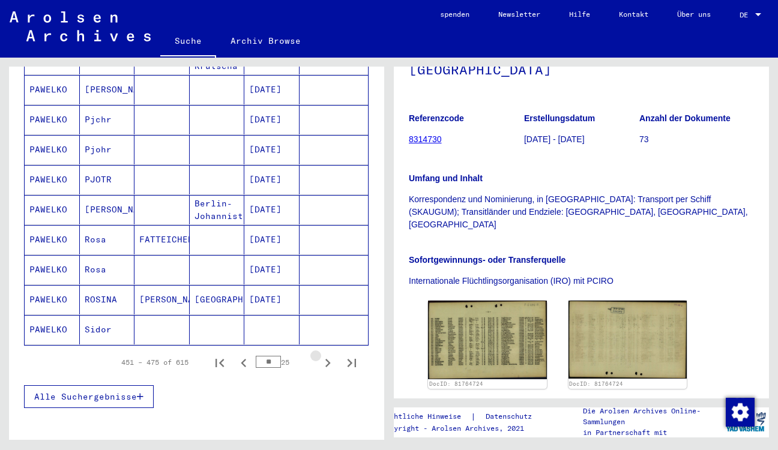
click at [322, 362] on icon "Weiter" at bounding box center [327, 363] width 17 height 17
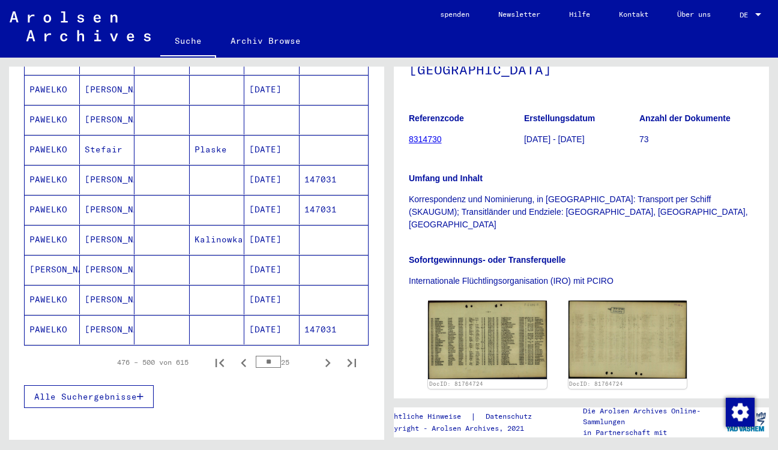
click at [322, 362] on icon "Weiter" at bounding box center [327, 363] width 17 height 17
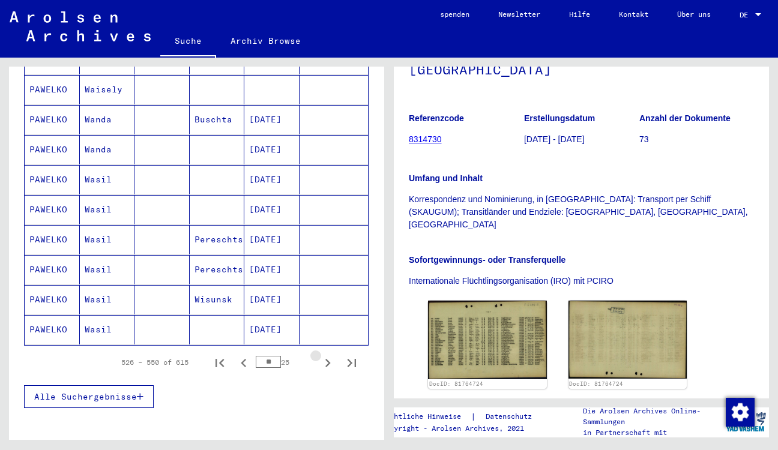
click at [322, 362] on icon "Weiter" at bounding box center [327, 363] width 17 height 17
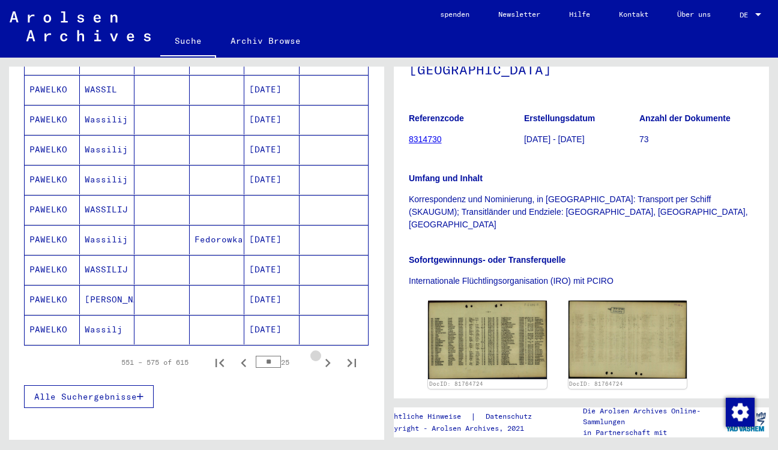
click at [322, 362] on icon "Weiter" at bounding box center [327, 363] width 17 height 17
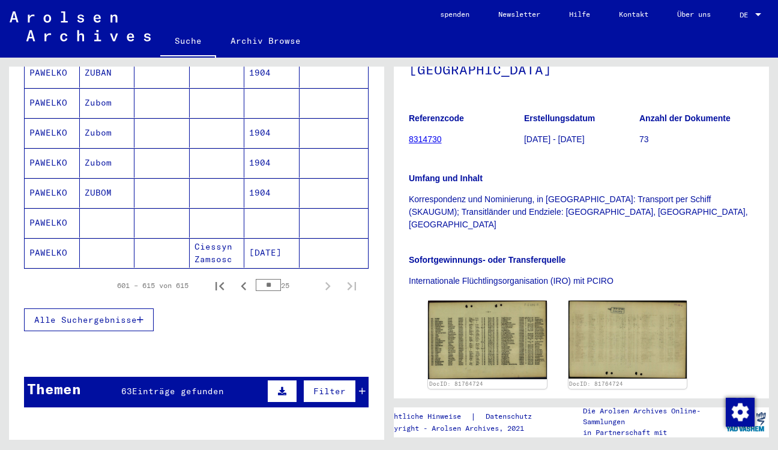
scroll to position [411, 0]
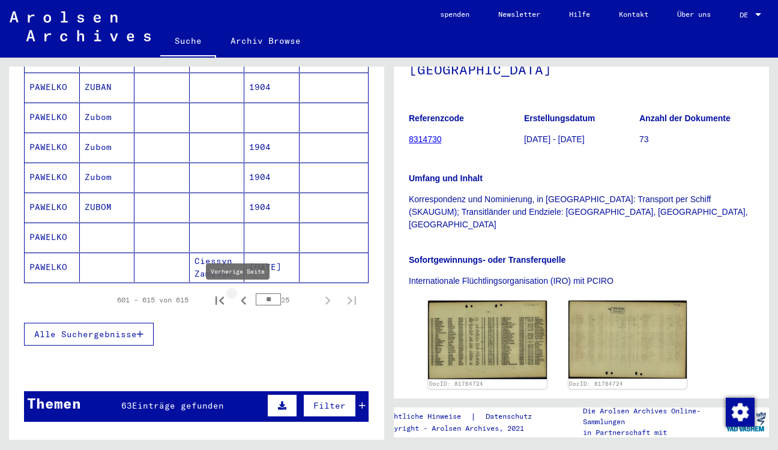
click at [235, 304] on icon "Vorherige Seite" at bounding box center [243, 300] width 17 height 17
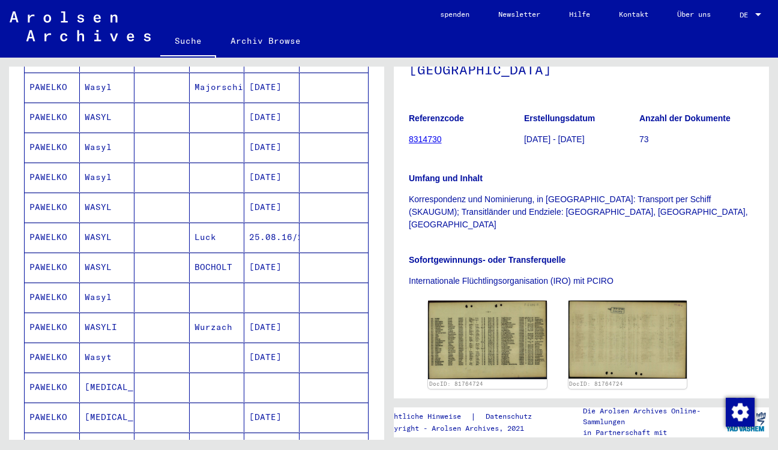
click at [104, 296] on mat-cell "Wasyl" at bounding box center [107, 297] width 55 height 29
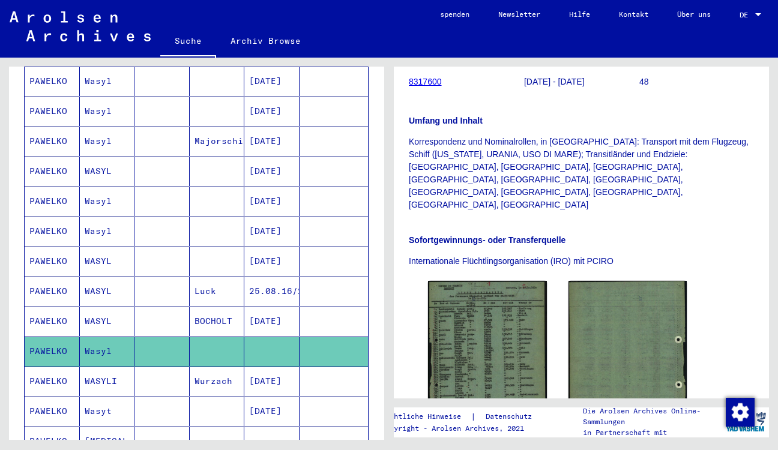
scroll to position [324, 0]
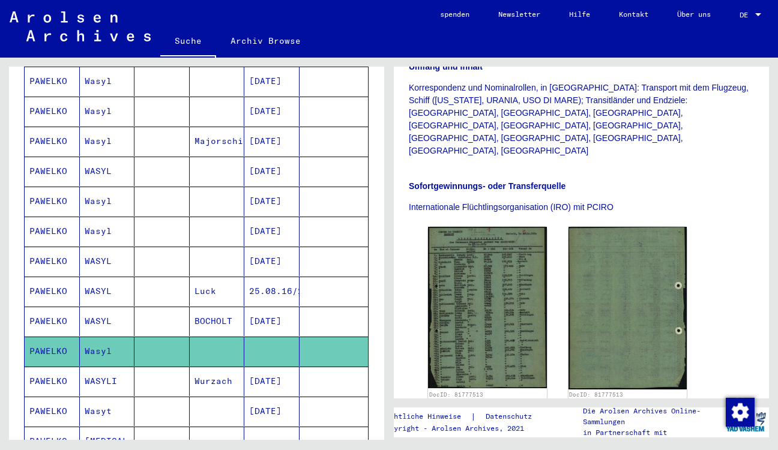
click at [98, 320] on mat-cell "WASYL" at bounding box center [107, 321] width 55 height 29
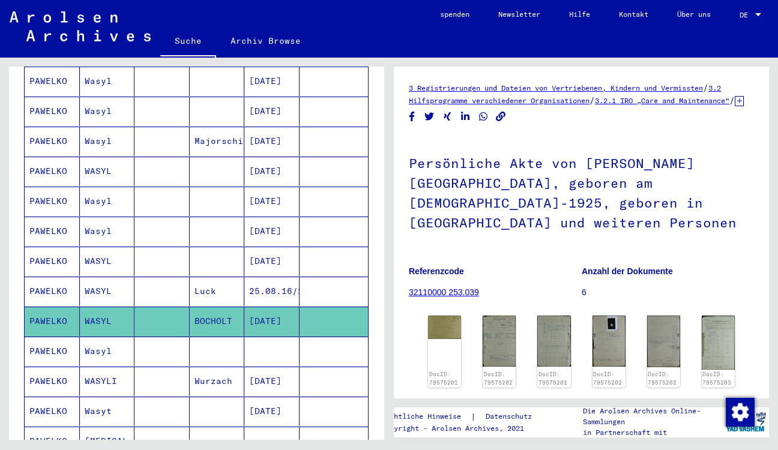
click at [94, 351] on mat-cell "Wasyl" at bounding box center [107, 351] width 55 height 29
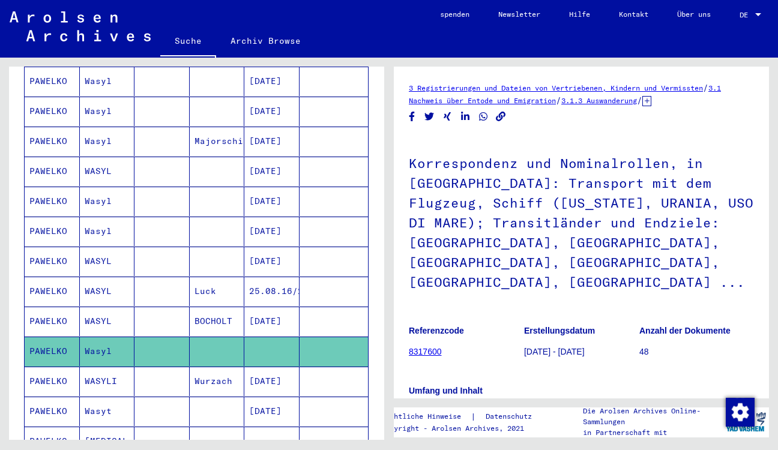
click at [97, 294] on mat-cell "WASYL" at bounding box center [107, 291] width 55 height 29
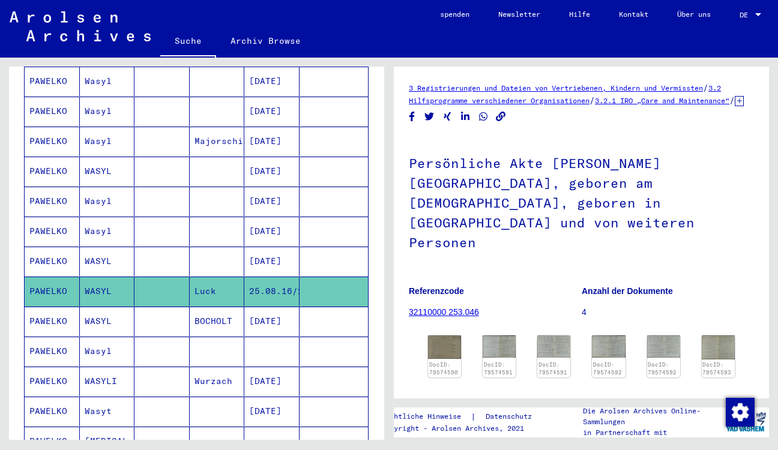
click at [98, 261] on mat-cell "WASYL" at bounding box center [107, 261] width 55 height 29
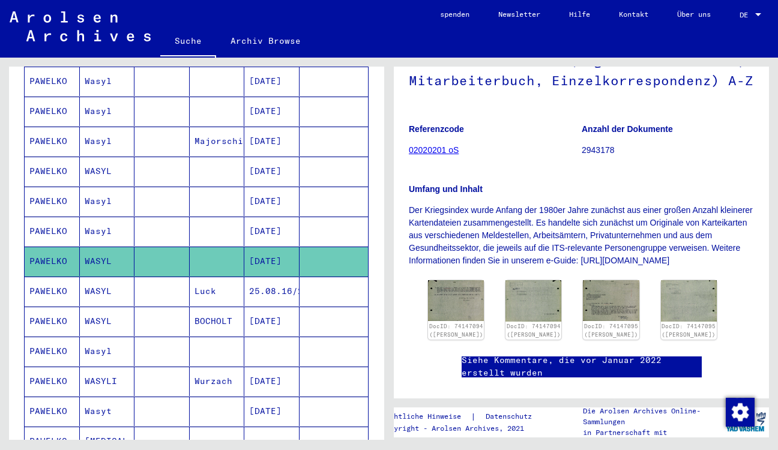
scroll to position [189, 0]
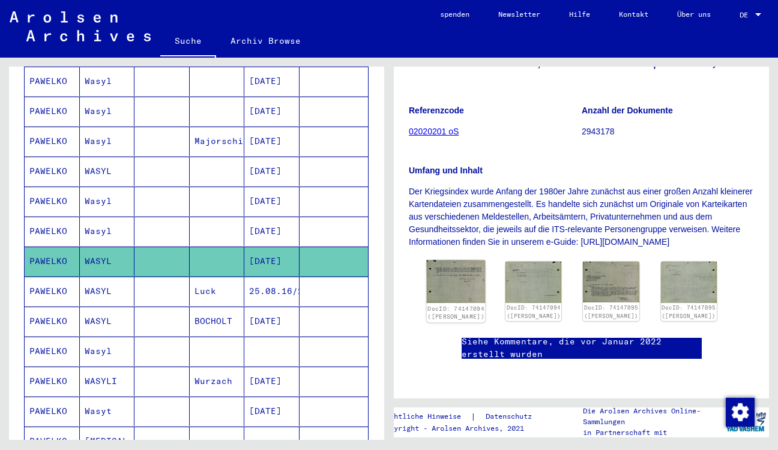
click at [446, 270] on img at bounding box center [456, 282] width 59 height 43
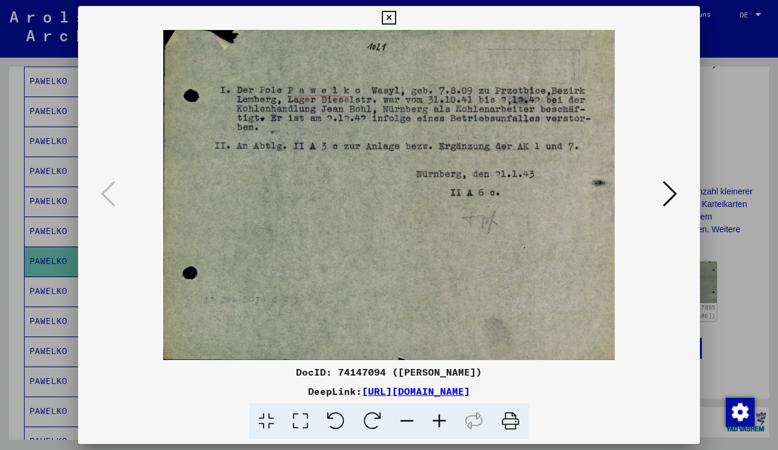
click at [674, 195] on icon at bounding box center [670, 194] width 14 height 29
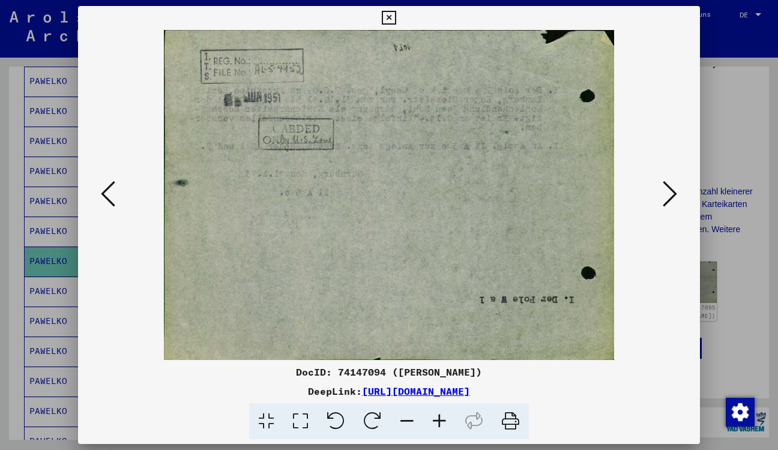
click at [396, 19] on icon at bounding box center [389, 18] width 14 height 14
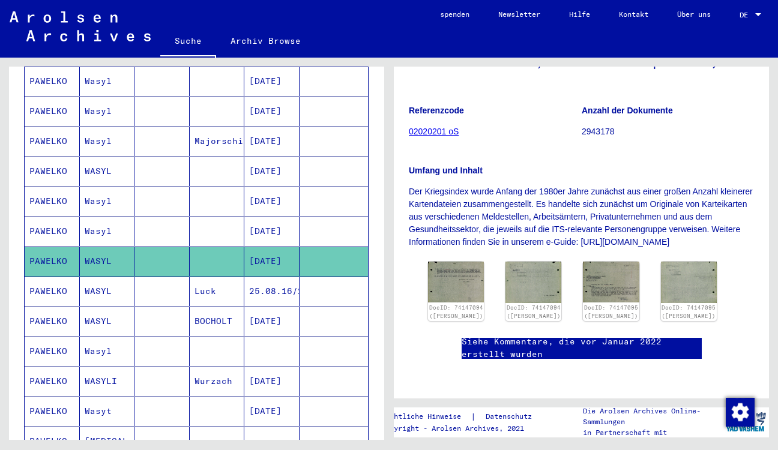
click at [107, 228] on mat-cell "Wasyl" at bounding box center [107, 231] width 55 height 29
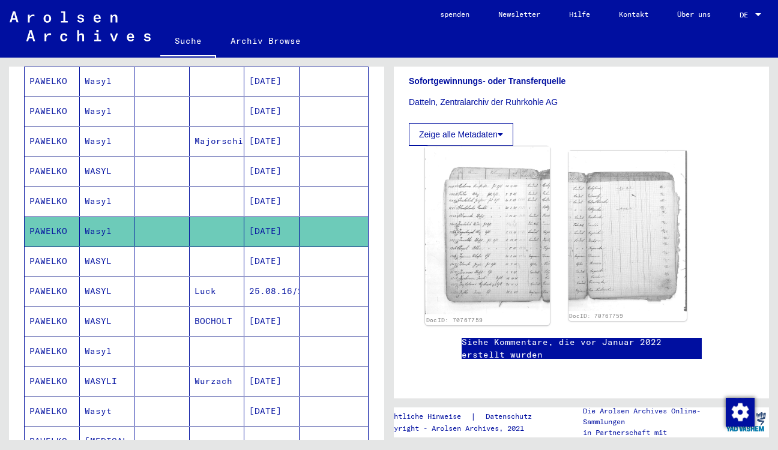
click at [486, 220] on img at bounding box center [487, 231] width 124 height 169
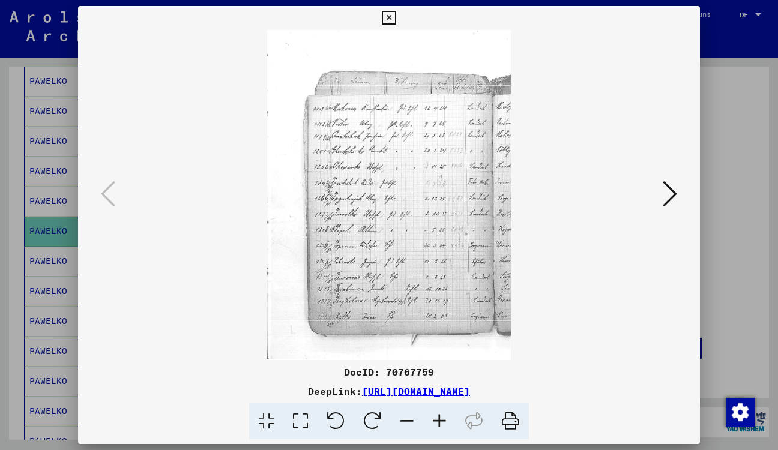
click at [676, 203] on icon at bounding box center [670, 194] width 14 height 29
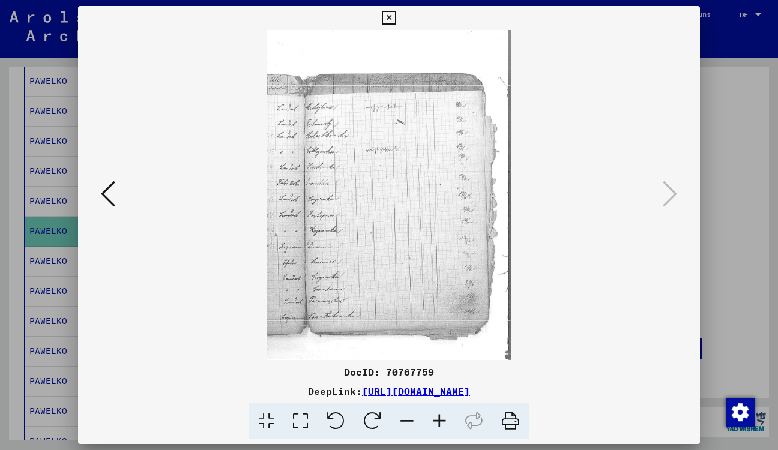
click at [396, 20] on icon at bounding box center [389, 18] width 14 height 14
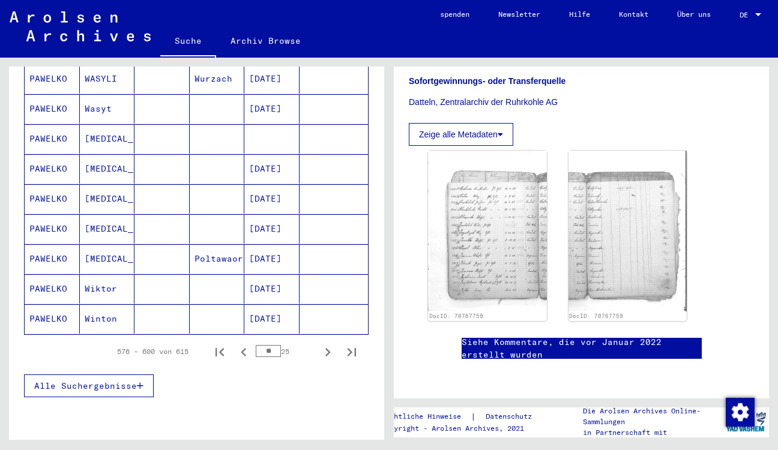
scroll to position [778, 0]
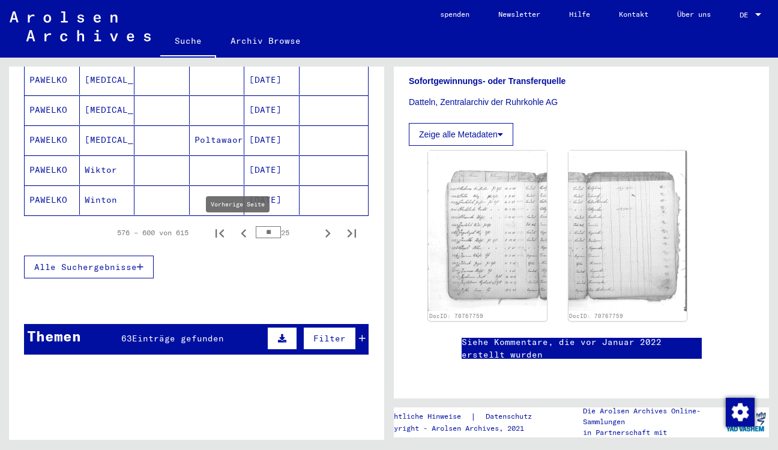
click at [238, 234] on icon "Vorherige Seite" at bounding box center [243, 233] width 17 height 17
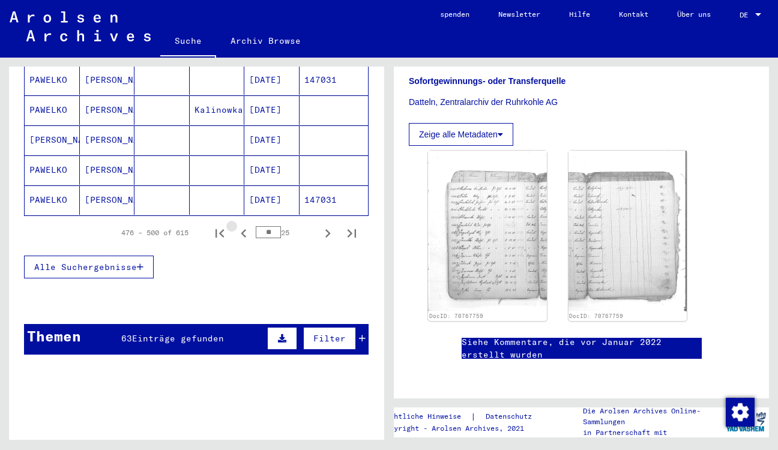
click at [238, 234] on icon "Vorherige Seite" at bounding box center [243, 233] width 17 height 17
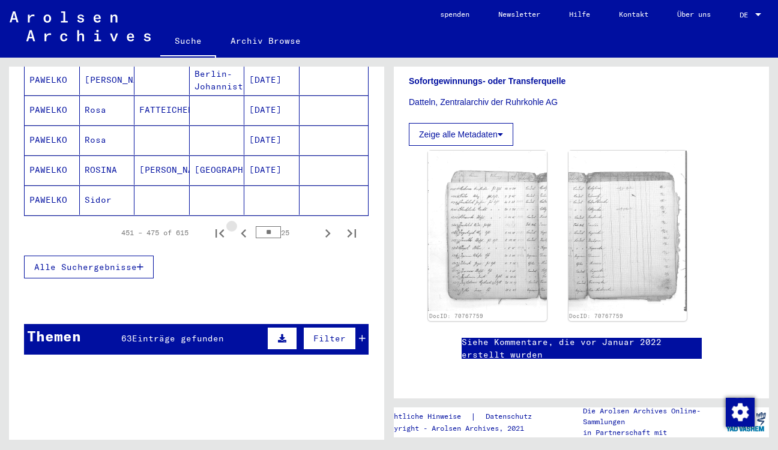
click at [238, 234] on icon "Vorherige Seite" at bounding box center [243, 233] width 17 height 17
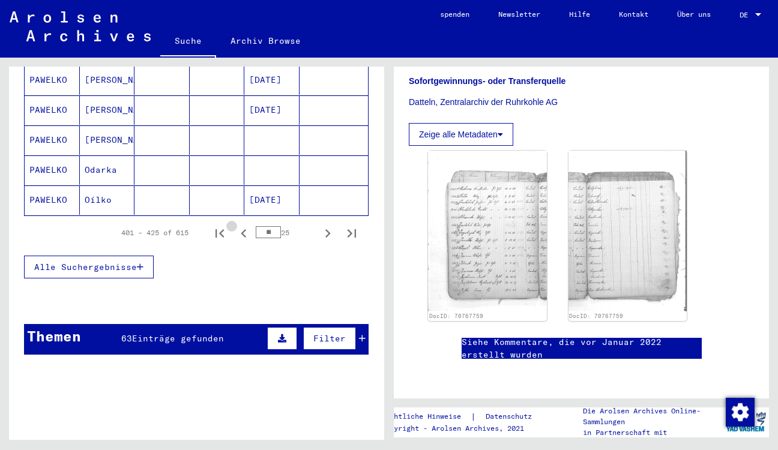
click at [238, 234] on icon "Vorherige Seite" at bounding box center [243, 233] width 17 height 17
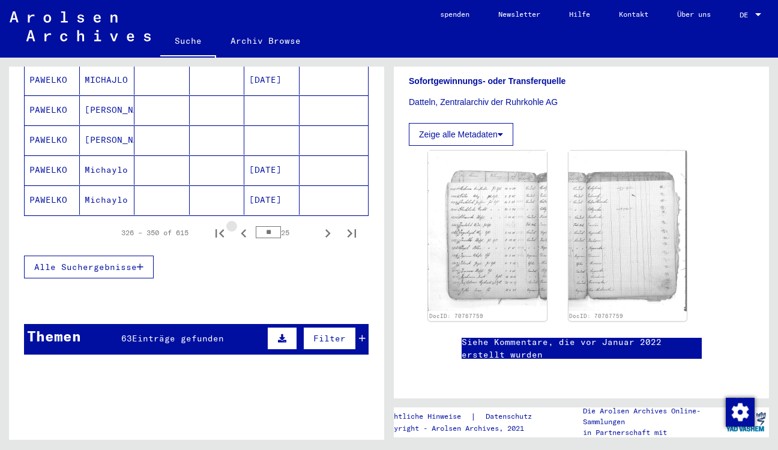
click at [238, 234] on icon "Vorherige Seite" at bounding box center [243, 233] width 17 height 17
click at [237, 234] on icon "Vorherige Seite" at bounding box center [243, 233] width 17 height 17
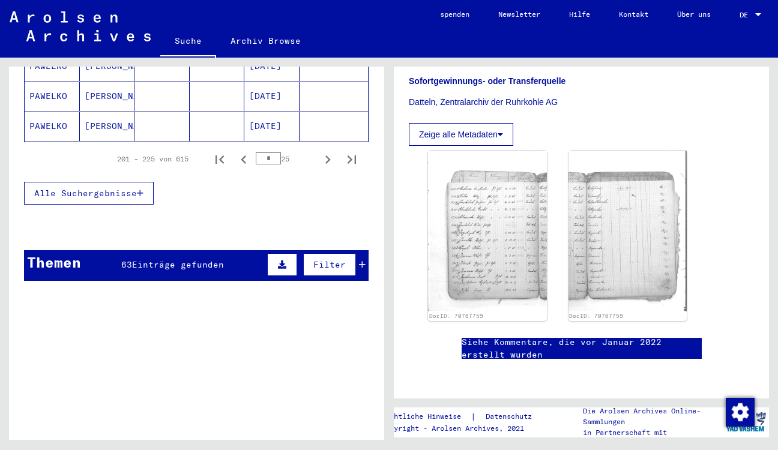
scroll to position [854, 0]
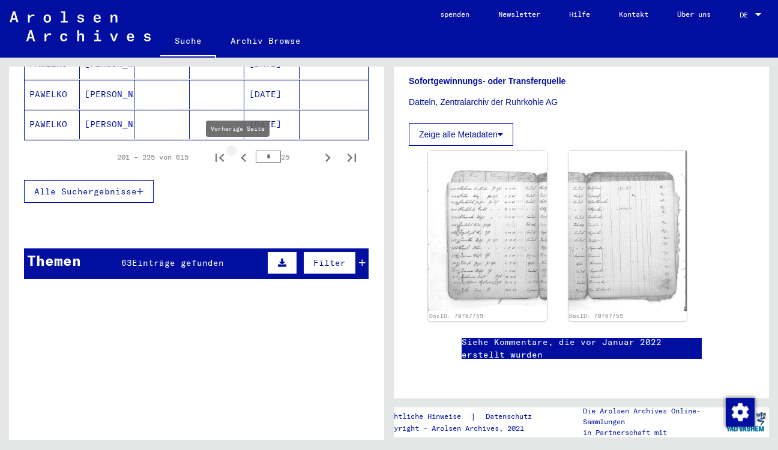
click at [235, 159] on icon "Vorherige Seite" at bounding box center [243, 158] width 17 height 17
type input "*"
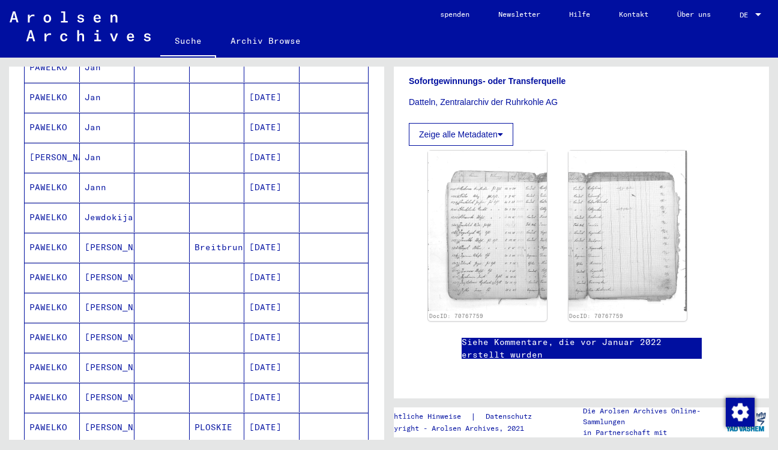
scroll to position [173, 0]
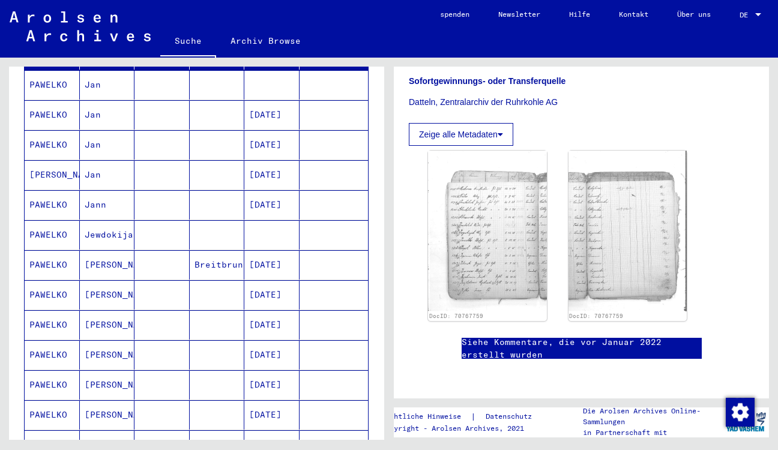
click at [106, 175] on mat-cell "Jan" at bounding box center [107, 174] width 55 height 29
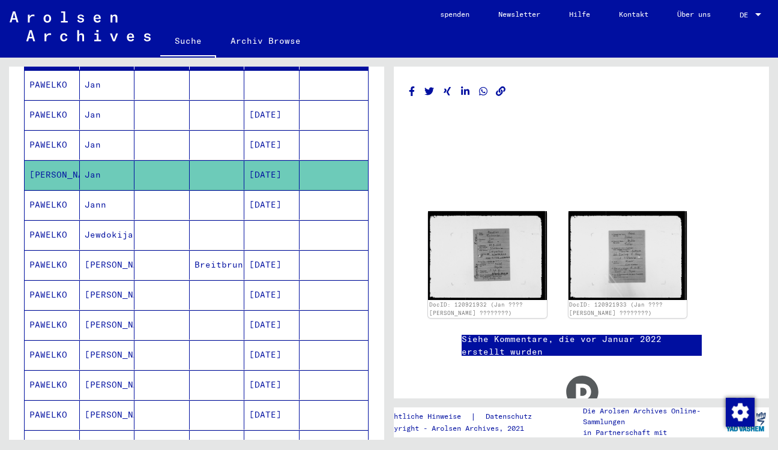
click at [103, 148] on mat-cell "Jan" at bounding box center [107, 144] width 55 height 29
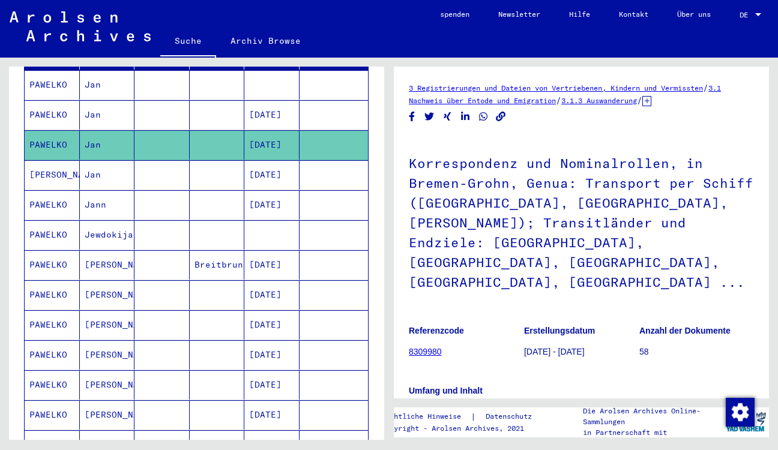
scroll to position [162, 0]
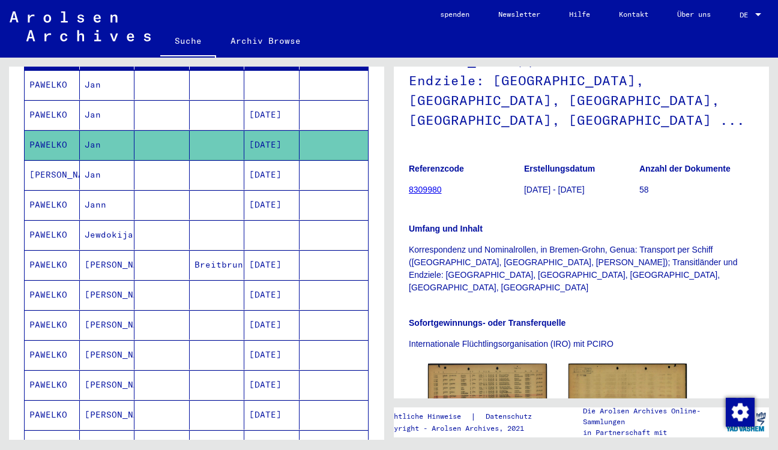
click at [104, 116] on mat-cell "Jan" at bounding box center [107, 114] width 55 height 29
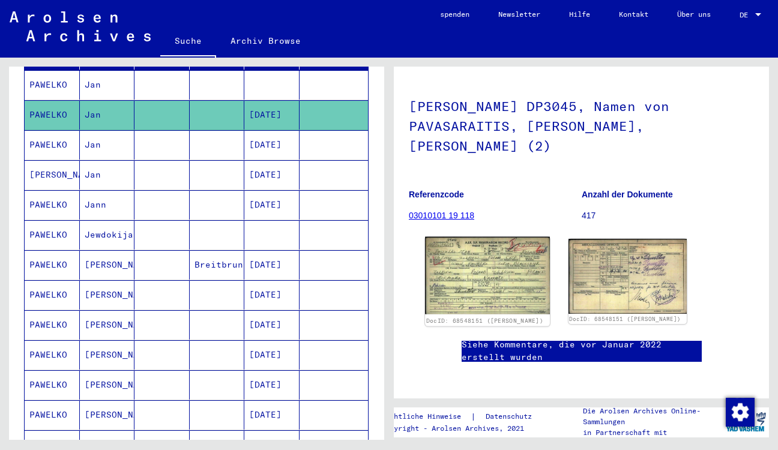
scroll to position [70, 0]
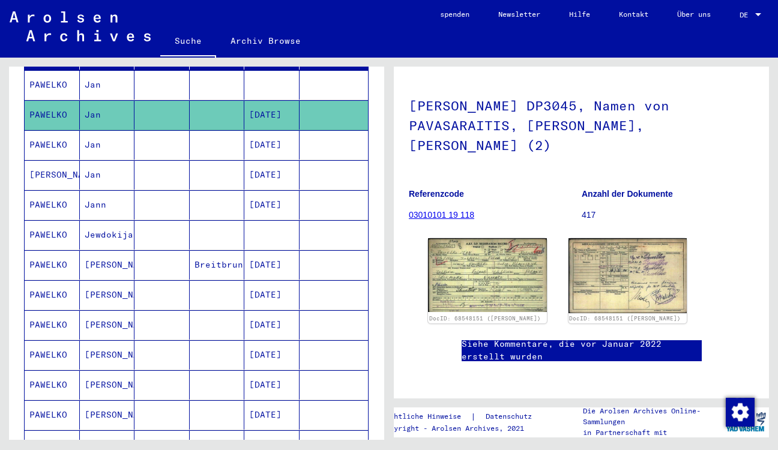
click at [548, 338] on link "Siehe Kommentare, die vor Januar 2022 erstellt wurden" at bounding box center [582, 350] width 240 height 25
click at [445, 210] on link "03010101 19 118" at bounding box center [441, 215] width 65 height 10
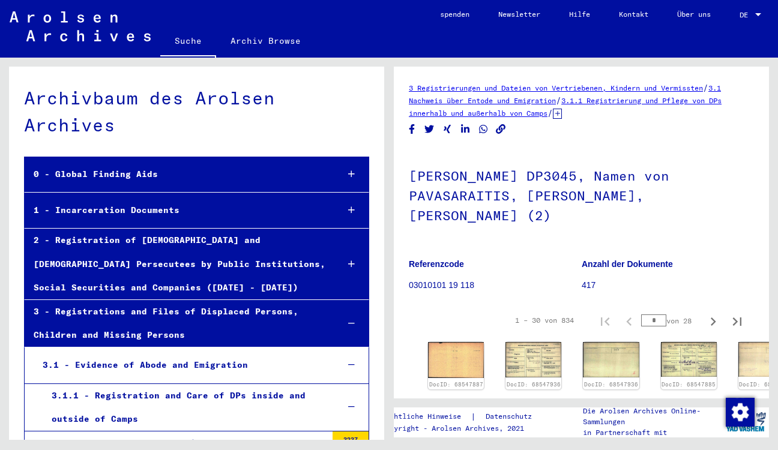
click at [444, 218] on h1 "[PERSON_NAME] DP3045, Namen von PAVASARAITIS, [PERSON_NAME], [PERSON_NAME] (2)" at bounding box center [581, 194] width 345 height 92
click at [500, 217] on h1 "[PERSON_NAME] DP3045, Namen von PAVASARAITIS, [PERSON_NAME], [PERSON_NAME] (2)" at bounding box center [581, 194] width 345 height 92
click at [541, 215] on h1 "[PERSON_NAME] DP3045, Namen von PAVASARAITIS, [PERSON_NAME], [PERSON_NAME] (2)" at bounding box center [581, 194] width 345 height 92
click at [601, 211] on h1 "[PERSON_NAME] DP3045, Namen von PAVASARAITIS, [PERSON_NAME], [PERSON_NAME] (2)" at bounding box center [581, 194] width 345 height 92
click at [651, 213] on h1 "[PERSON_NAME] DP3045, Namen von PAVASARAITIS, [PERSON_NAME], [PERSON_NAME] (2)" at bounding box center [581, 194] width 345 height 92
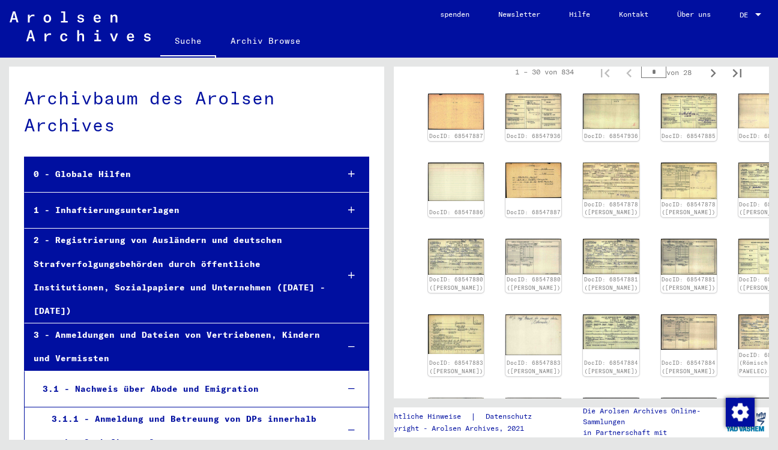
scroll to position [346, 0]
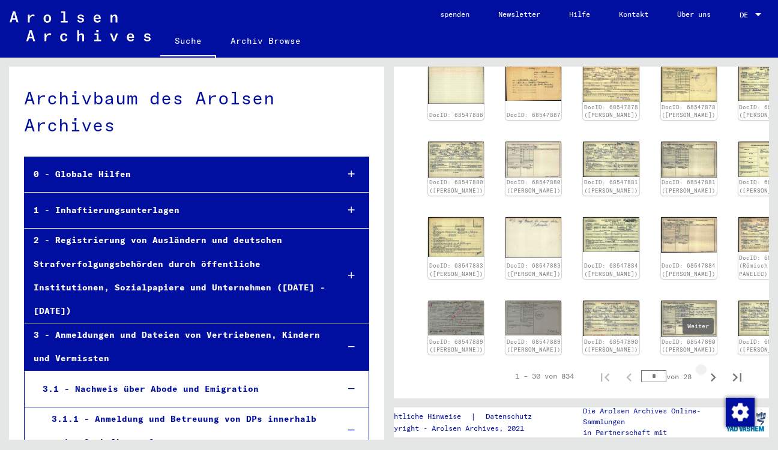
click at [709, 369] on icon "Weiter" at bounding box center [713, 377] width 17 height 17
type input "*"
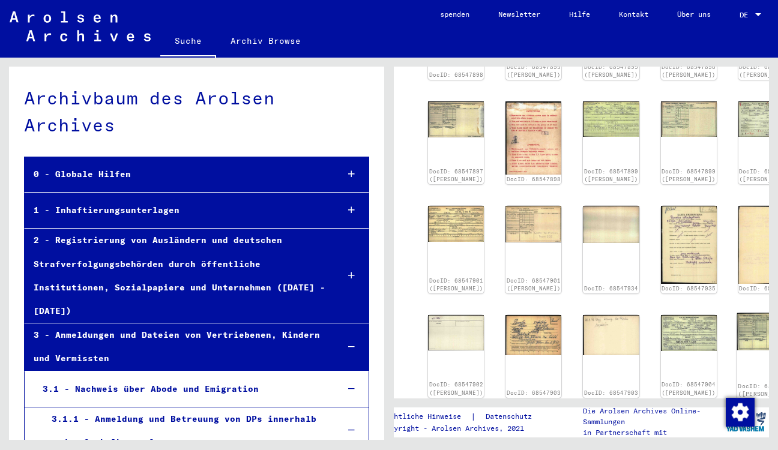
scroll to position [435, 0]
click at [738, 382] on link "DocID: 68547904 ([PERSON_NAME])" at bounding box center [766, 390] width 57 height 16
click at [737, 313] on img at bounding box center [766, 331] width 59 height 37
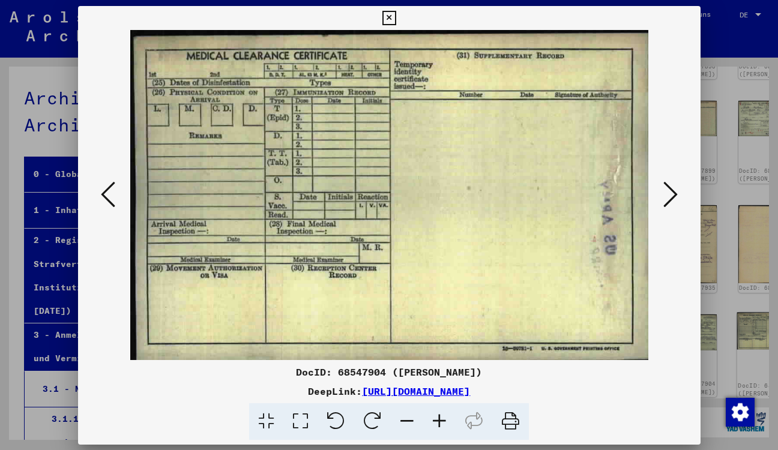
click at [673, 273] on div at bounding box center [389, 195] width 623 height 330
